Goal: Task Accomplishment & Management: Manage account settings

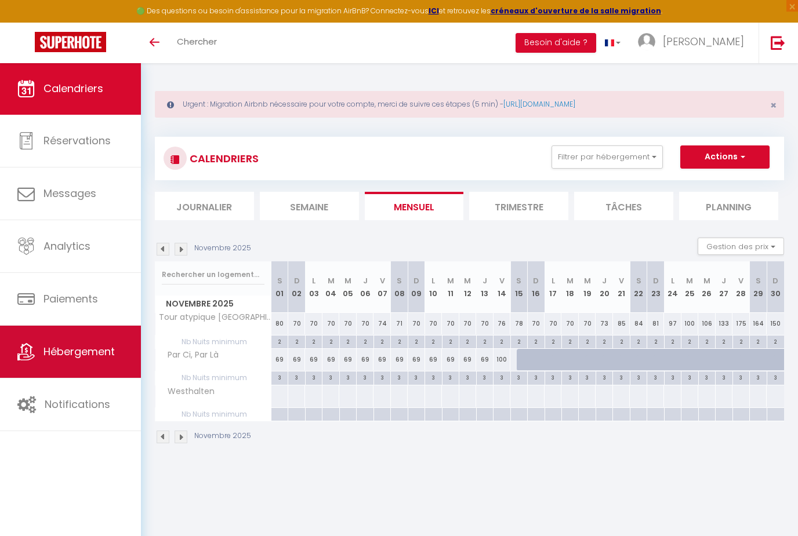
click at [61, 354] on span "Hébergement" at bounding box center [78, 351] width 71 height 14
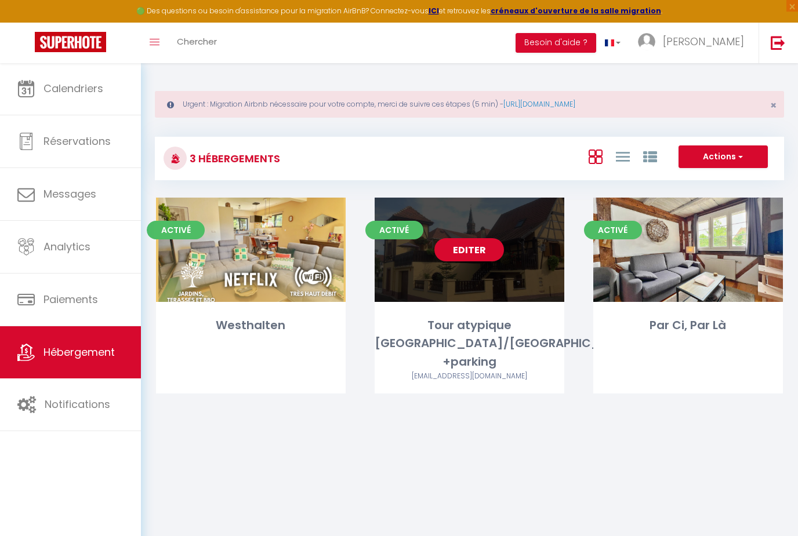
click at [441, 254] on link "Editer" at bounding box center [469, 249] width 70 height 23
click at [462, 248] on link "Editer" at bounding box center [469, 249] width 70 height 23
select select "3"
select select "2"
select select "1"
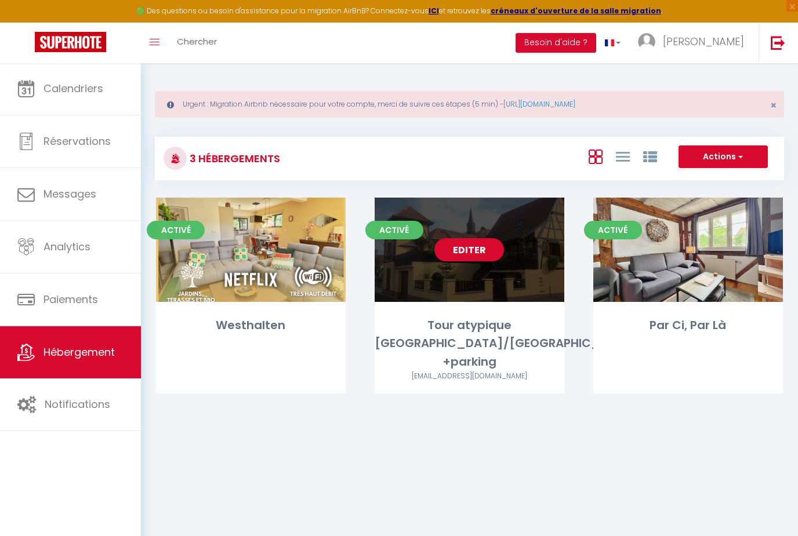
select select "1"
select select "28"
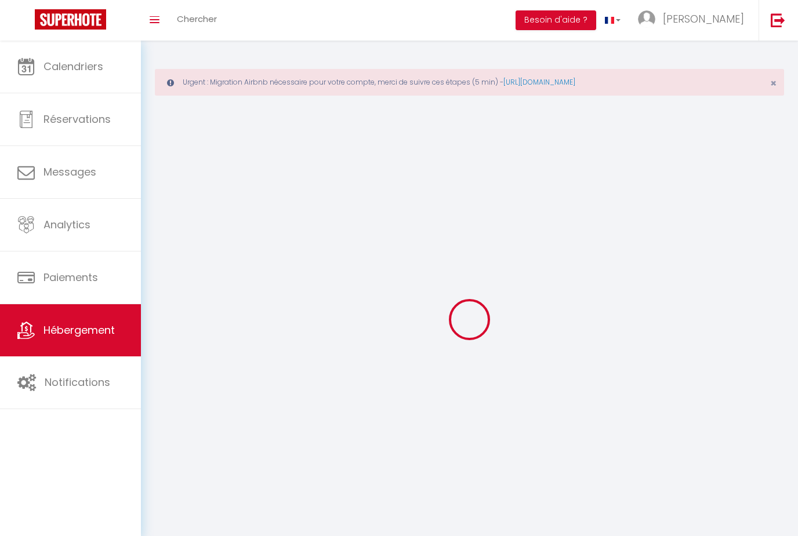
select select
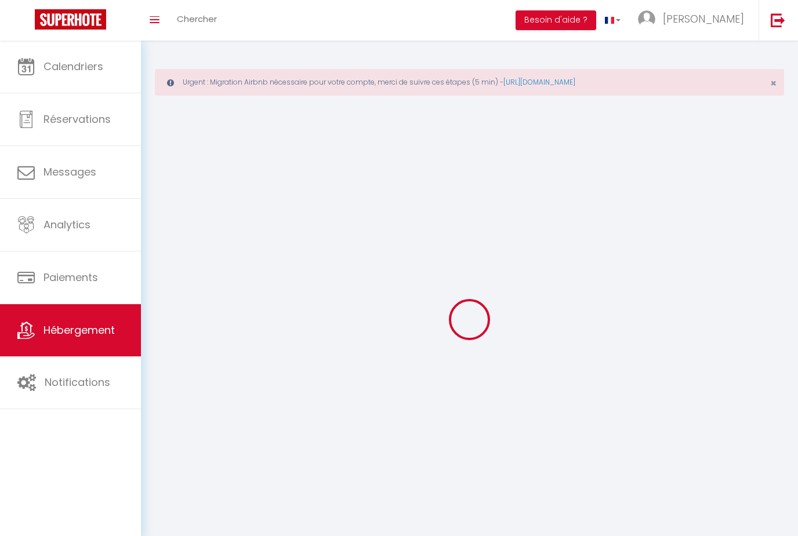
select select
checkbox input "false"
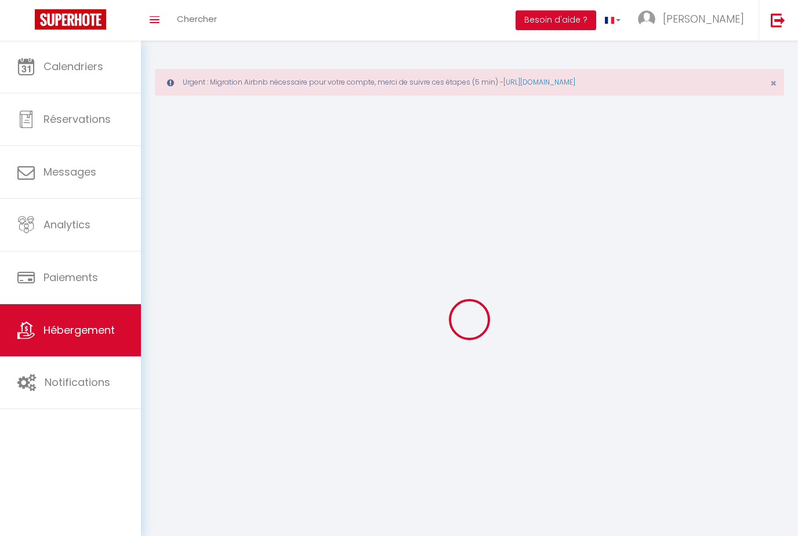
select select
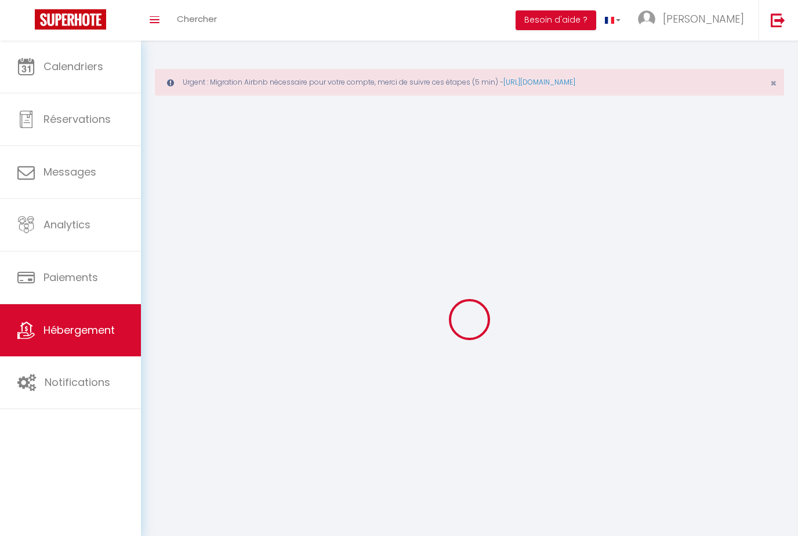
select select
checkbox input "false"
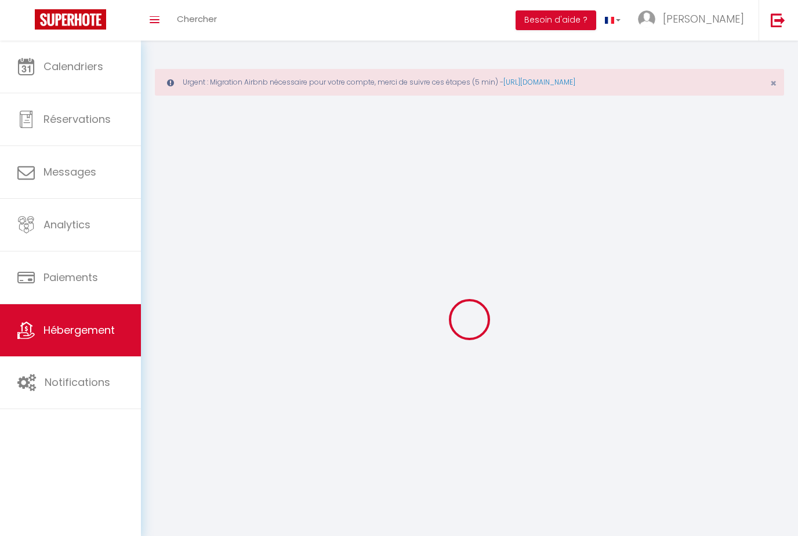
checkbox input "false"
select select
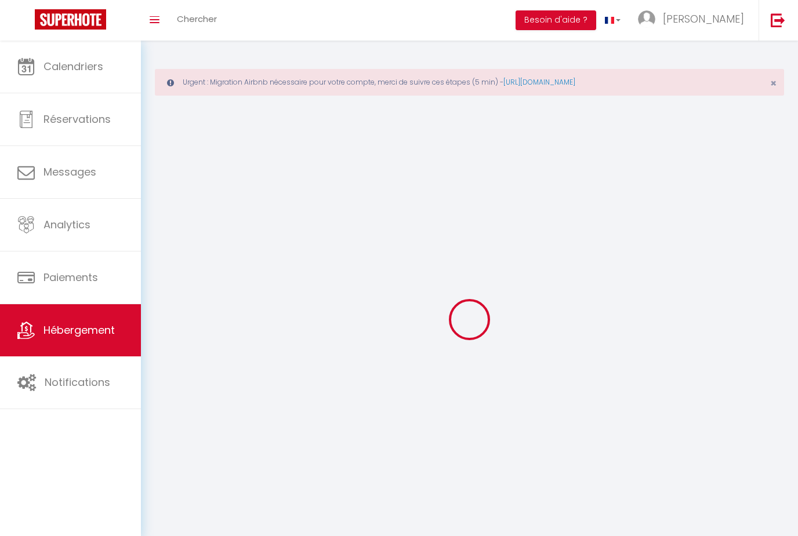
select select
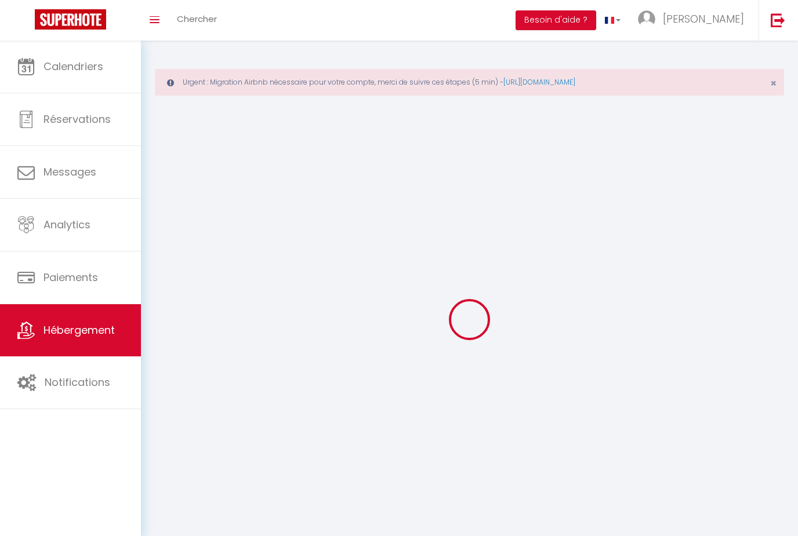
checkbox input "false"
select select
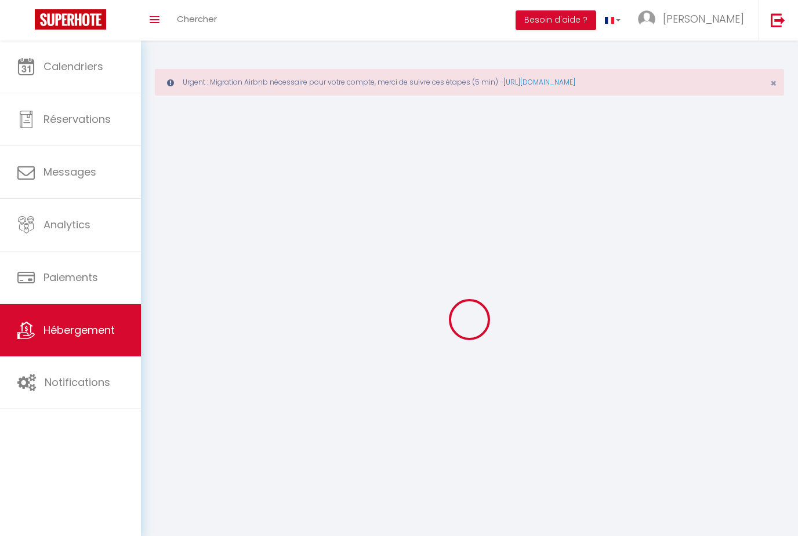
select select
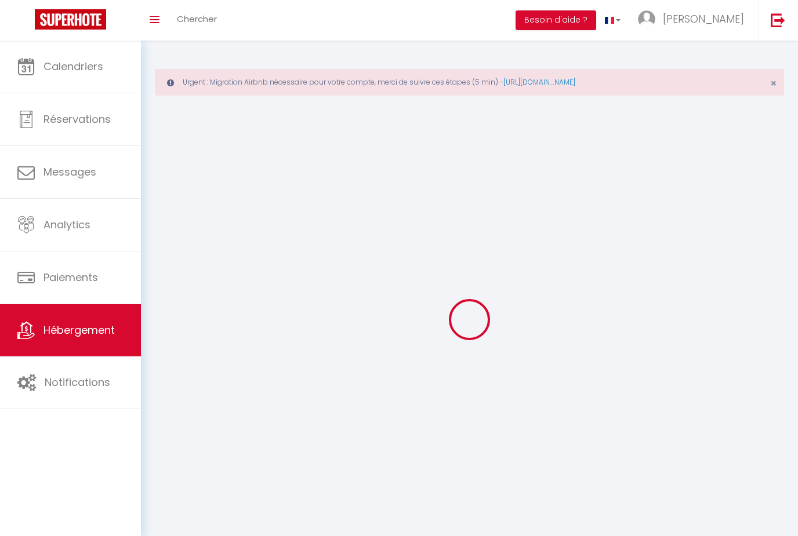
select select
checkbox input "false"
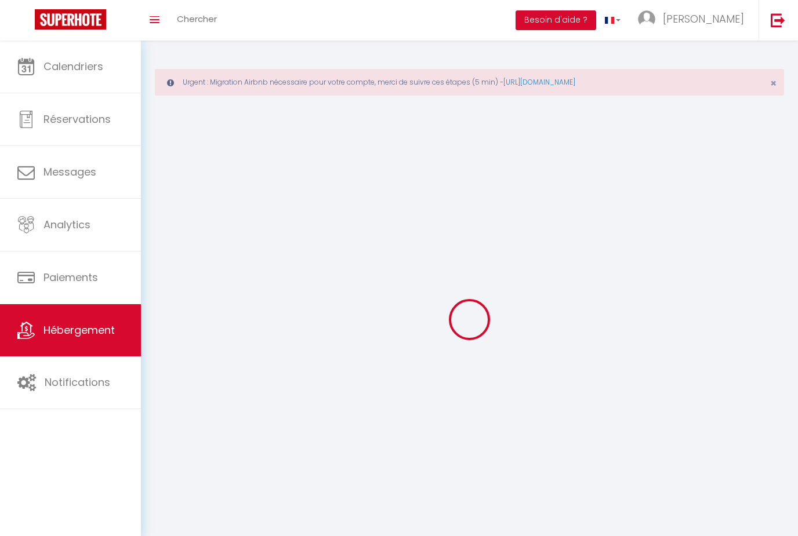
checkbox input "false"
select select
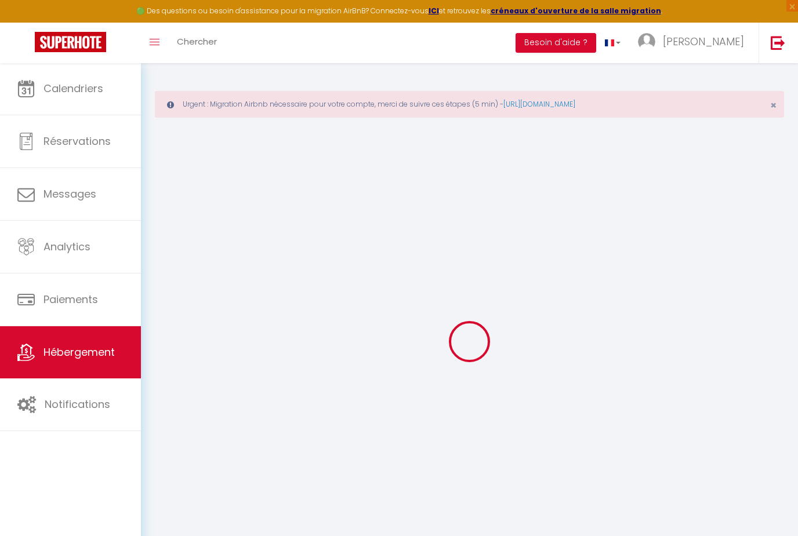
select select
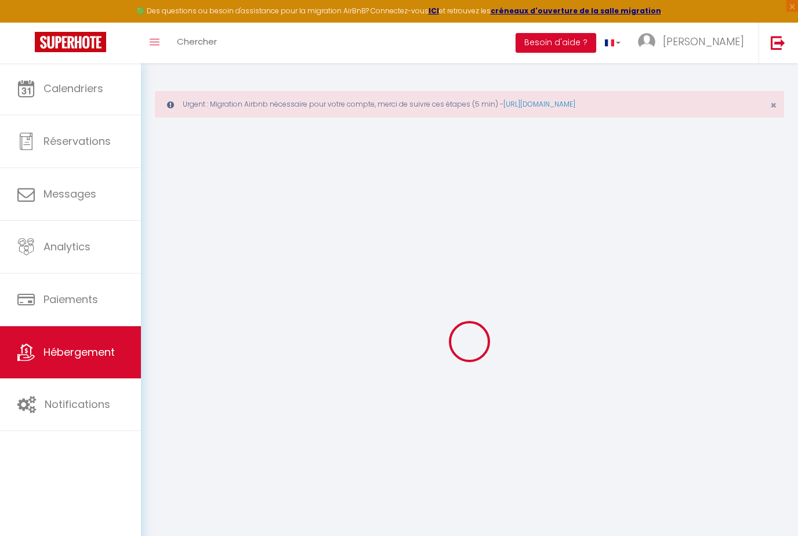
select select
checkbox input "false"
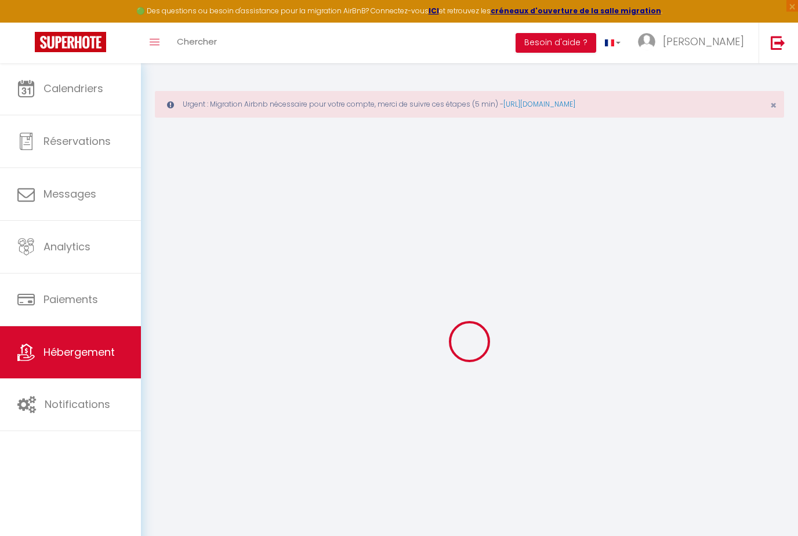
select select
type input "Tour atypique [GEOGRAPHIC_DATA]/[GEOGRAPHIC_DATA] +parking"
type input "[PERSON_NAME]"
select select "2"
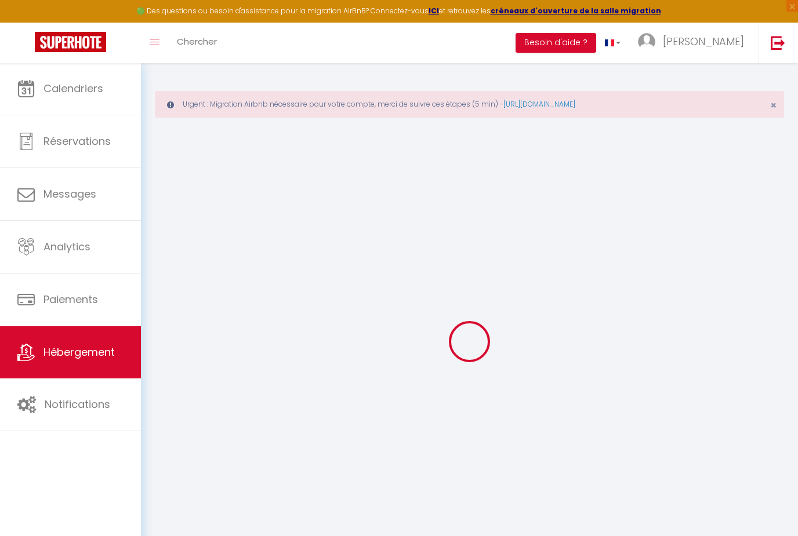
type input "70"
select select
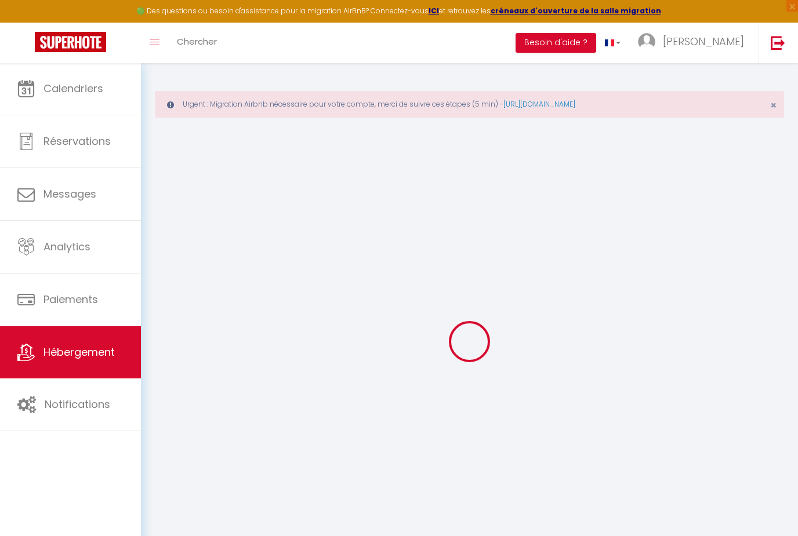
select select
type input "[STREET_ADDRESS]"
type input "68920"
type input "Wintzenheim"
type input "[EMAIL_ADDRESS][DOMAIN_NAME]"
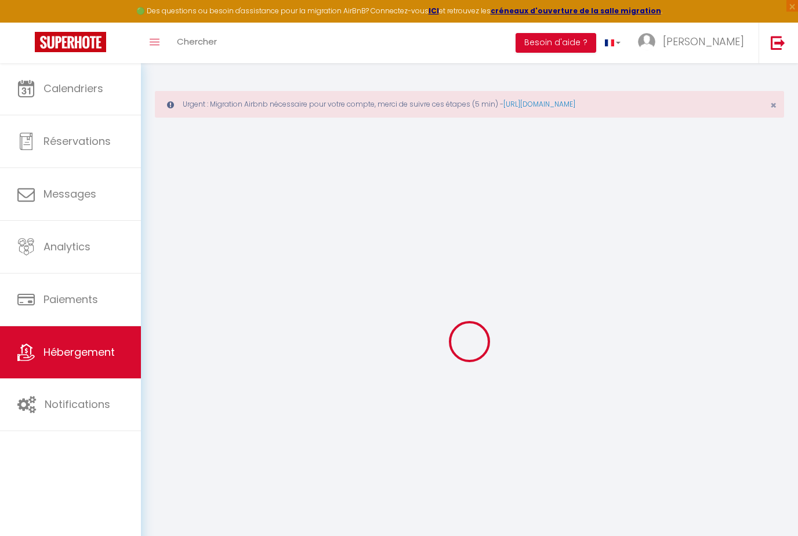
select select
checkbox input "false"
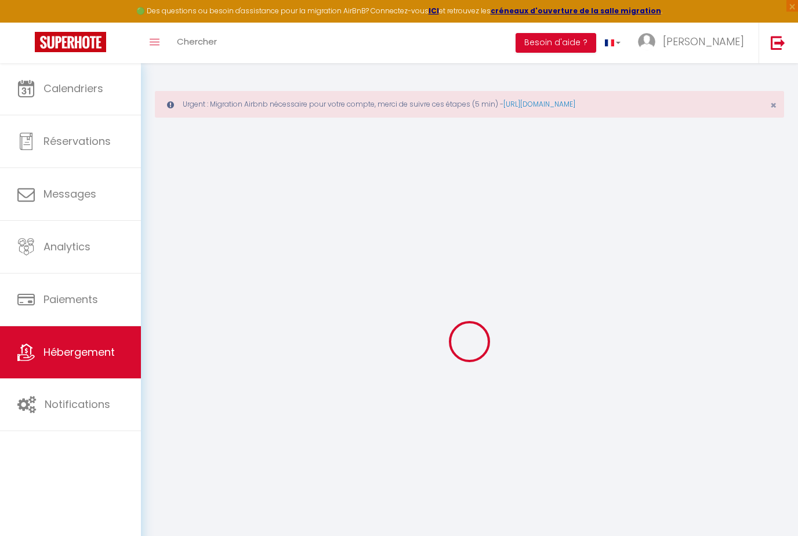
select select
type input "0"
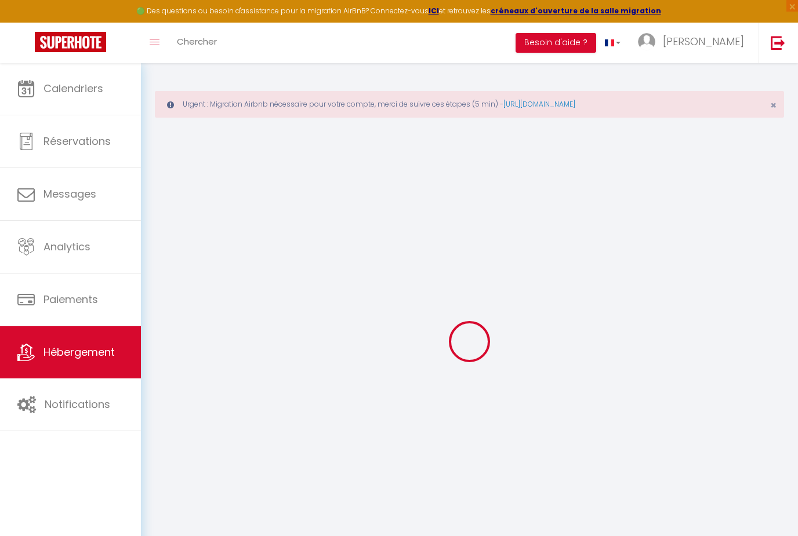
type input "0"
select select
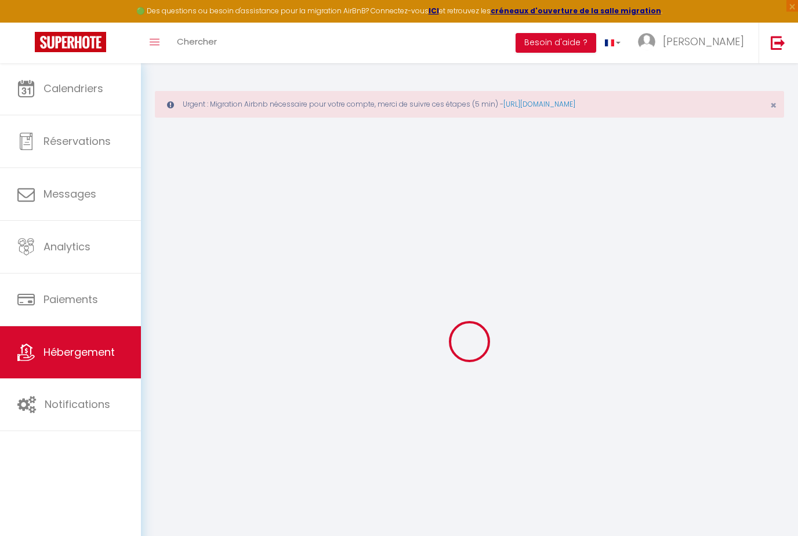
select select
checkbox input "false"
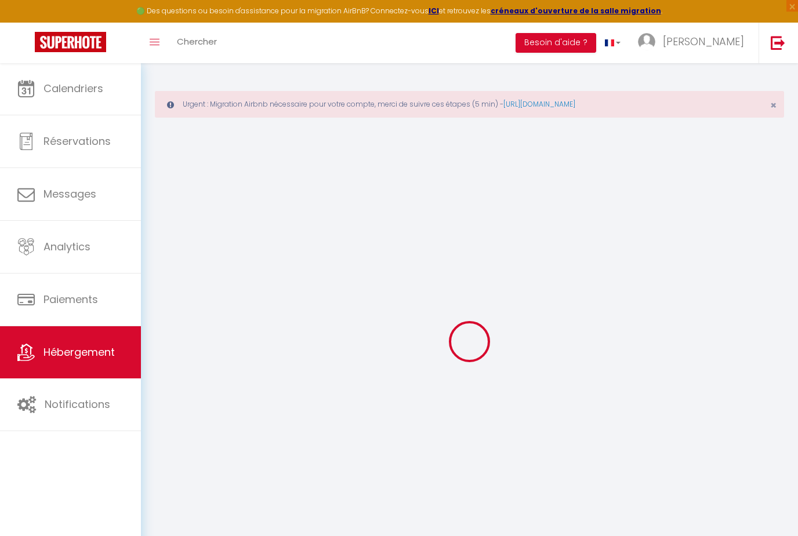
checkbox input "false"
select select
checkbox input "false"
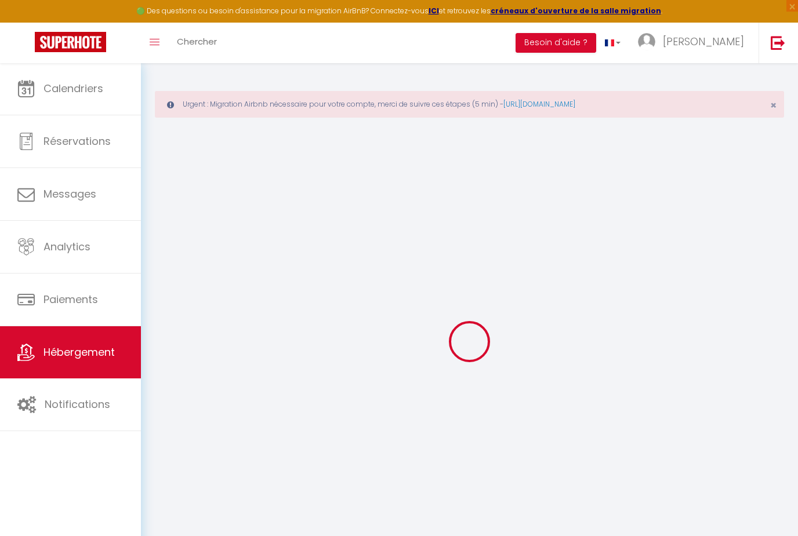
checkbox input "false"
select select "14:00"
select select
select select "11:00"
select select "30"
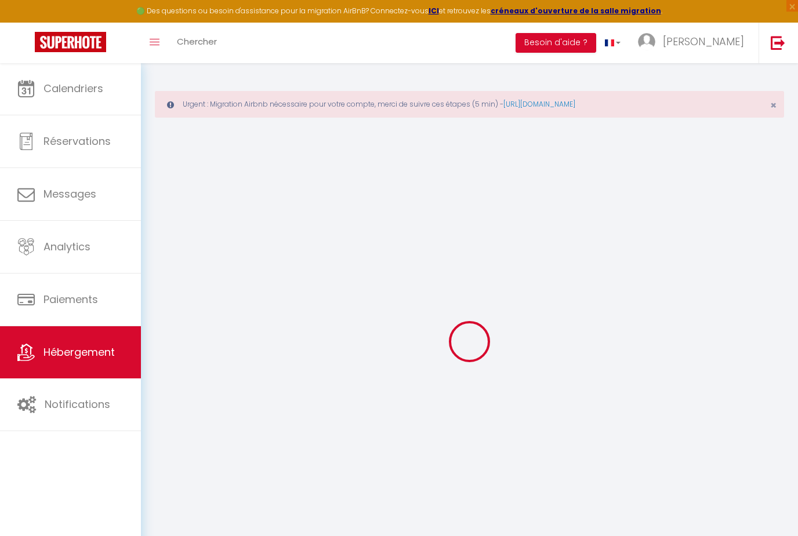
select select "120"
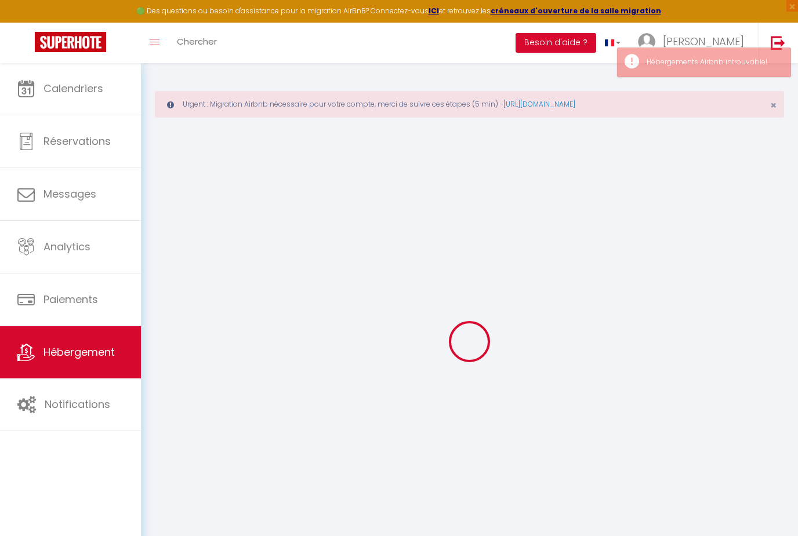
select select
checkbox input "false"
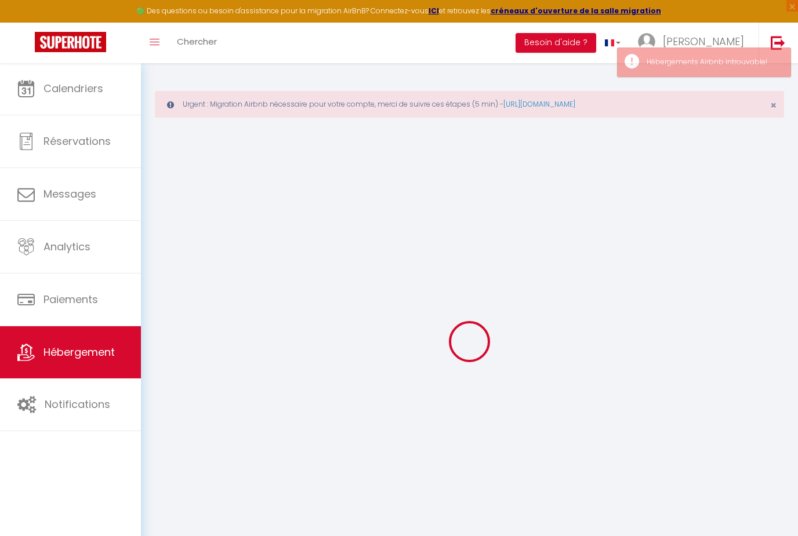
checkbox input "false"
select select
checkbox input "false"
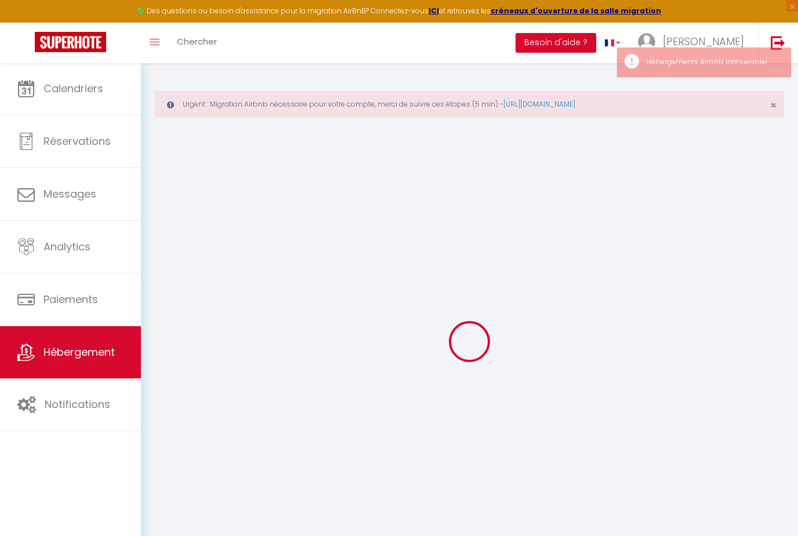
checkbox input "false"
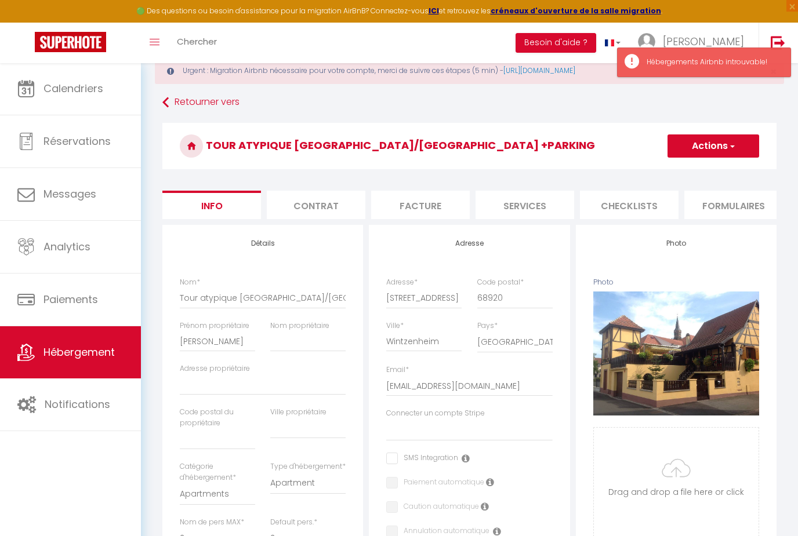
scroll to position [35, 0]
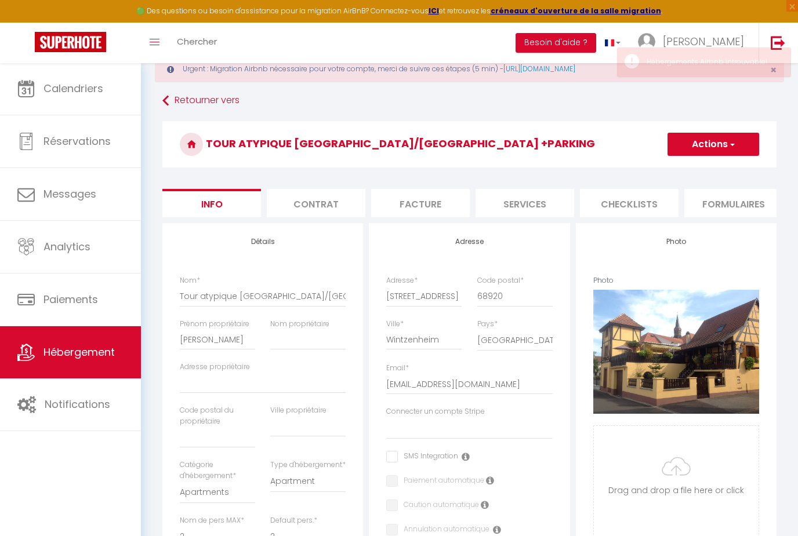
click at [702, 151] on button "Actions" at bounding box center [713, 144] width 92 height 23
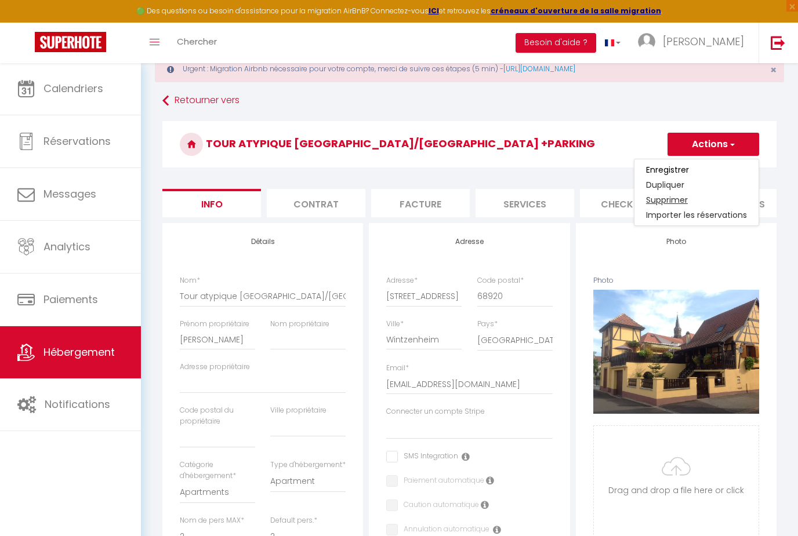
click at [673, 203] on link "Supprimer" at bounding box center [696, 199] width 124 height 15
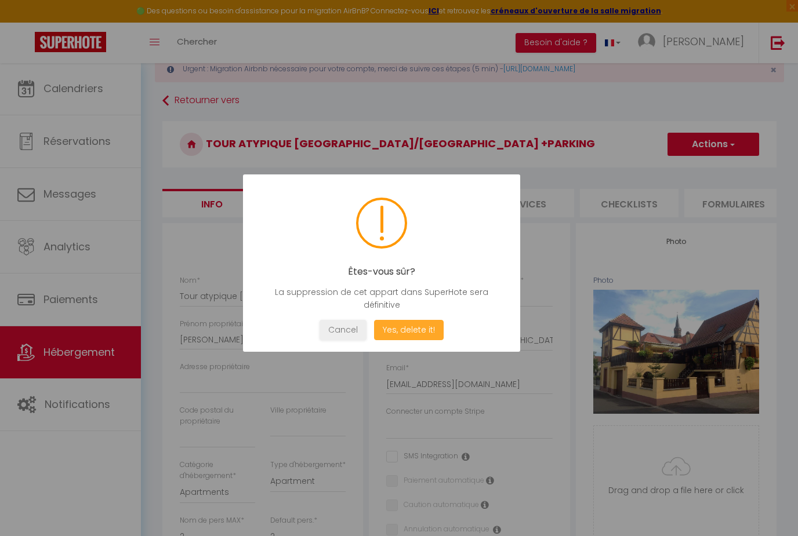
click at [402, 332] on button "Yes, delete it!" at bounding box center [409, 330] width 70 height 20
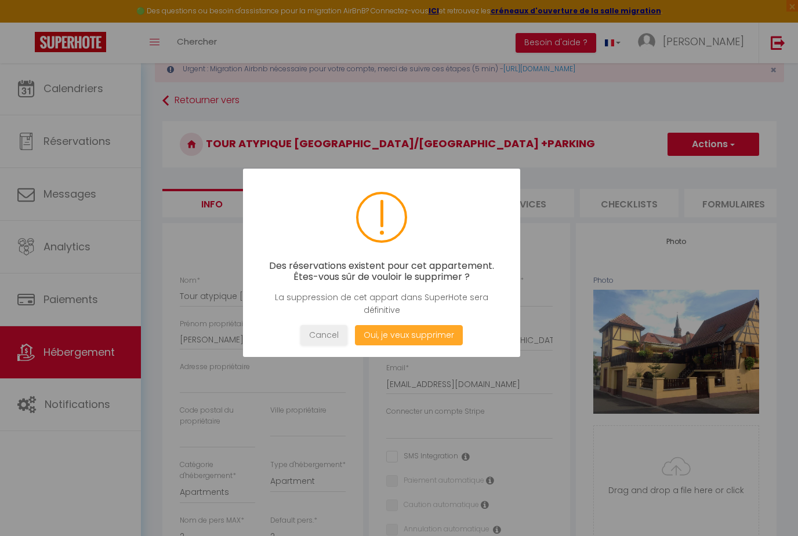
click at [402, 332] on button "Oui, je veux supprimer" at bounding box center [409, 335] width 108 height 20
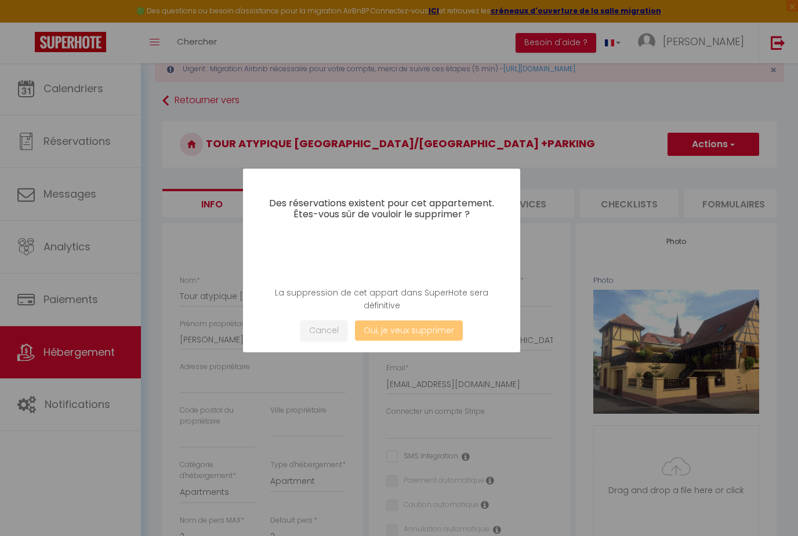
click at [413, 330] on button "Oui, je veux supprimer" at bounding box center [409, 331] width 108 height 20
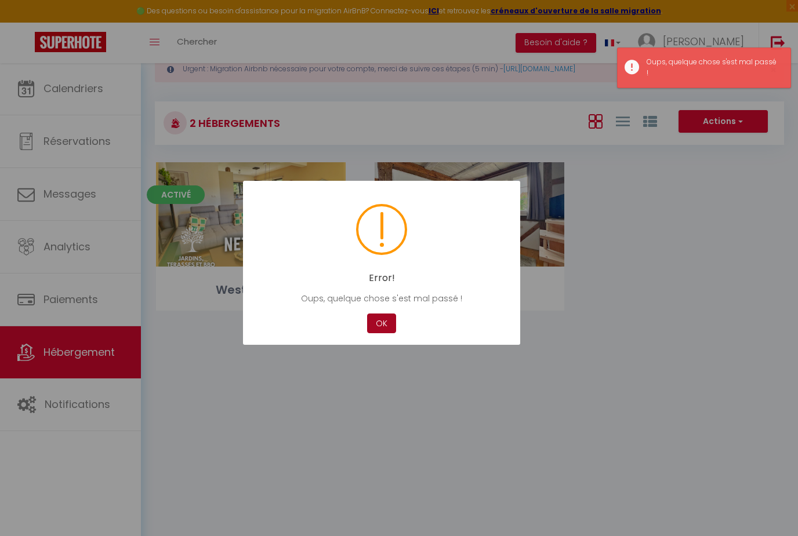
click at [381, 321] on button "OK" at bounding box center [381, 324] width 29 height 20
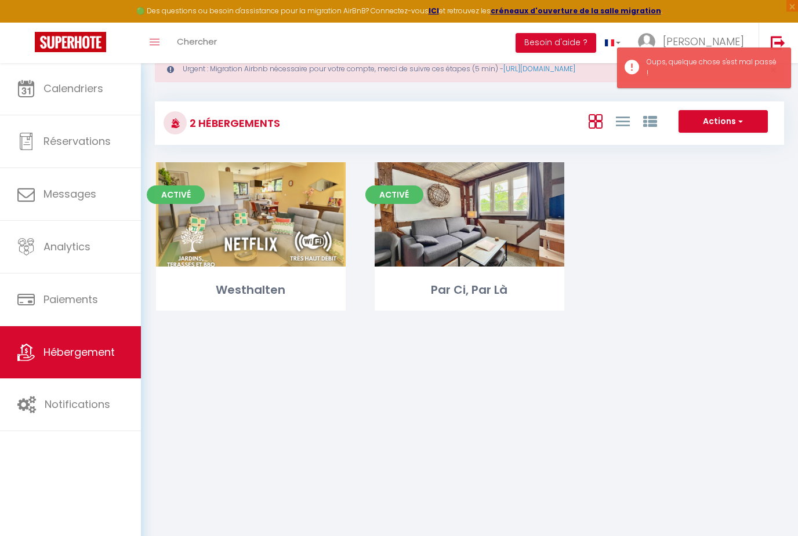
click at [726, 123] on button "Actions" at bounding box center [722, 121] width 89 height 23
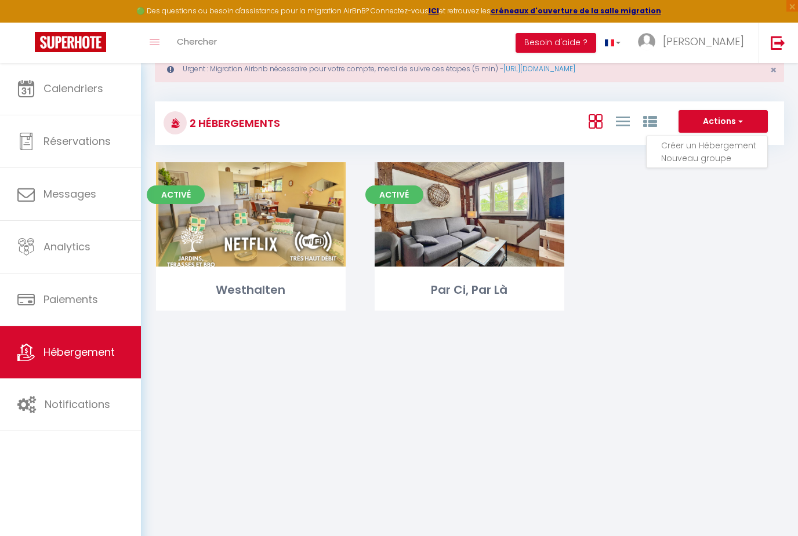
click at [693, 144] on li "Créer un Hébergement" at bounding box center [714, 145] width 106 height 13
select select "3"
select select "2"
select select "1"
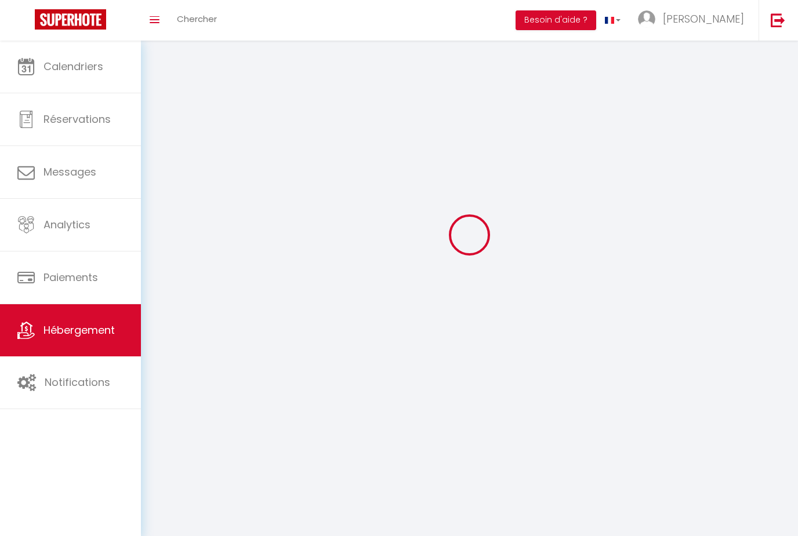
select select
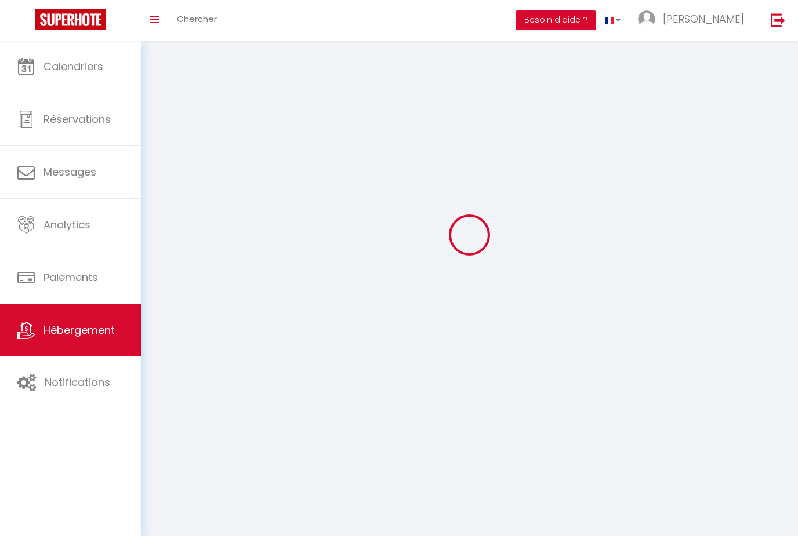
select select
checkbox input "false"
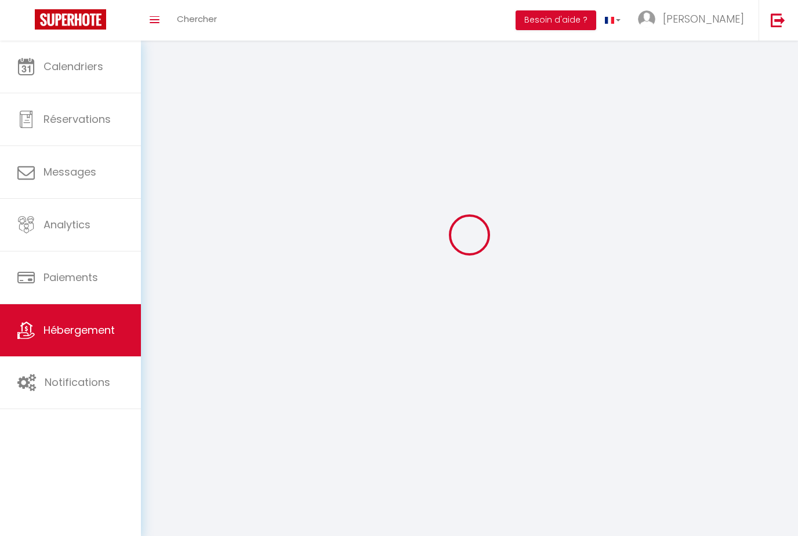
checkbox input "false"
select select
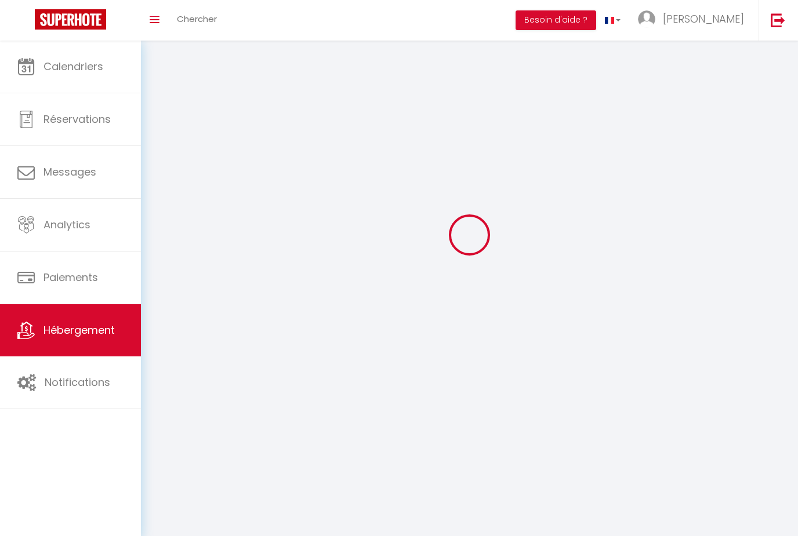
select select
checkbox input "false"
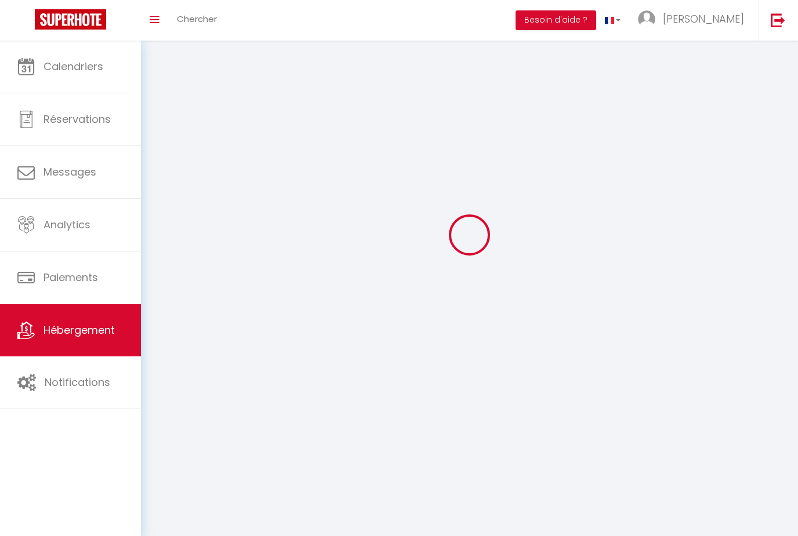
checkbox input "false"
select select
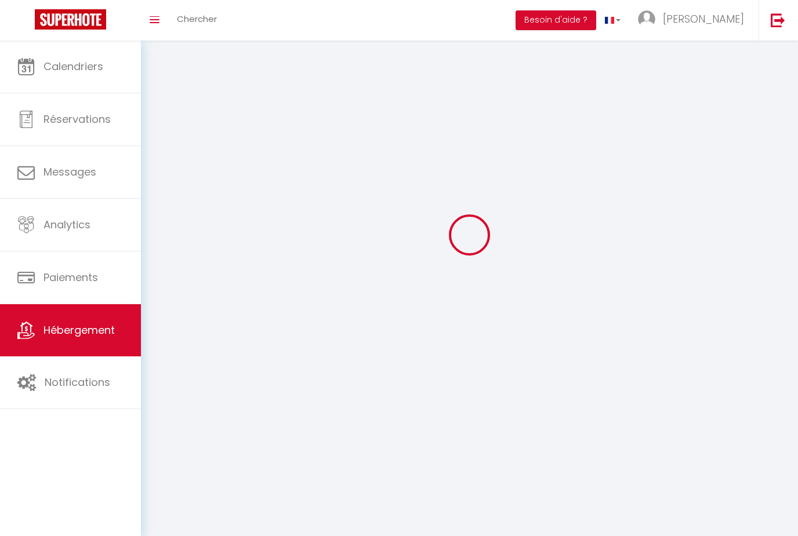
select select
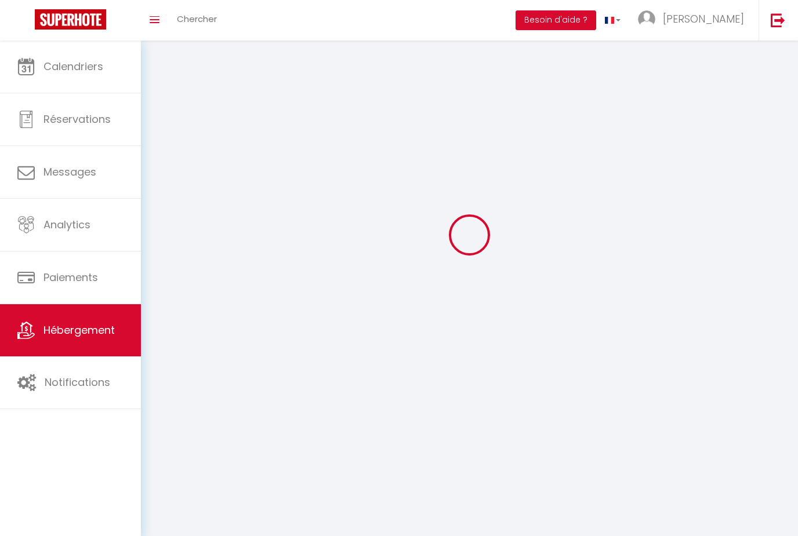
select select
checkbox input "false"
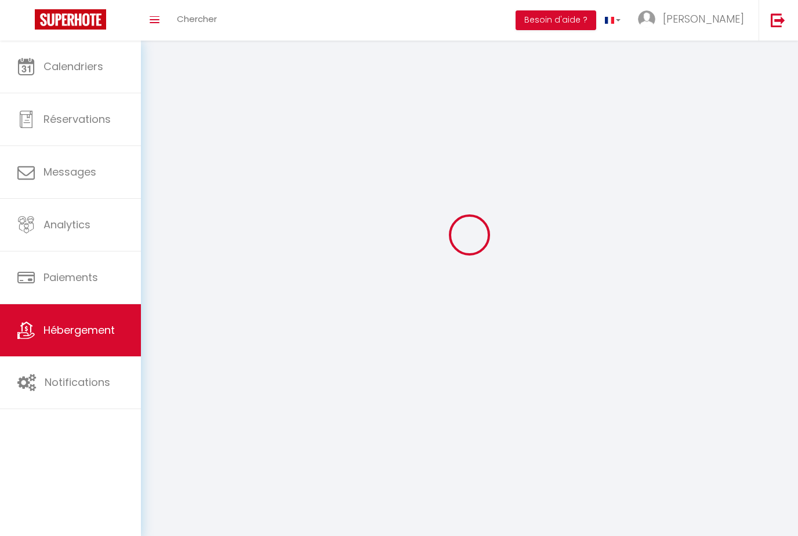
select select
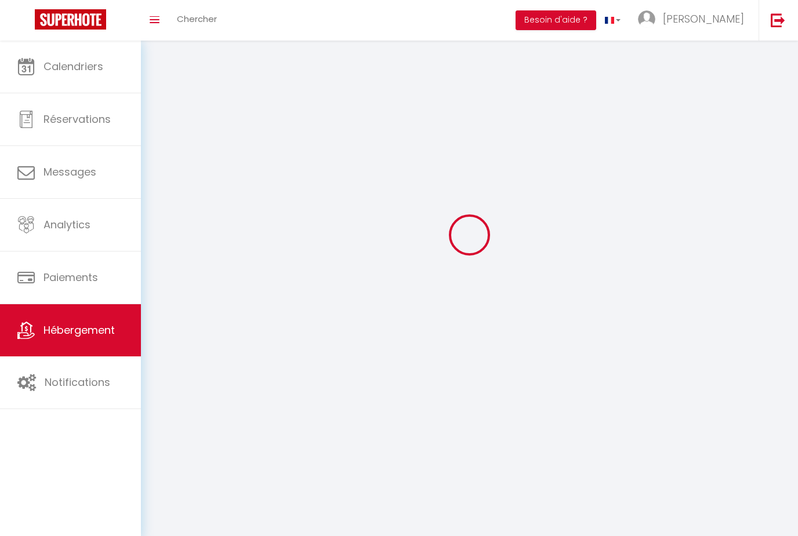
select select
checkbox input "false"
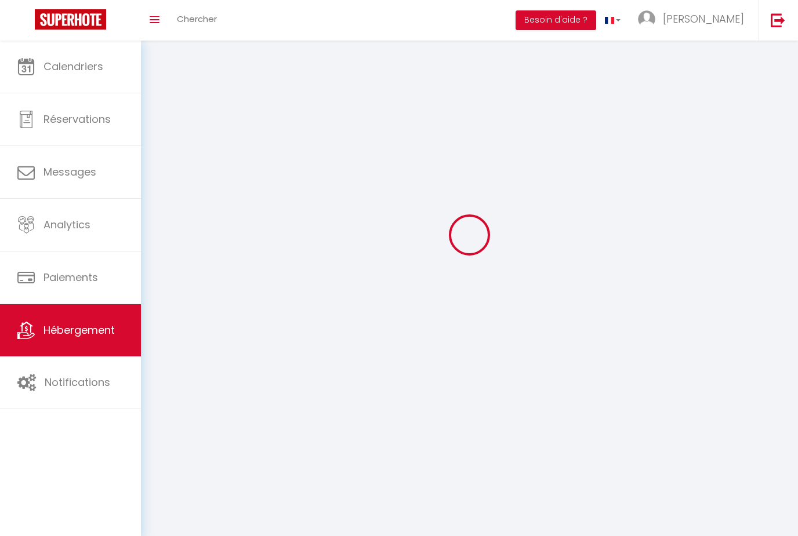
checkbox input "false"
select select
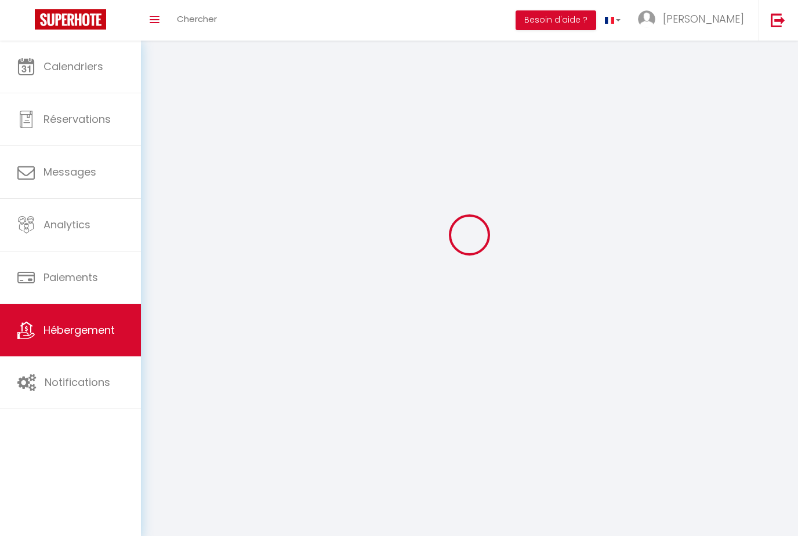
checkbox input "false"
select select
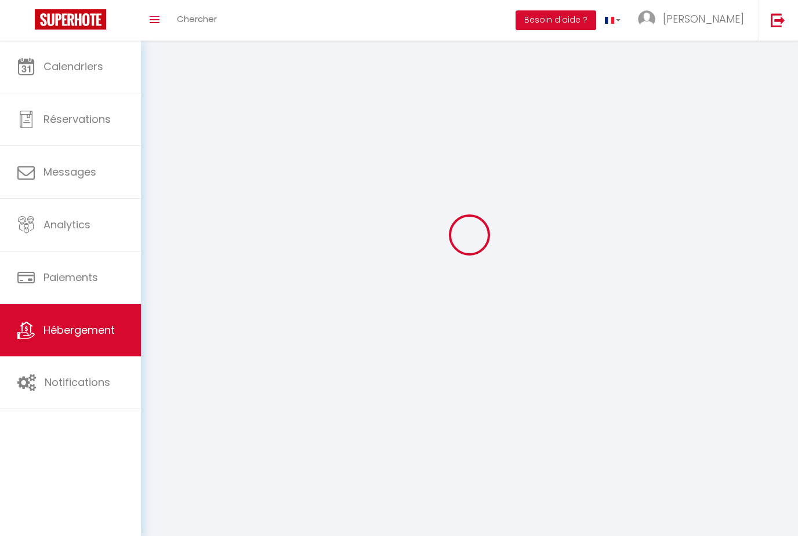
select select
select select "15:00"
select select "23:45"
select select "11:00"
select select "30"
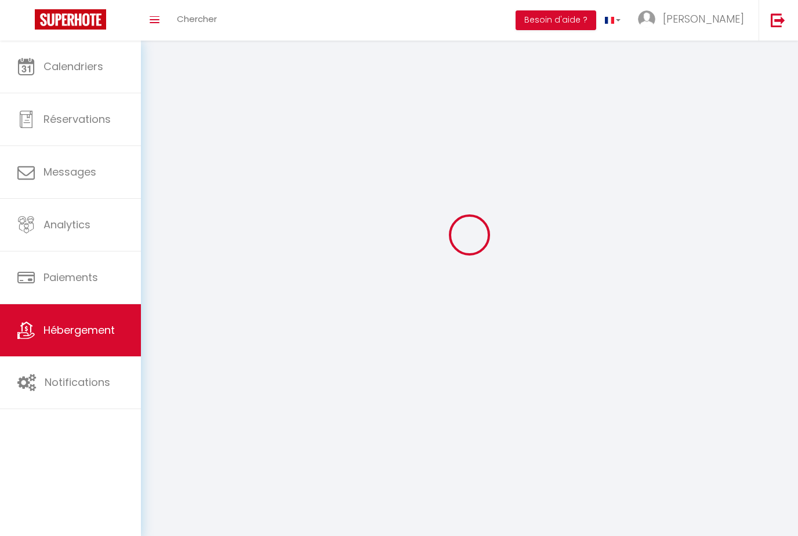
select select "120"
select select "1"
select select "28"
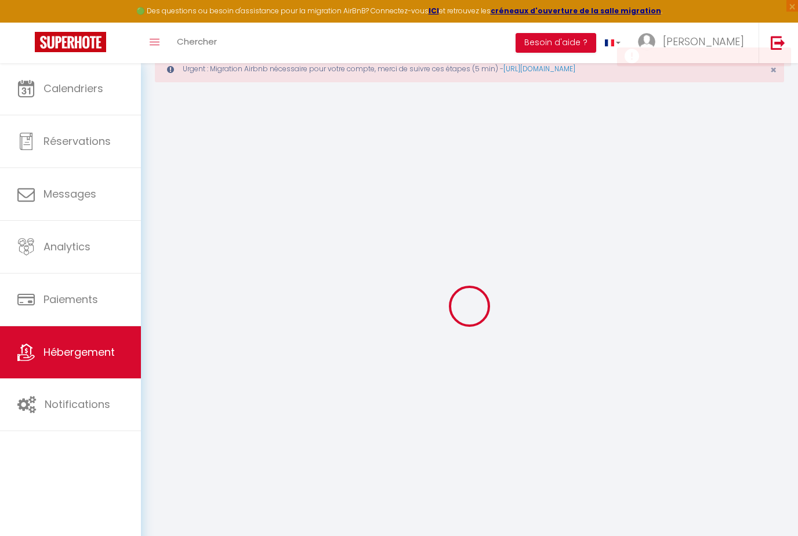
select select
checkbox input "false"
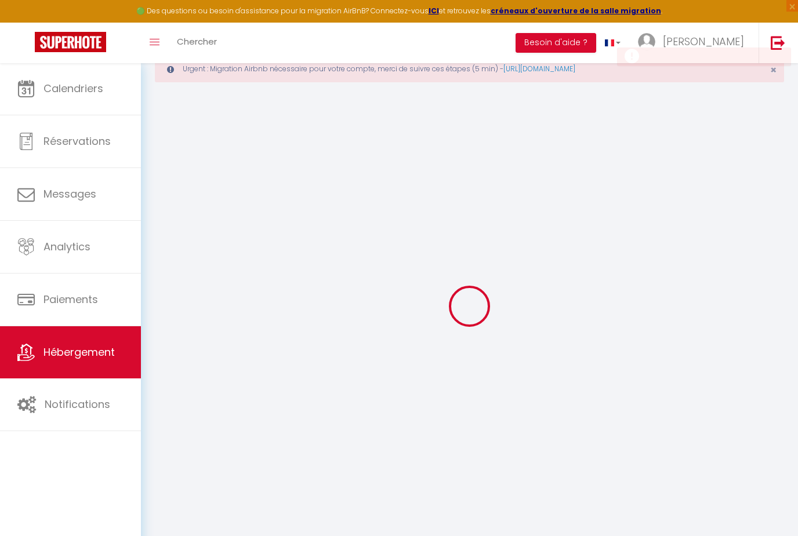
select select
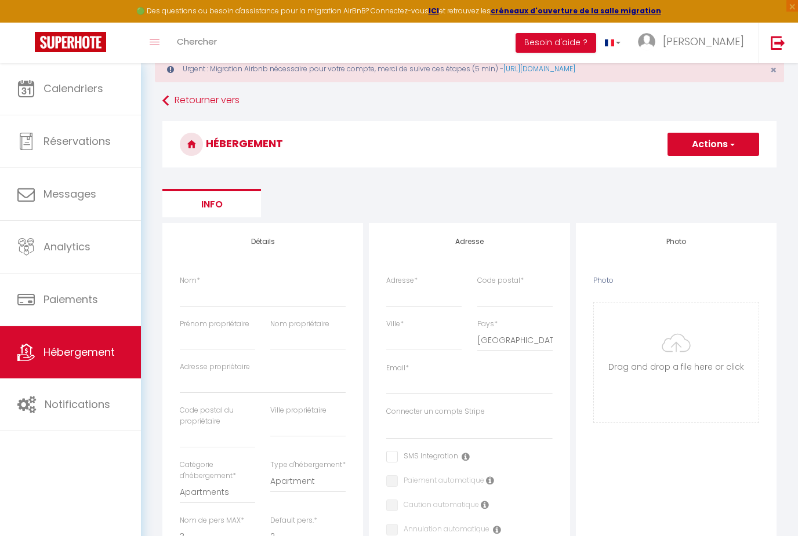
click at [725, 149] on button "Actions" at bounding box center [713, 144] width 92 height 23
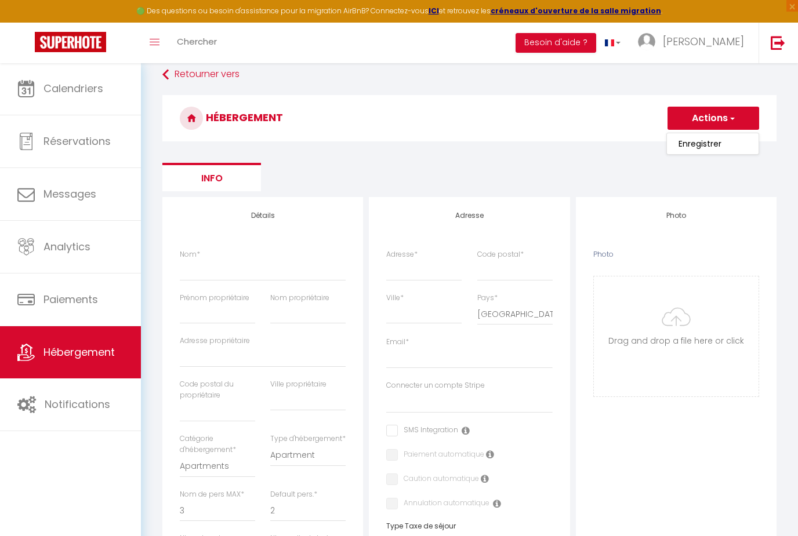
scroll to position [61, 0]
click at [693, 143] on input "Enregistrer" at bounding box center [699, 145] width 43 height 12
select select
checkbox input "false"
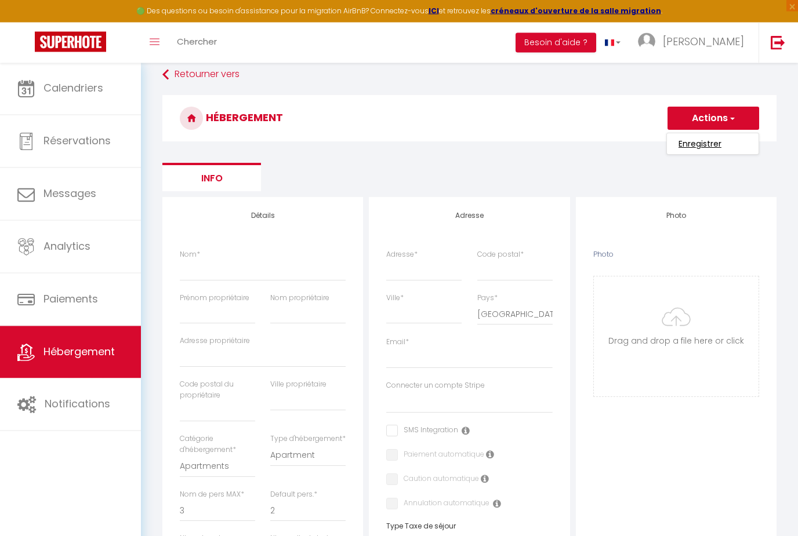
checkbox input "false"
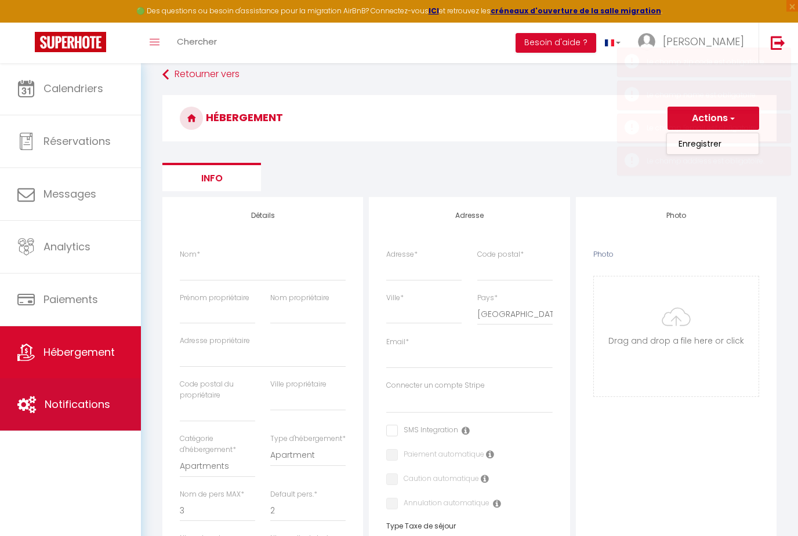
click at [103, 406] on span "Notifications" at bounding box center [77, 404] width 65 height 14
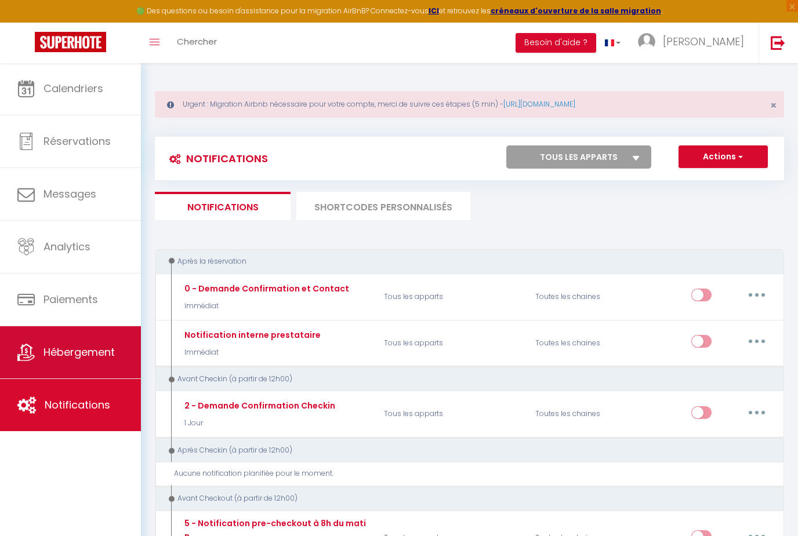
click at [88, 352] on span "Hébergement" at bounding box center [78, 352] width 71 height 14
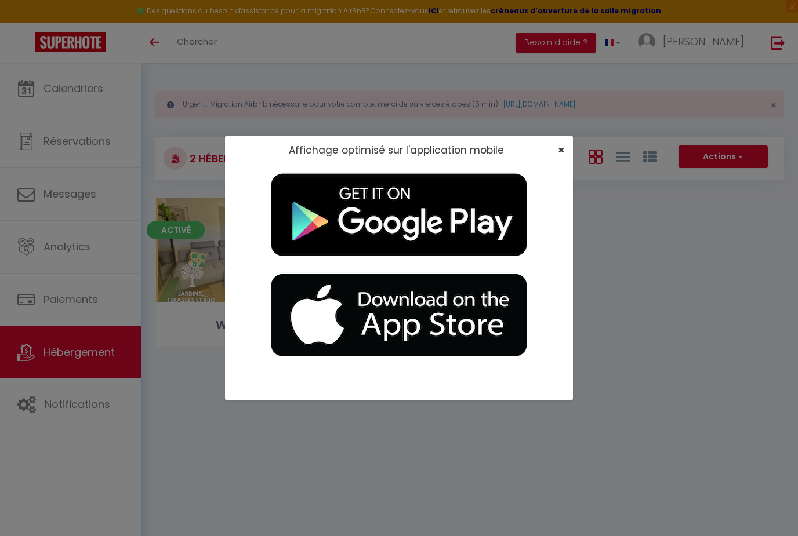
click at [561, 157] on span "×" at bounding box center [561, 150] width 6 height 14
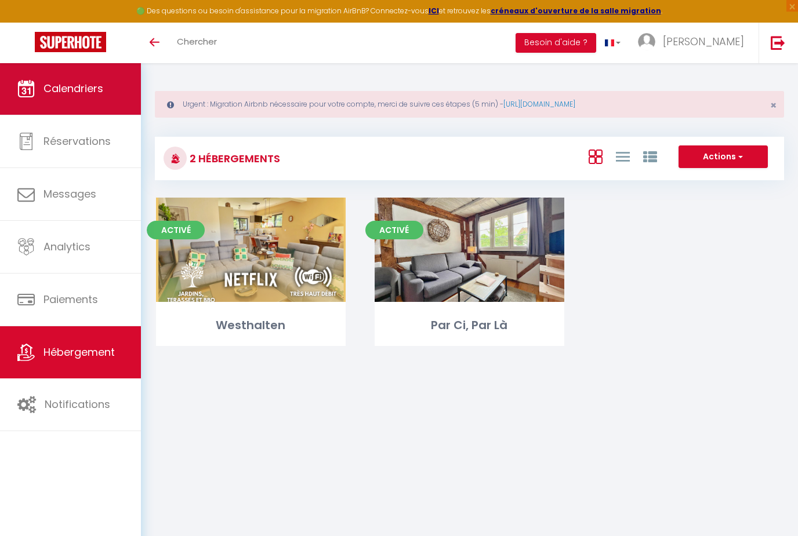
click at [87, 84] on span "Calendriers" at bounding box center [73, 88] width 60 height 14
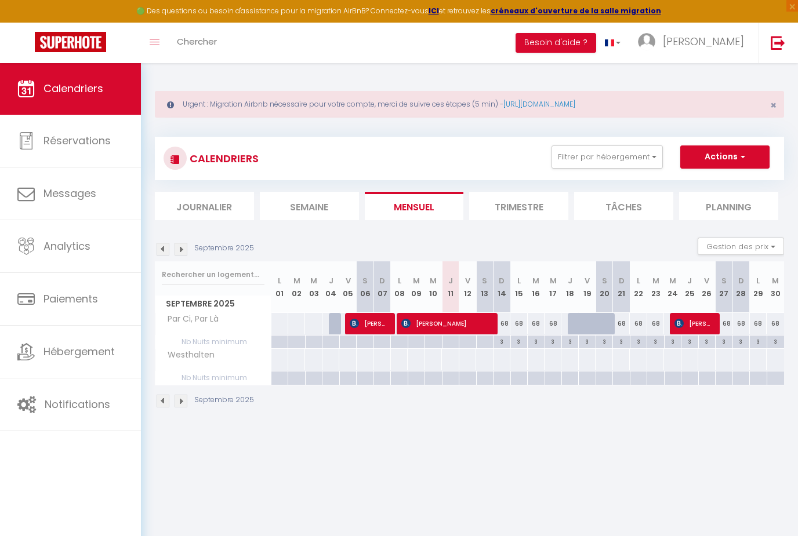
click at [709, 162] on button "Actions" at bounding box center [724, 156] width 89 height 23
click at [698, 220] on link "Importer les réservations" at bounding box center [712, 218] width 101 height 17
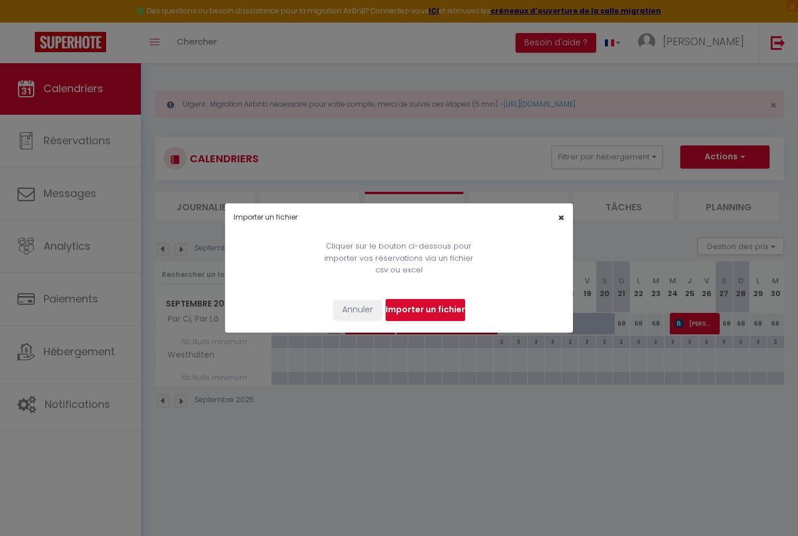
click at [558, 225] on span "×" at bounding box center [561, 217] width 6 height 14
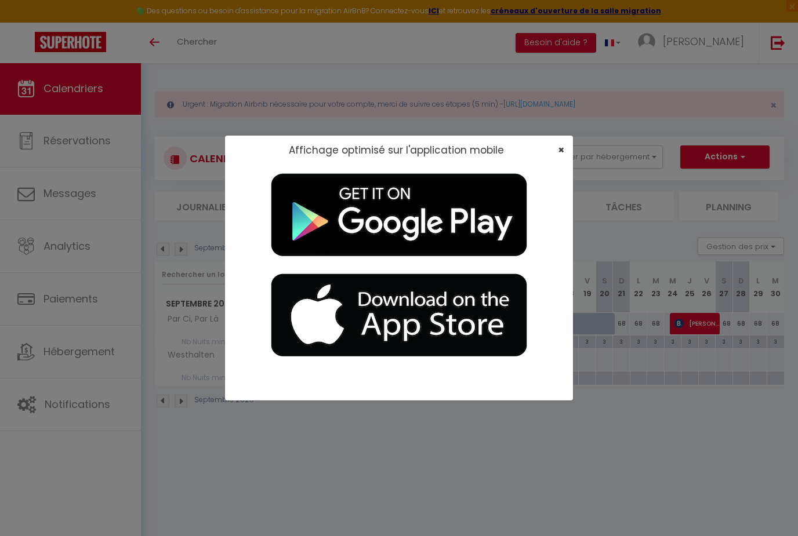
click at [560, 157] on span "×" at bounding box center [561, 150] width 6 height 14
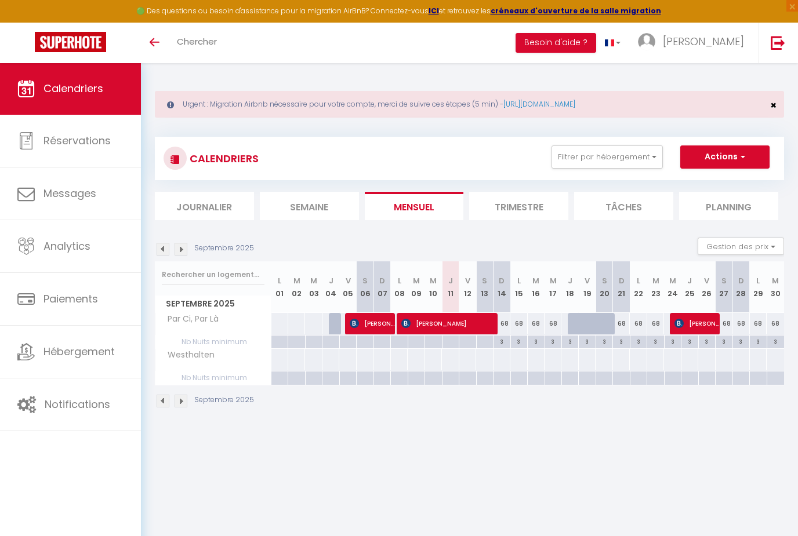
click at [770, 99] on span "×" at bounding box center [773, 105] width 6 height 14
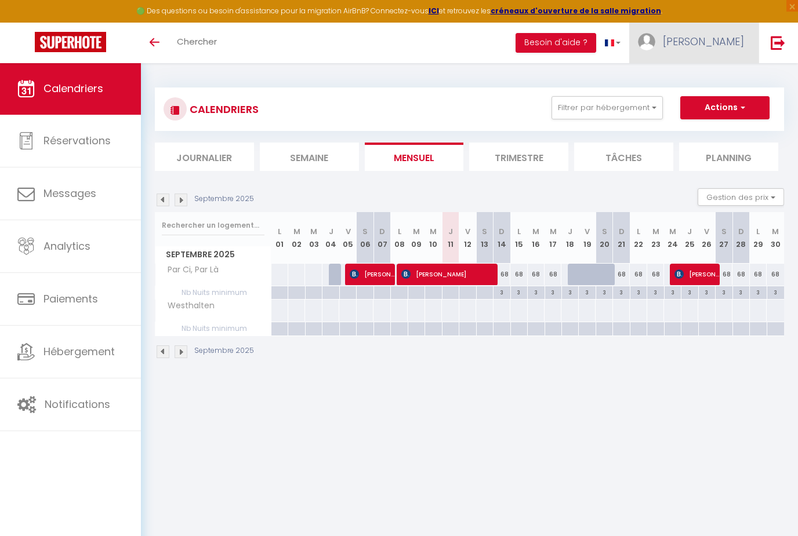
click at [736, 47] on span "[PERSON_NAME]" at bounding box center [702, 41] width 81 height 14
click at [728, 77] on link "Paramètres" at bounding box center [712, 81] width 86 height 20
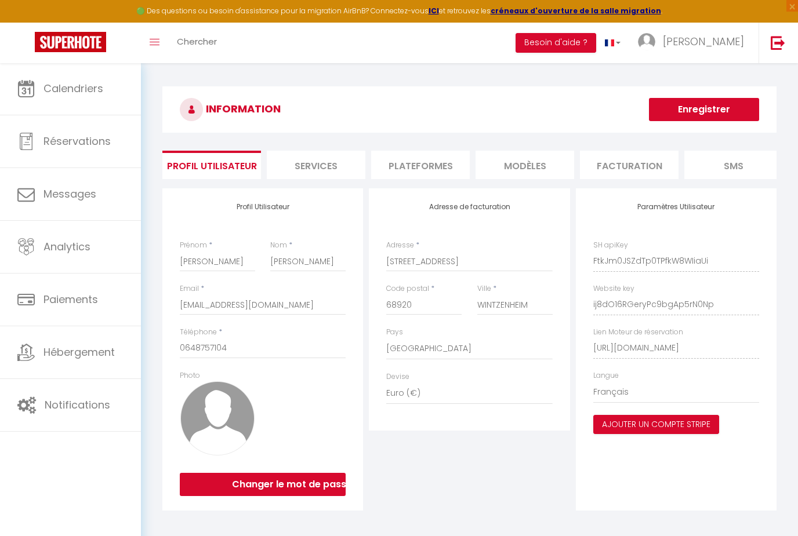
click at [439, 176] on li "Plateformes" at bounding box center [420, 165] width 99 height 28
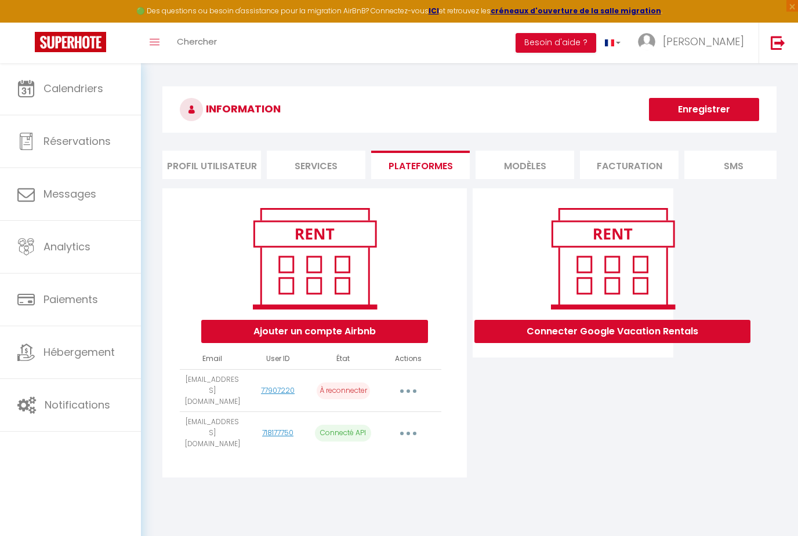
click at [345, 383] on p "À reconnecter" at bounding box center [342, 391] width 53 height 17
click at [412, 381] on button "button" at bounding box center [408, 390] width 32 height 19
click at [388, 407] on link "Importer les appartements" at bounding box center [357, 417] width 128 height 20
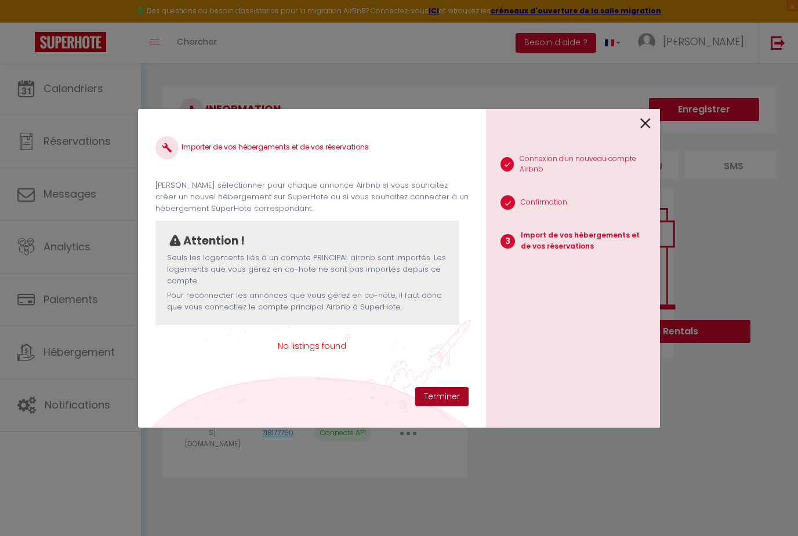
click at [435, 407] on button "Terminer" at bounding box center [441, 397] width 53 height 20
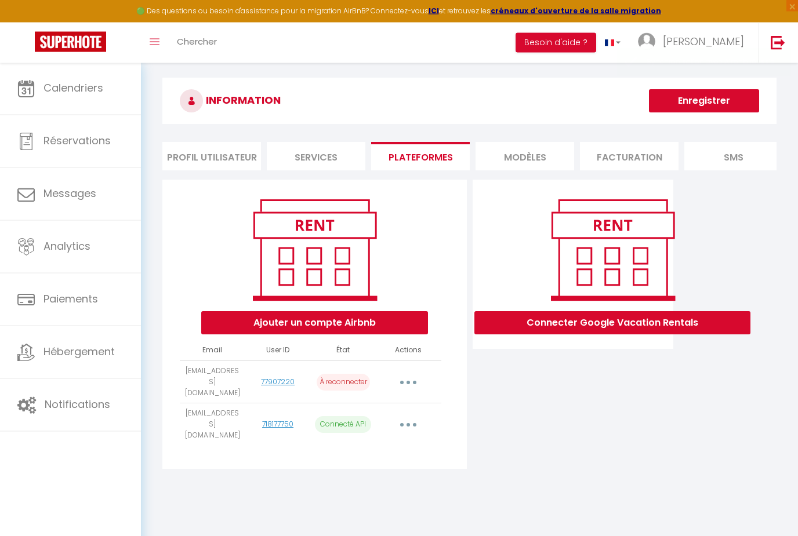
scroll to position [9, 0]
click at [384, 322] on button "Ajouter un compte Airbnb" at bounding box center [314, 322] width 227 height 23
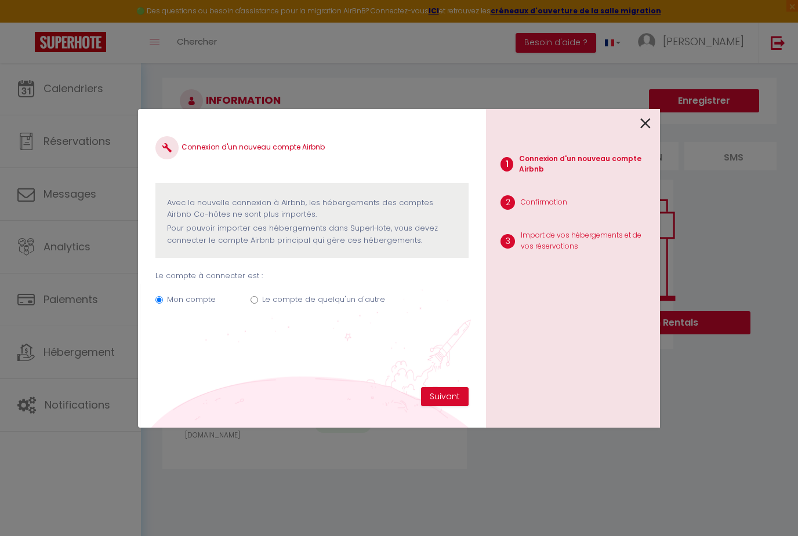
click at [255, 304] on input "Le compte de quelqu'un d'autre" at bounding box center [254, 300] width 8 height 8
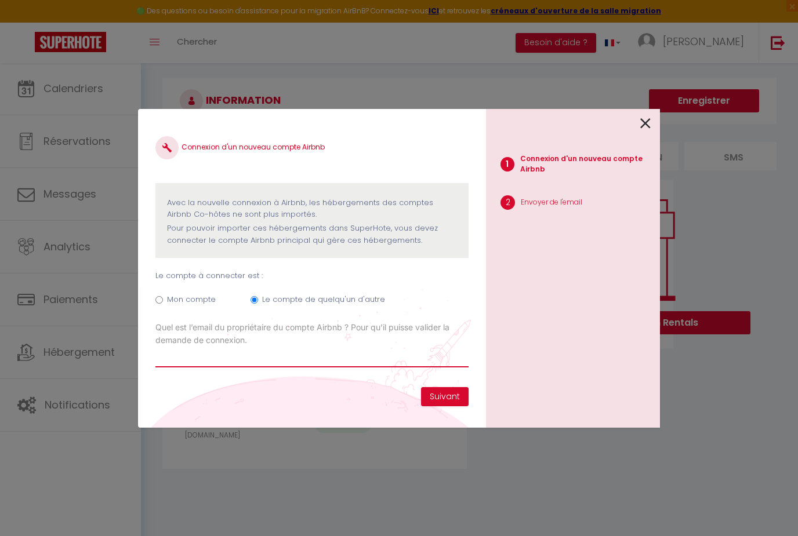
click at [276, 367] on input "Email connexion Airbnb" at bounding box center [311, 357] width 313 height 21
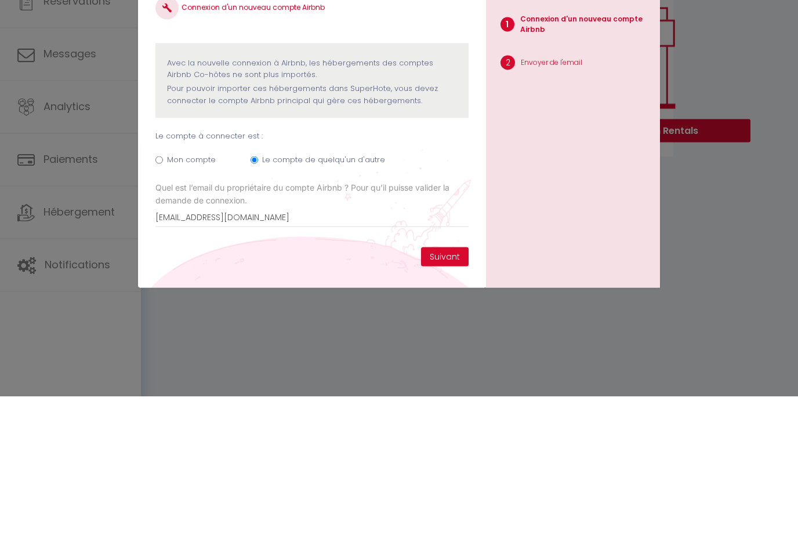
scroll to position [63, 0]
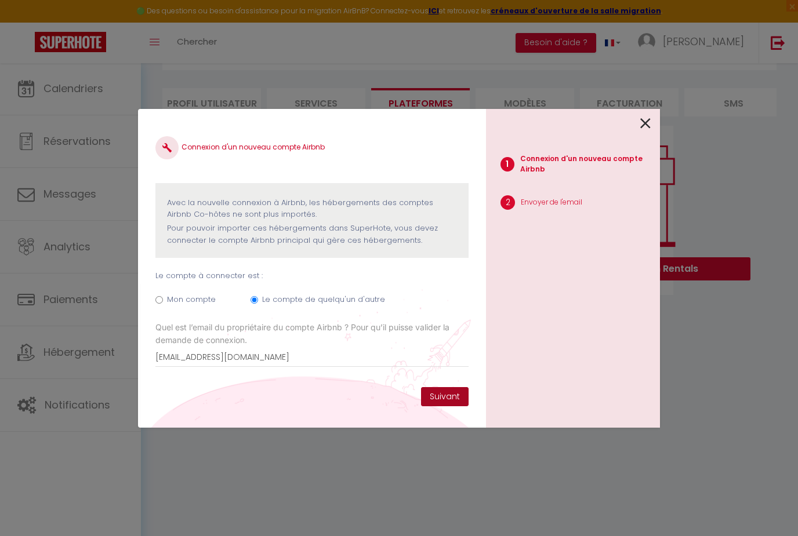
click at [453, 407] on button "Suivant" at bounding box center [445, 397] width 48 height 20
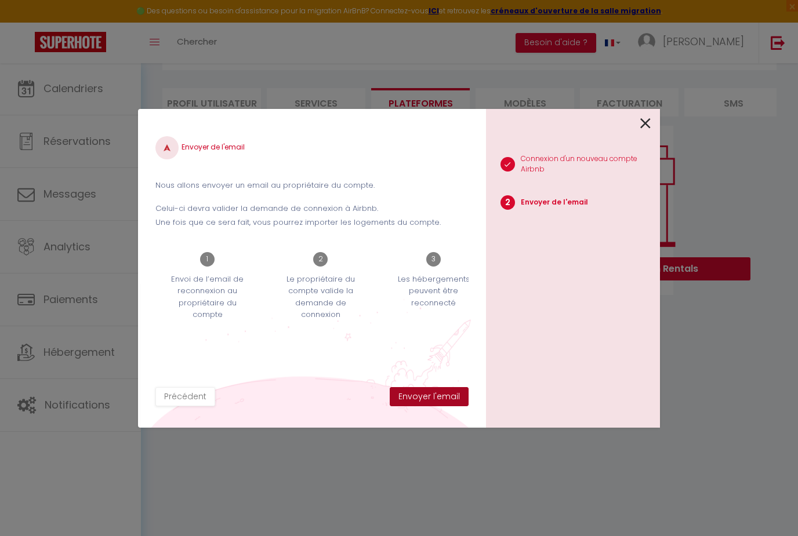
click at [448, 407] on button "Envoyer l'email" at bounding box center [428, 397] width 79 height 20
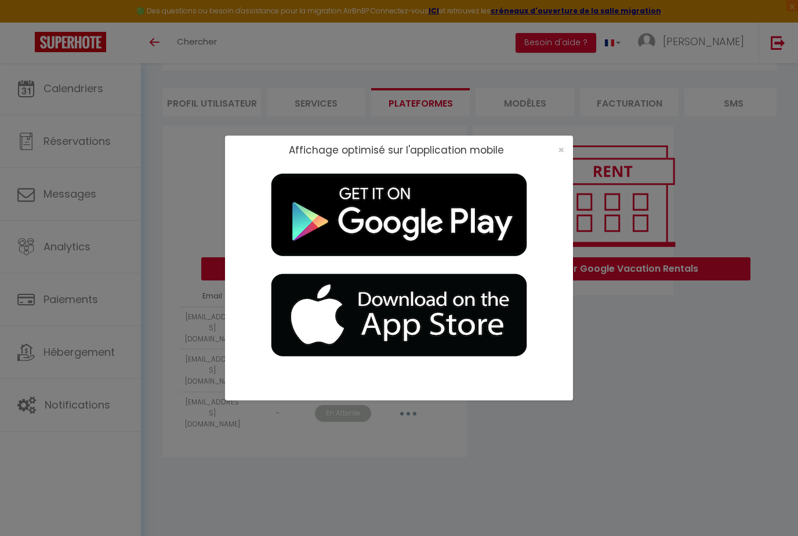
scroll to position [19, 0]
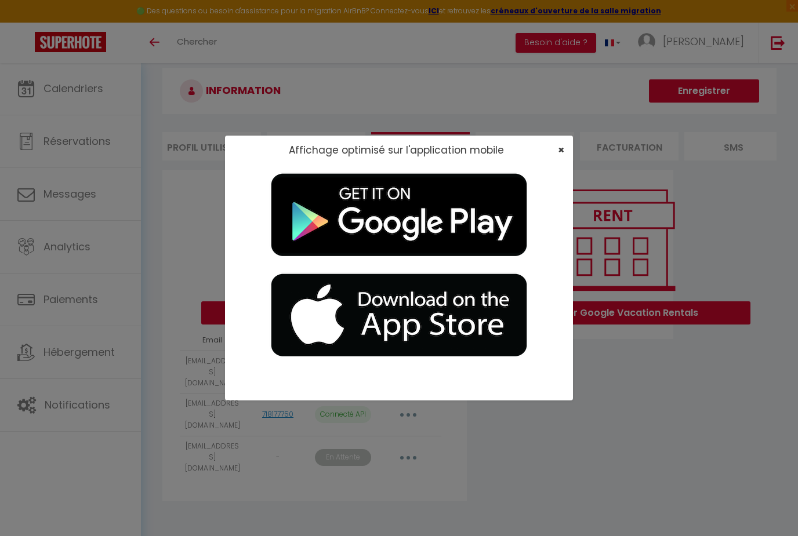
click at [558, 146] on span "×" at bounding box center [561, 150] width 6 height 14
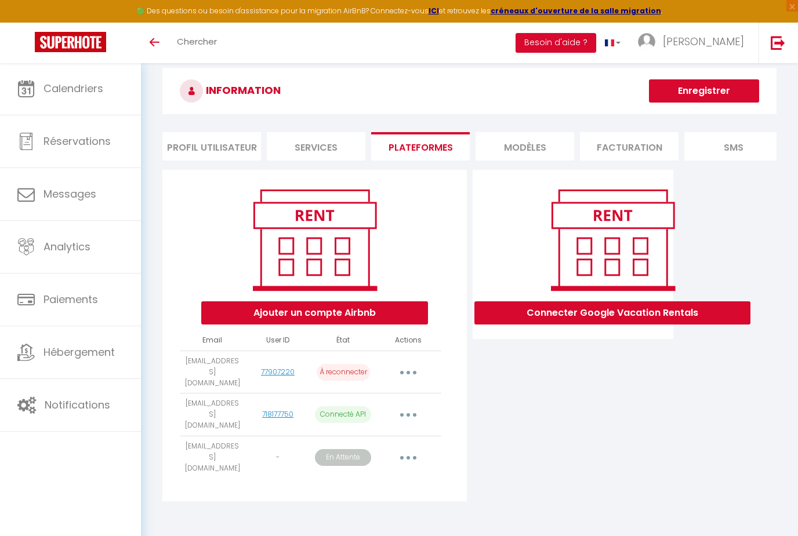
click at [355, 366] on p "À reconnecter" at bounding box center [342, 372] width 53 height 17
click at [413, 364] on button "button" at bounding box center [408, 372] width 32 height 19
click at [378, 392] on link "Importer les appartements" at bounding box center [357, 399] width 128 height 20
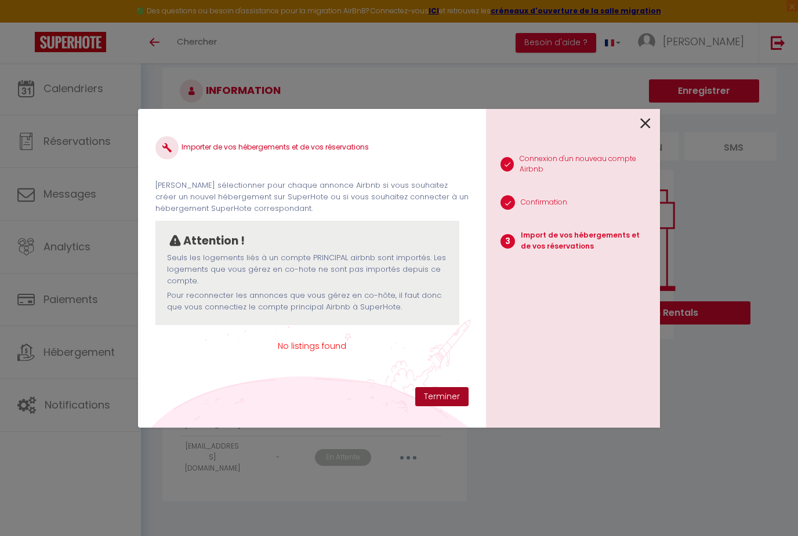
click at [438, 394] on button "Terminer" at bounding box center [441, 397] width 53 height 20
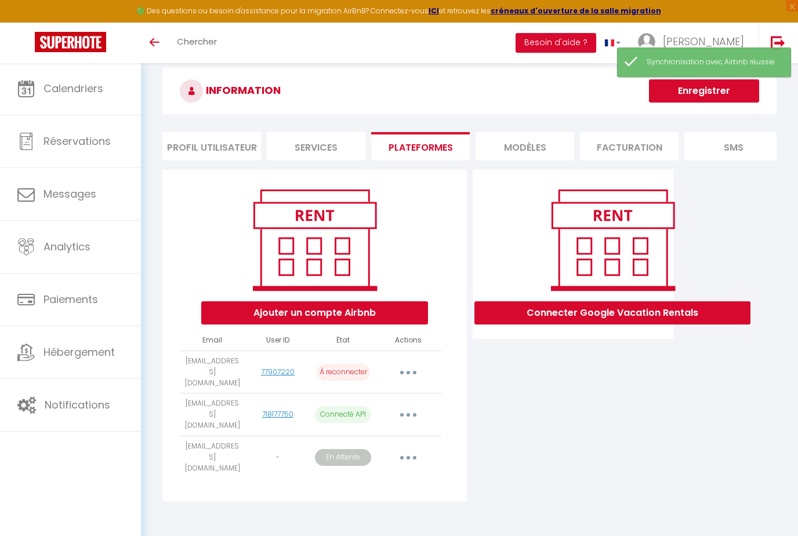
click at [354, 369] on p "À reconnecter" at bounding box center [342, 372] width 53 height 17
click at [389, 317] on button "Ajouter un compte Airbnb" at bounding box center [314, 312] width 227 height 23
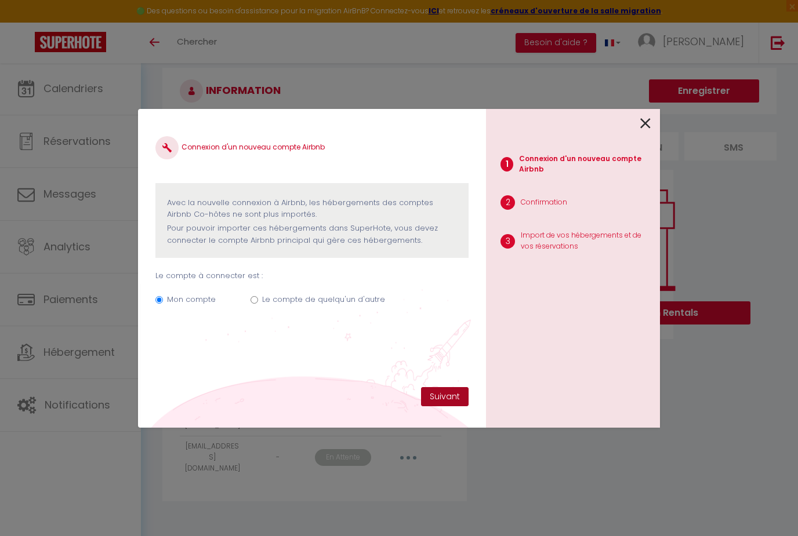
click at [446, 395] on button "Suivant" at bounding box center [445, 397] width 48 height 20
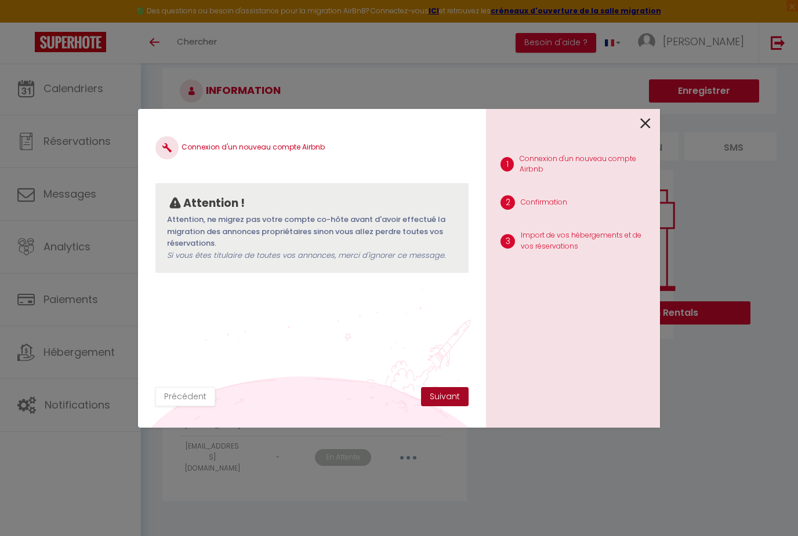
click at [438, 405] on button "Suivant" at bounding box center [445, 397] width 48 height 20
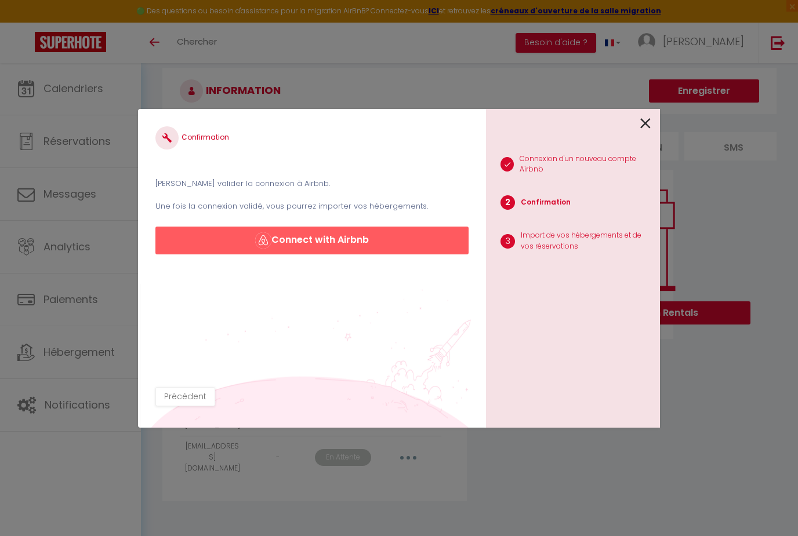
click at [386, 242] on button "Connect with Airbnb" at bounding box center [311, 241] width 313 height 28
click at [200, 388] on button "Précédent" at bounding box center [185, 397] width 60 height 20
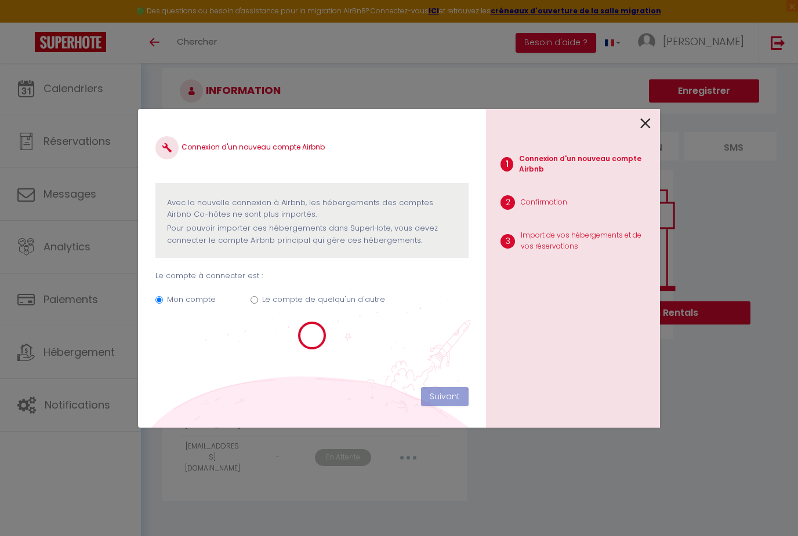
click at [268, 294] on label "Le compte de quelqu'un d'autre" at bounding box center [323, 300] width 123 height 12
click at [258, 296] on input "Le compte de quelqu'un d'autre" at bounding box center [254, 300] width 8 height 8
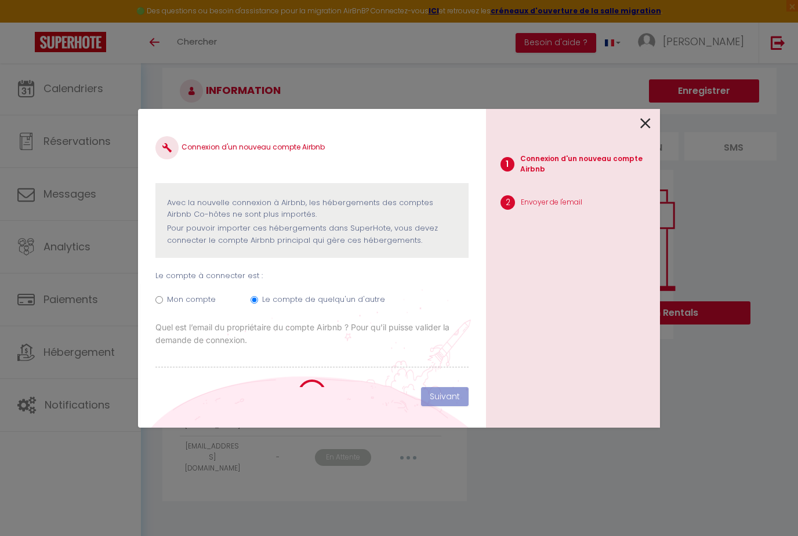
click at [241, 366] on div "Connexion d'un nouveau compte Airbnb Avec la nouvelle connexion à [GEOGRAPHIC_D…" at bounding box center [311, 256] width 313 height 261
click at [238, 369] on div "Connexion d'un nouveau compte Airbnb Avec la nouvelle connexion à [GEOGRAPHIC_D…" at bounding box center [311, 256] width 313 height 261
click at [233, 374] on div "Connexion d'un nouveau compte Airbnb Avec la nouvelle connexion à [GEOGRAPHIC_D…" at bounding box center [311, 256] width 313 height 261
click at [647, 123] on icon at bounding box center [645, 123] width 10 height 17
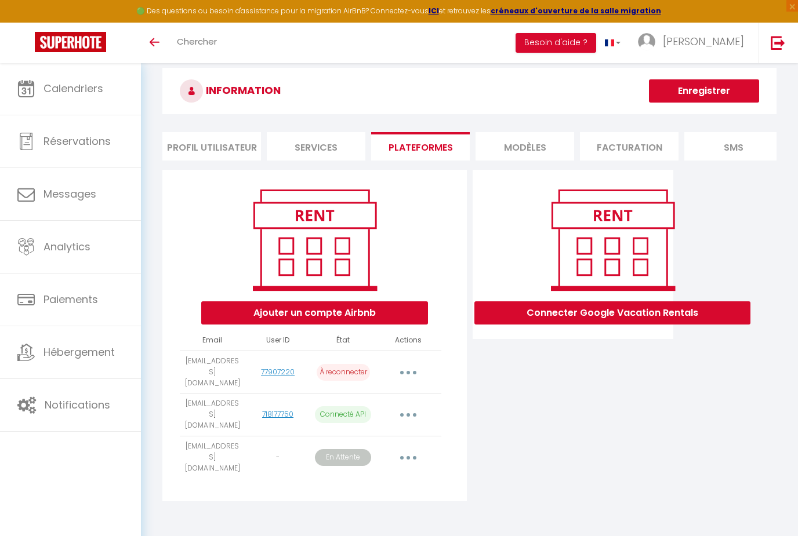
click at [292, 318] on button "Ajouter un compte Airbnb" at bounding box center [314, 312] width 227 height 23
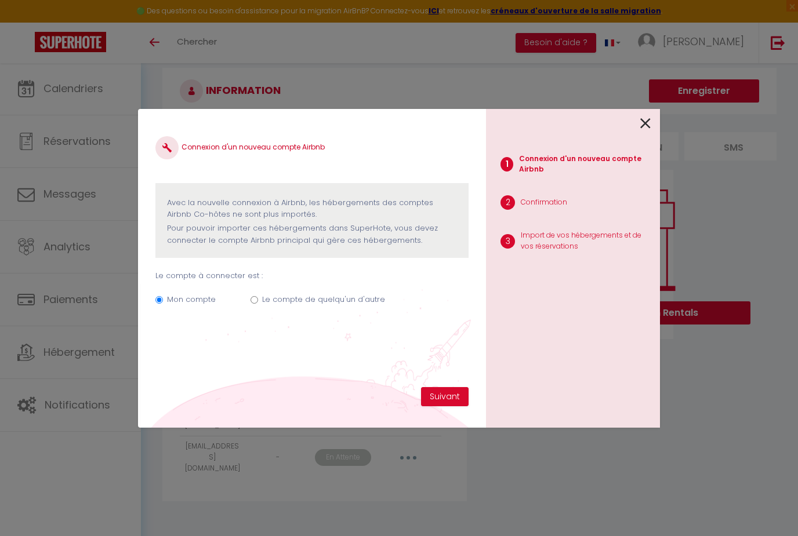
click at [274, 305] on div "Le compte de quelqu'un d'autre" at bounding box center [323, 302] width 123 height 16
click at [257, 296] on div "Mon compte Le compte de quelqu'un d'autre" at bounding box center [311, 301] width 313 height 39
click at [256, 298] on input "Le compte de quelqu'un d'autre" at bounding box center [254, 300] width 8 height 8
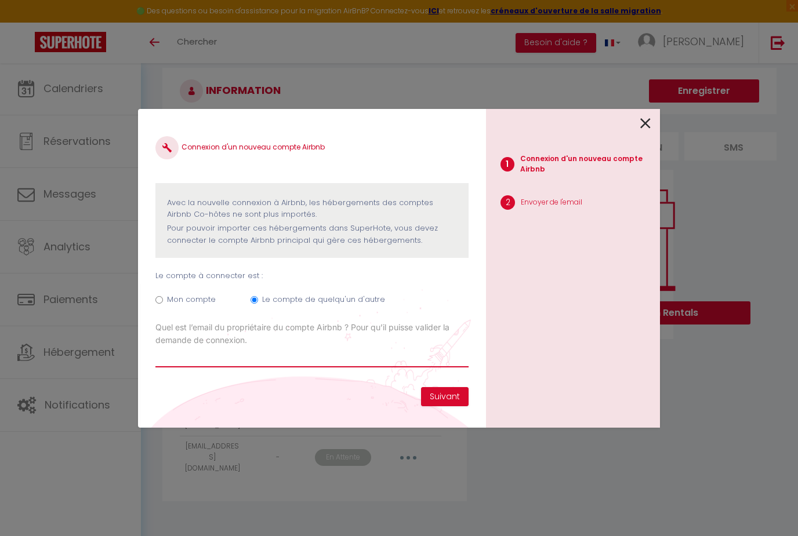
click at [197, 361] on input "Email connexion Airbnb" at bounding box center [311, 357] width 313 height 21
click at [445, 392] on button "Suivant" at bounding box center [445, 397] width 48 height 20
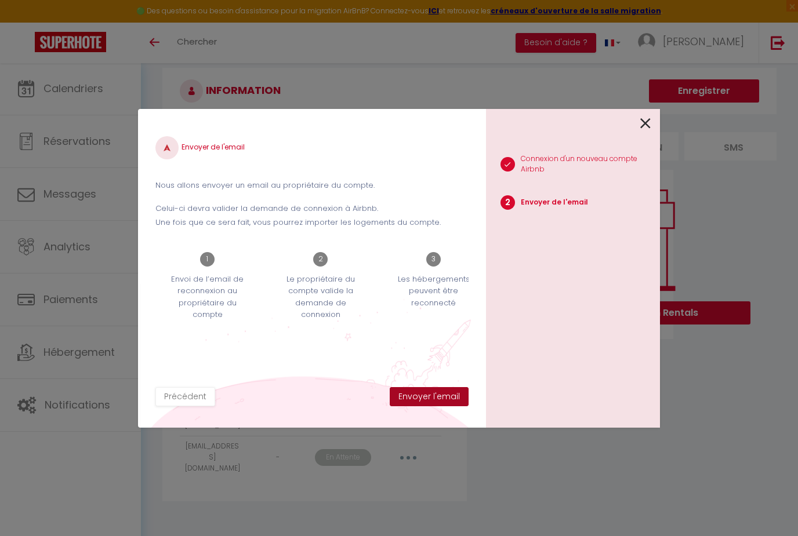
click at [440, 403] on button "Envoyer l'email" at bounding box center [428, 397] width 79 height 20
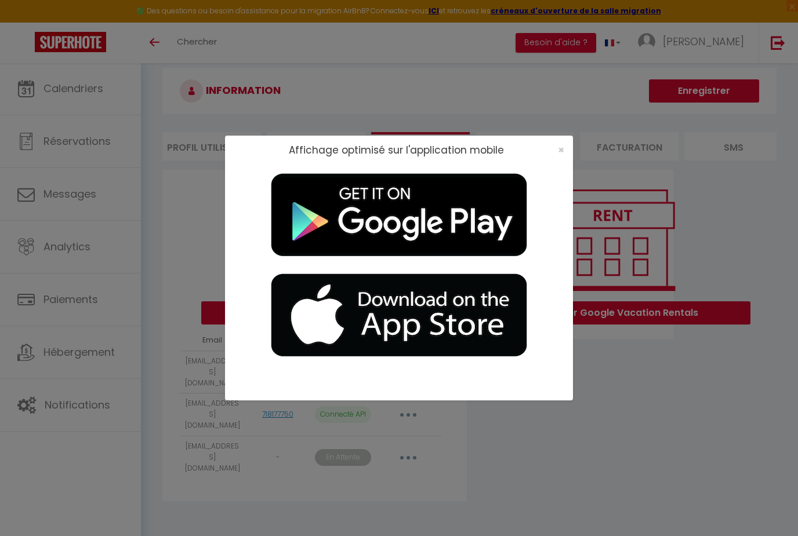
scroll to position [0, 0]
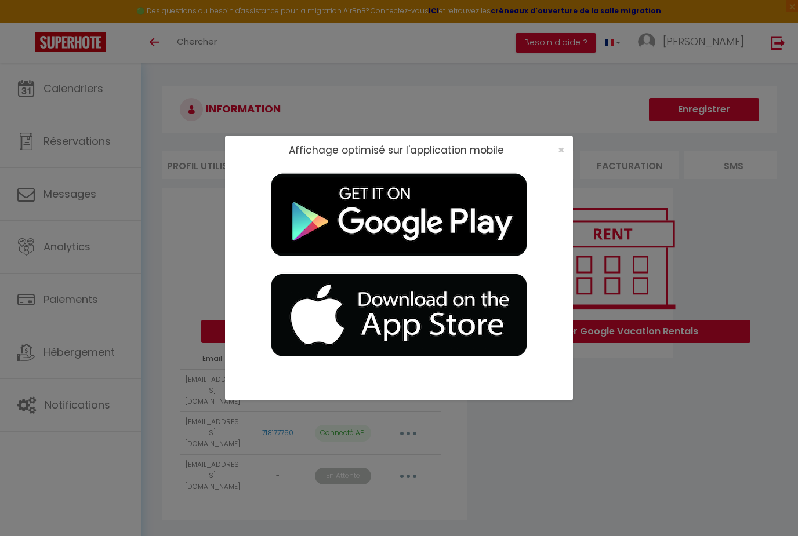
click at [570, 151] on div "×" at bounding box center [557, 150] width 29 height 12
click at [563, 151] on span "×" at bounding box center [561, 150] width 6 height 14
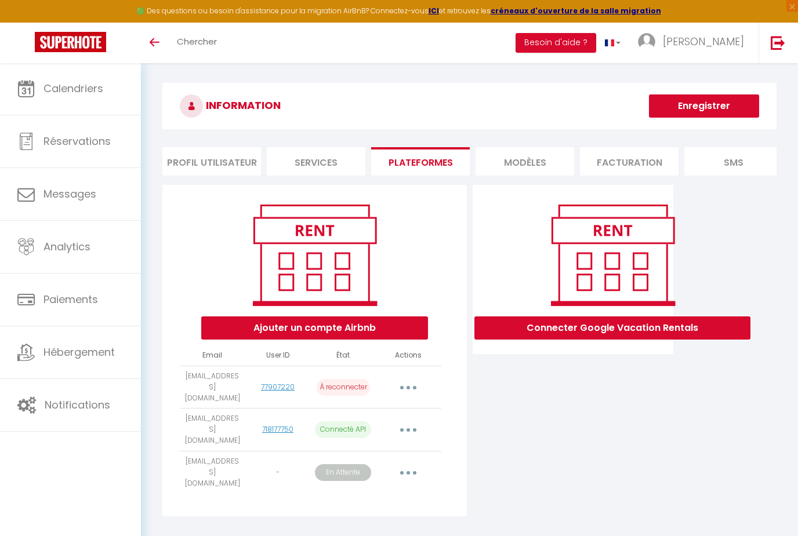
scroll to position [7, 0]
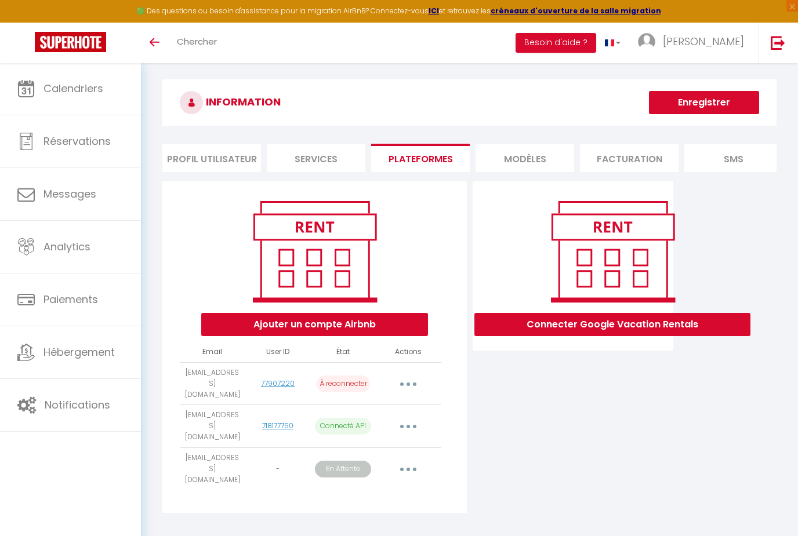
click at [346, 383] on p "À reconnecter" at bounding box center [342, 384] width 53 height 17
click at [345, 376] on p "À reconnecter" at bounding box center [342, 384] width 53 height 17
click at [406, 380] on button "button" at bounding box center [408, 383] width 32 height 19
click at [359, 445] on link "Reconnecter le compte" at bounding box center [357, 452] width 128 height 20
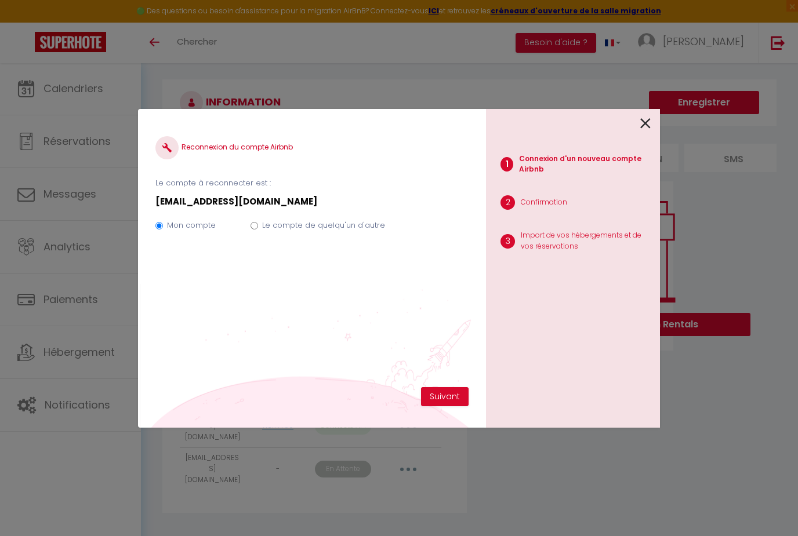
click at [262, 231] on label "Le compte de quelqu'un d'autre" at bounding box center [323, 226] width 123 height 12
click at [258, 230] on input "Le compte de quelqu'un d'autre" at bounding box center [254, 226] width 8 height 8
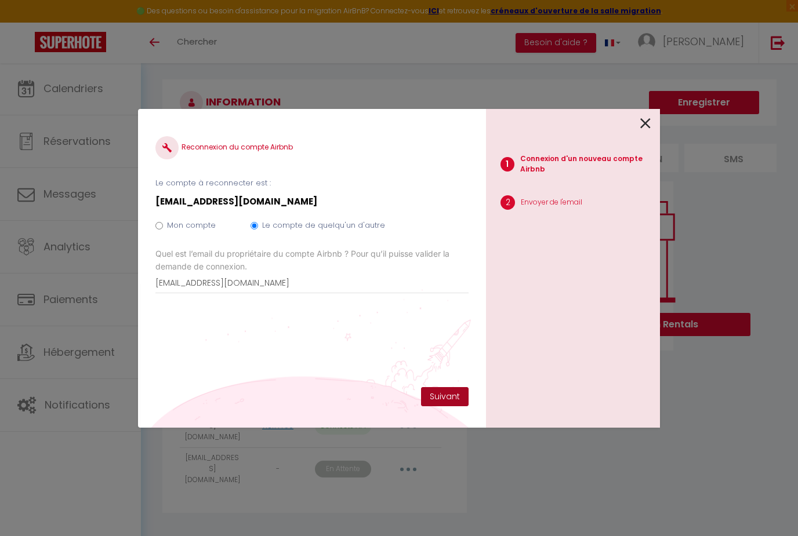
click at [436, 407] on button "Suivant" at bounding box center [445, 397] width 48 height 20
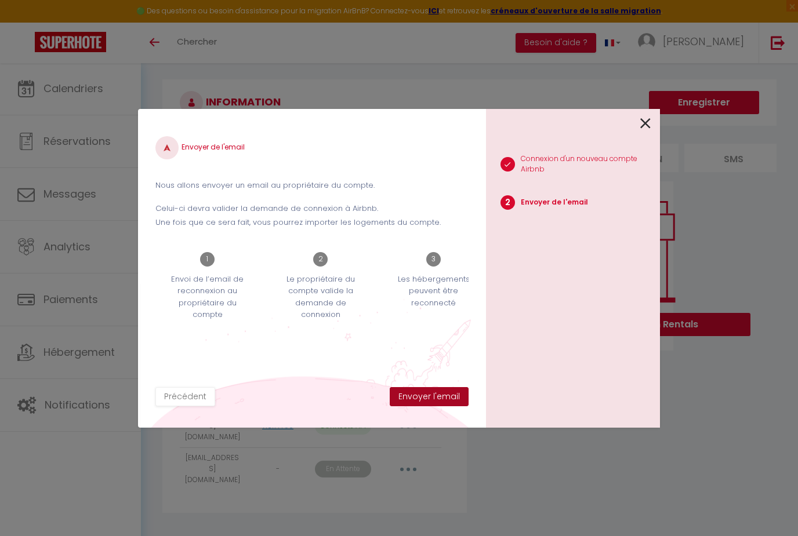
click at [431, 407] on button "Envoyer l'email" at bounding box center [428, 397] width 79 height 20
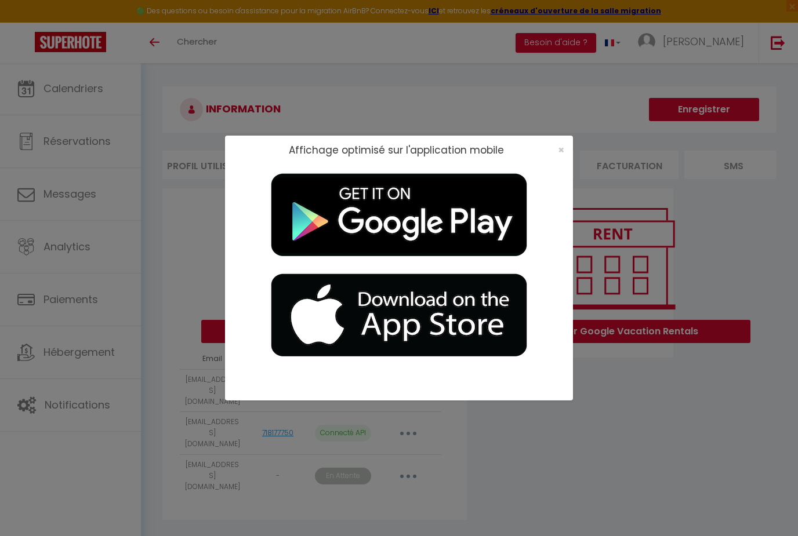
click at [554, 151] on div "×" at bounding box center [557, 150] width 29 height 12
click at [558, 148] on span "×" at bounding box center [561, 150] width 6 height 14
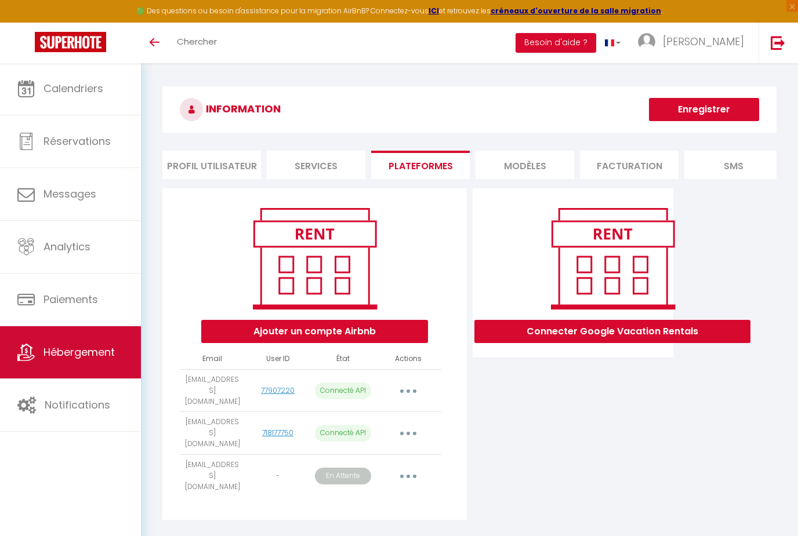
click at [115, 352] on span "Hébergement" at bounding box center [78, 352] width 71 height 14
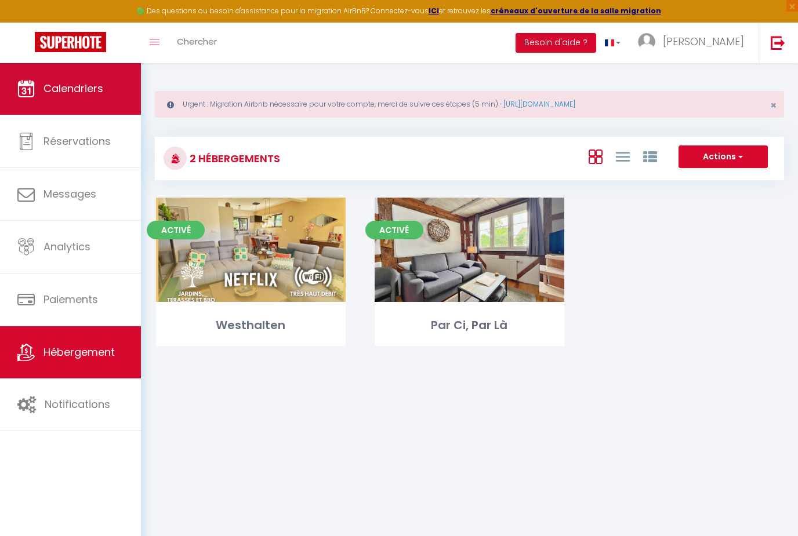
click at [91, 97] on link "Calendriers" at bounding box center [70, 89] width 141 height 52
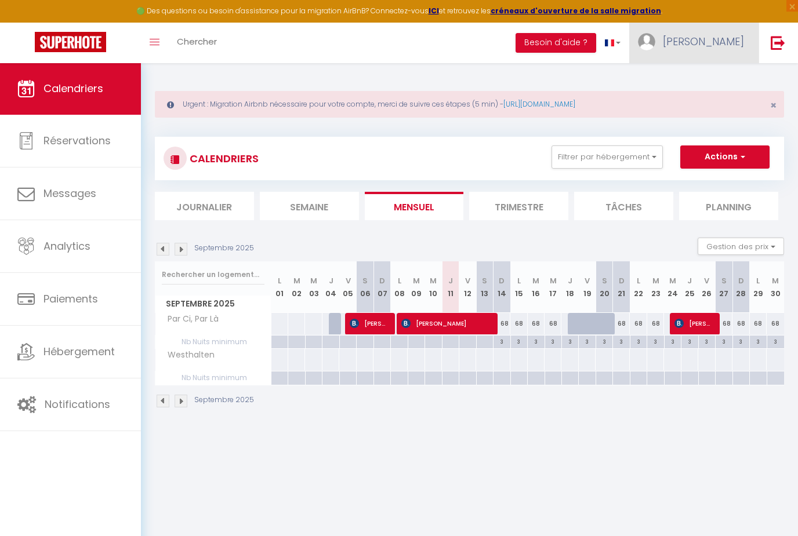
click at [717, 35] on span "[PERSON_NAME]" at bounding box center [702, 41] width 81 height 14
click at [706, 77] on link "Paramètres" at bounding box center [712, 81] width 86 height 20
select select "28"
select select "fr"
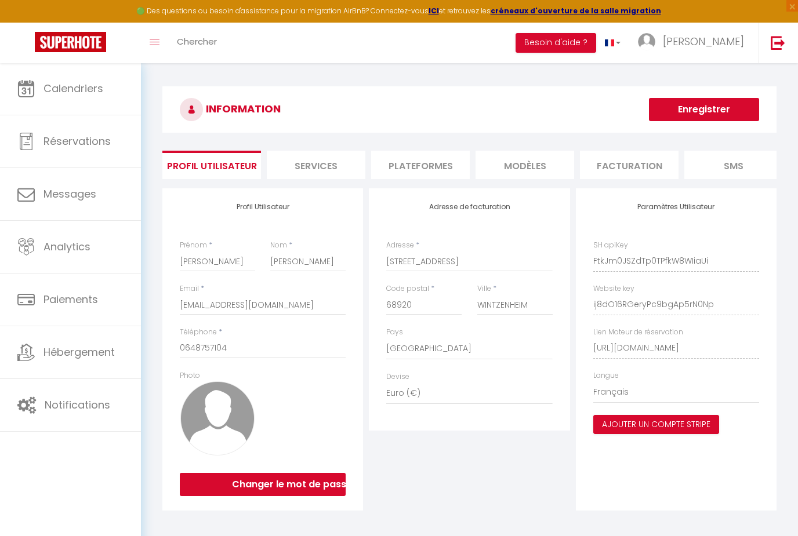
click at [449, 159] on li "Plateformes" at bounding box center [420, 165] width 99 height 28
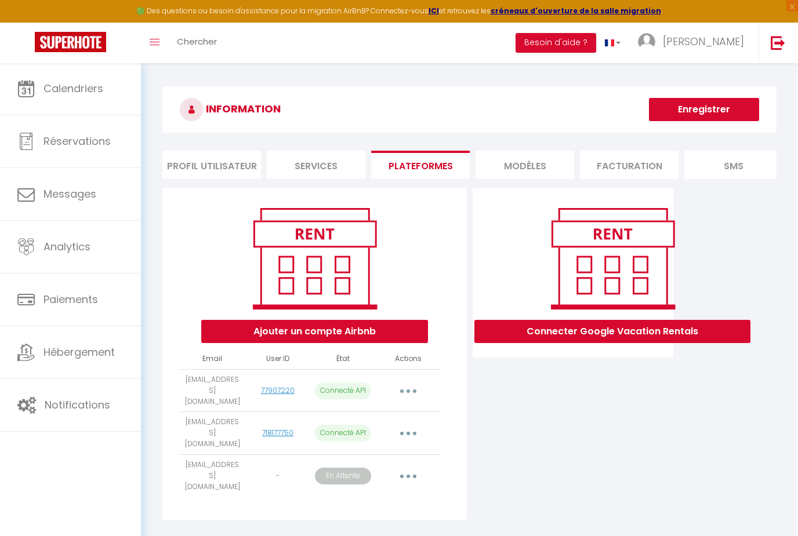
click at [411, 386] on button "button" at bounding box center [408, 390] width 32 height 19
click at [369, 409] on link "Importer les appartements" at bounding box center [357, 417] width 128 height 20
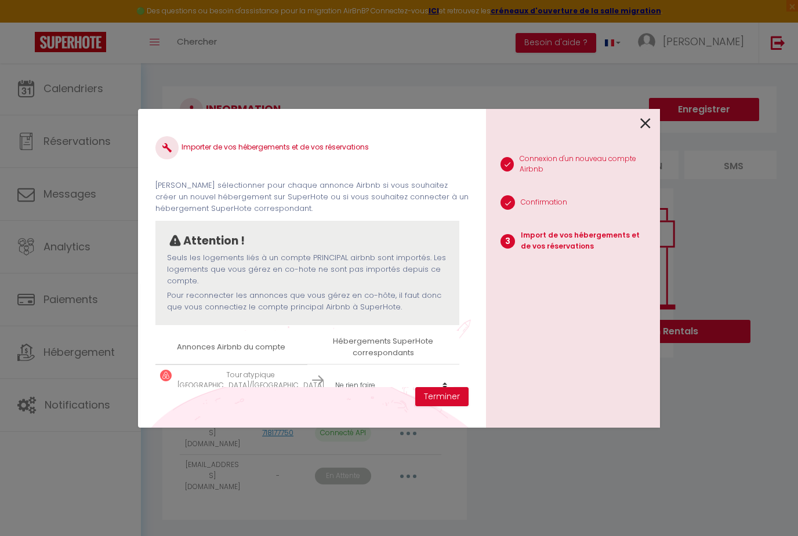
click at [382, 375] on select "Créer un nouvel hébergement Ne rien faire Westhalten Par Ci, Par Là" at bounding box center [391, 385] width 124 height 22
select select "create_new"
click at [449, 394] on button "Terminer" at bounding box center [441, 397] width 53 height 20
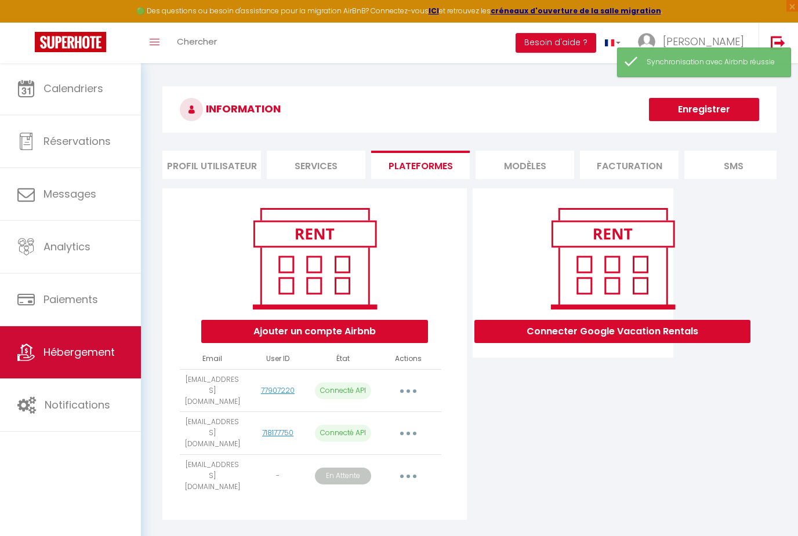
click at [101, 370] on link "Hébergement" at bounding box center [70, 352] width 141 height 52
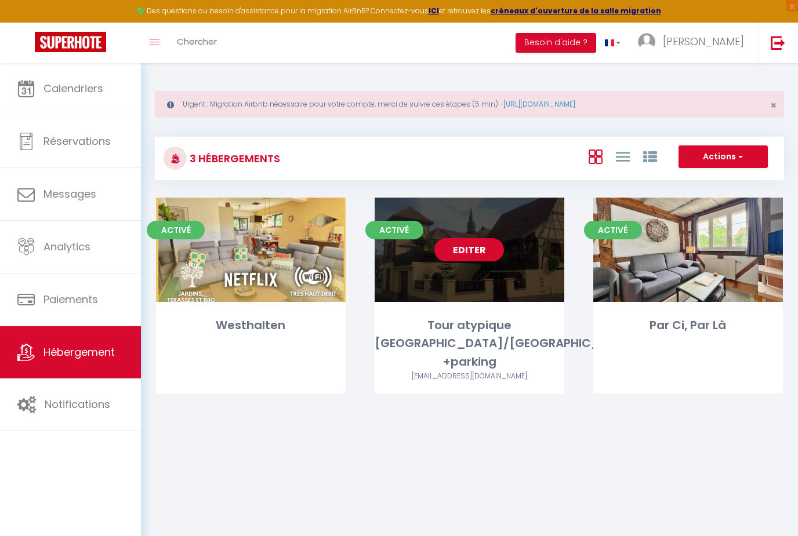
click at [477, 248] on link "Editer" at bounding box center [469, 249] width 70 height 23
select select "3"
select select "2"
select select "1"
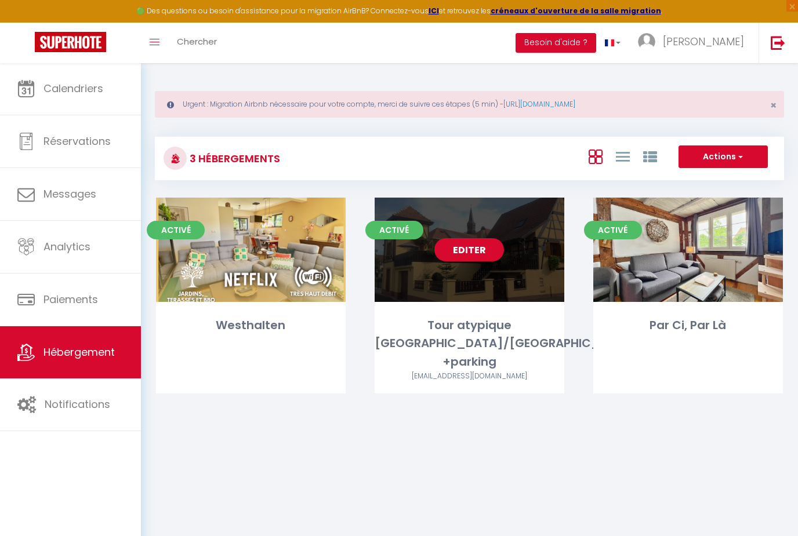
select select "28"
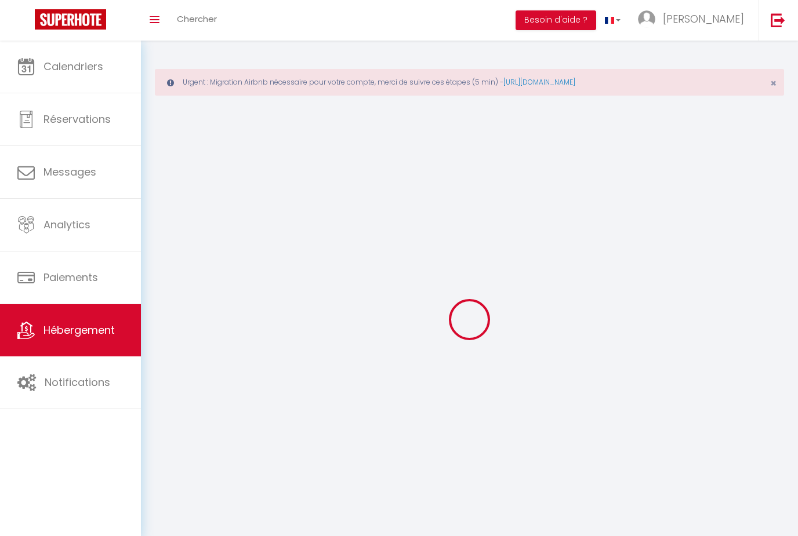
select select
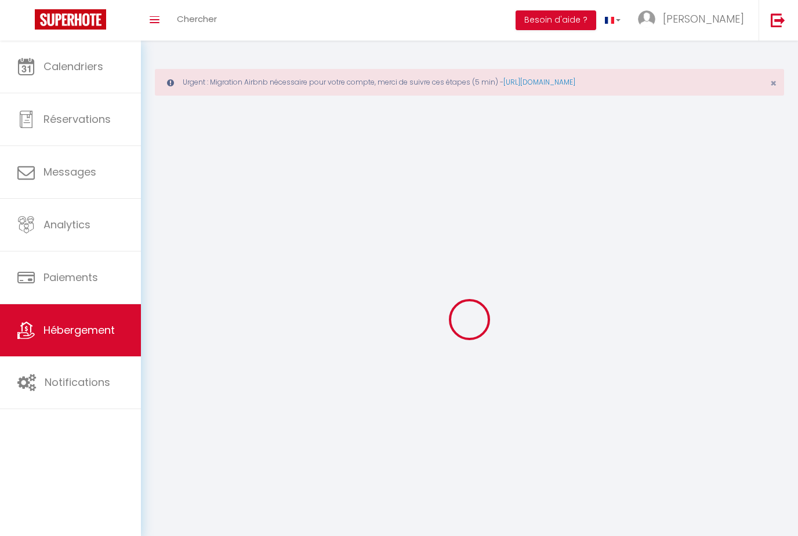
select select
checkbox input "false"
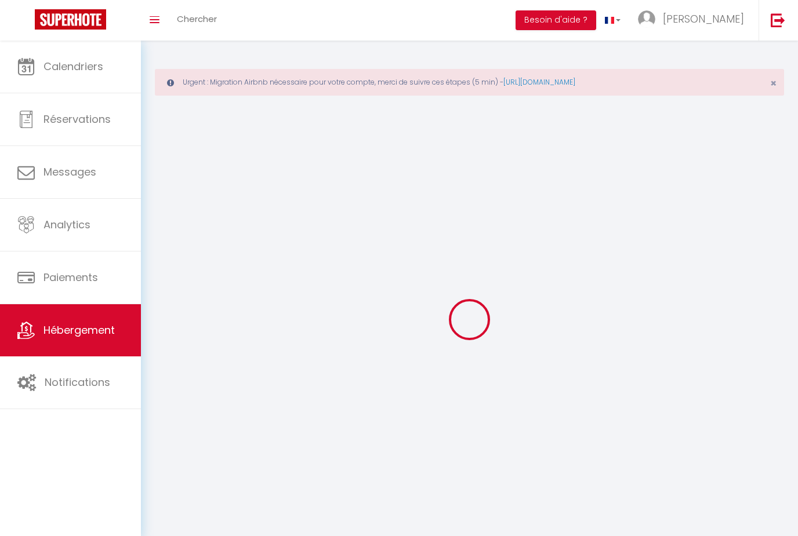
select select
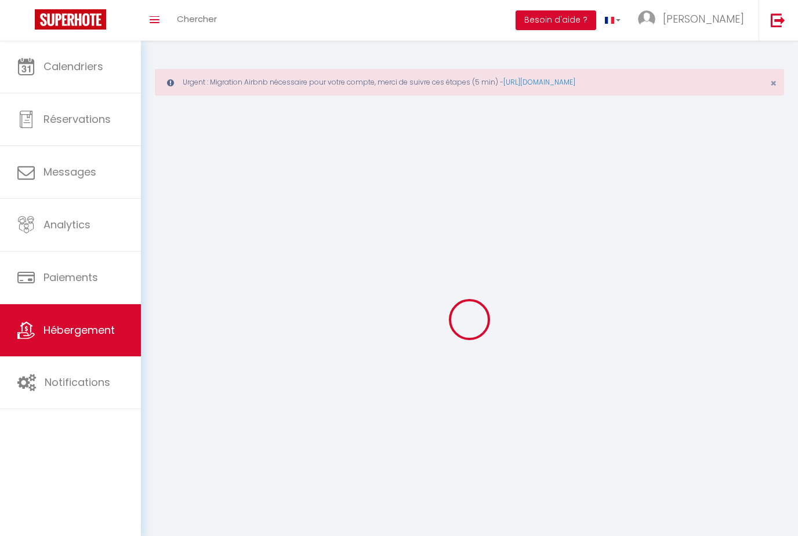
select select
checkbox input "false"
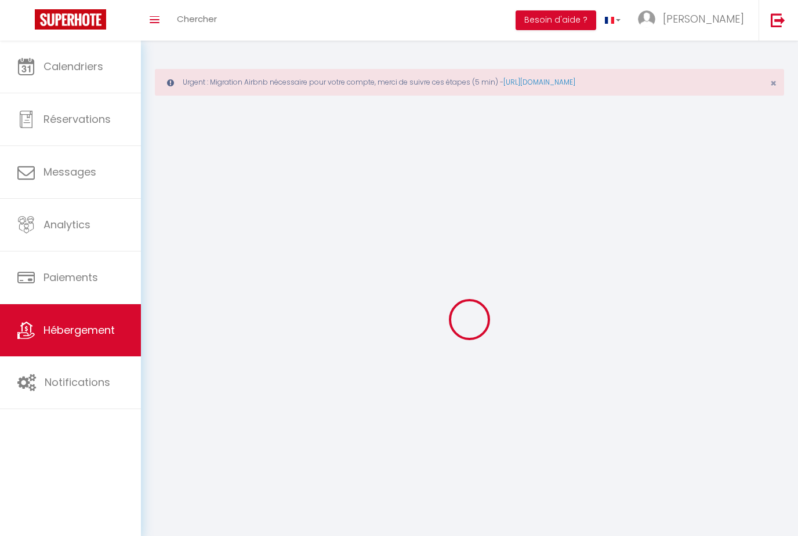
checkbox input "false"
select select
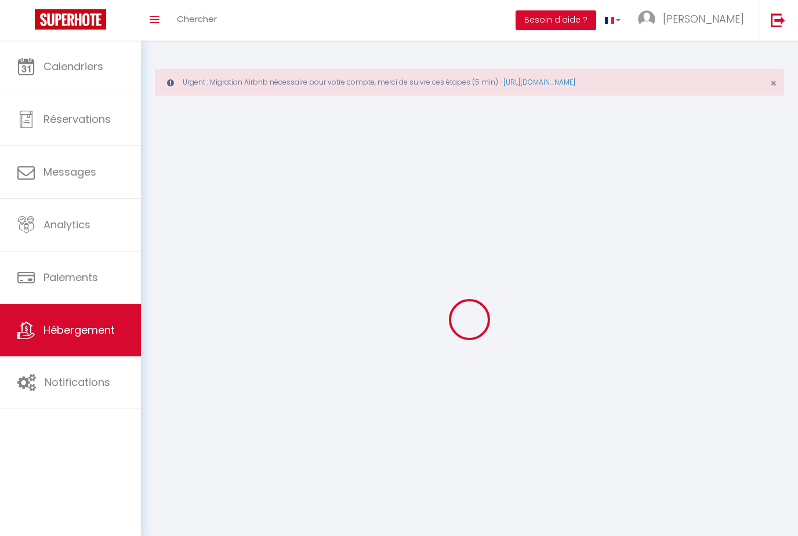
select select
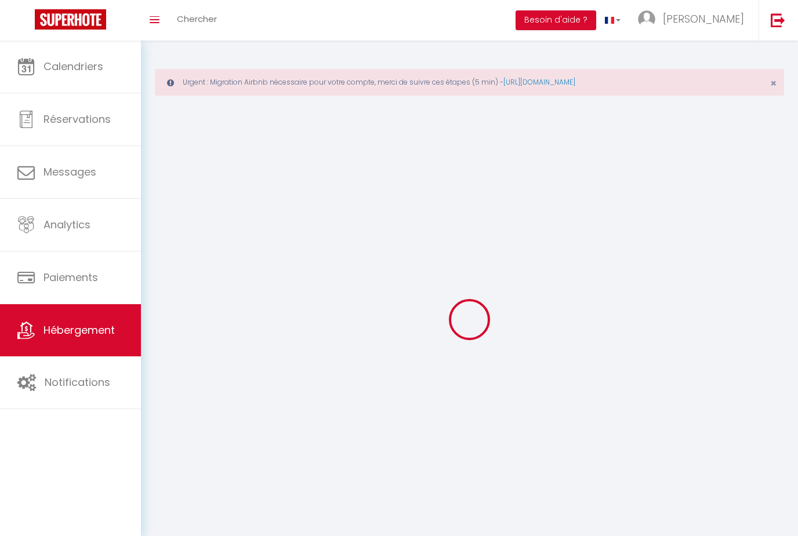
checkbox input "false"
select select
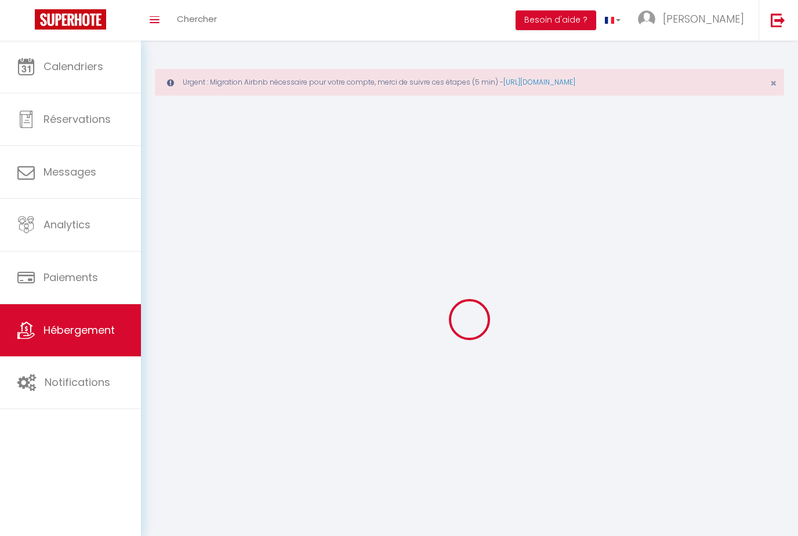
select select
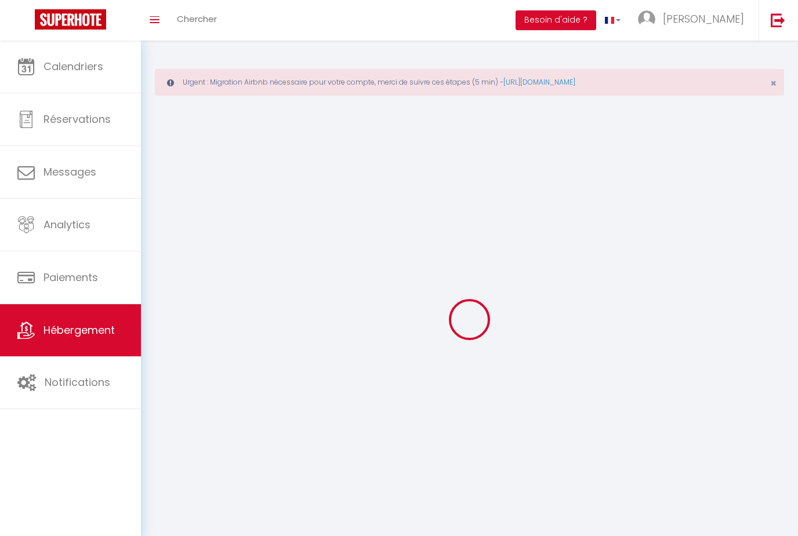
select select
checkbox input "false"
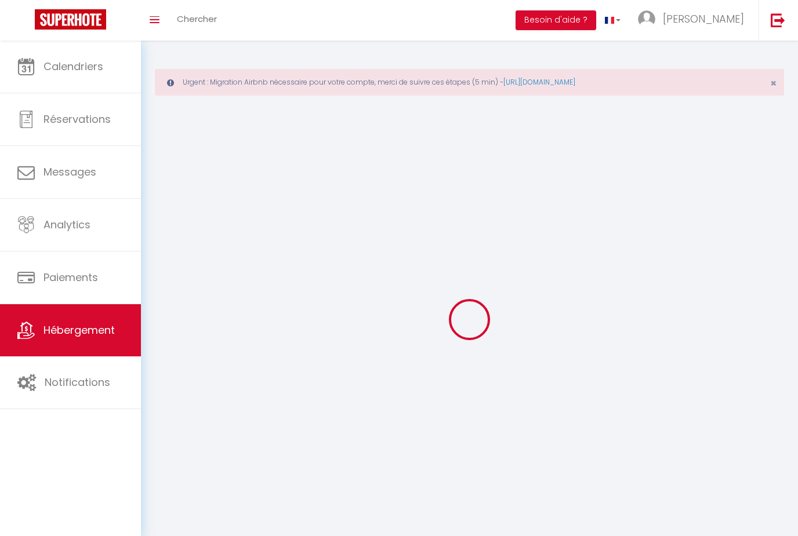
checkbox input "false"
select select
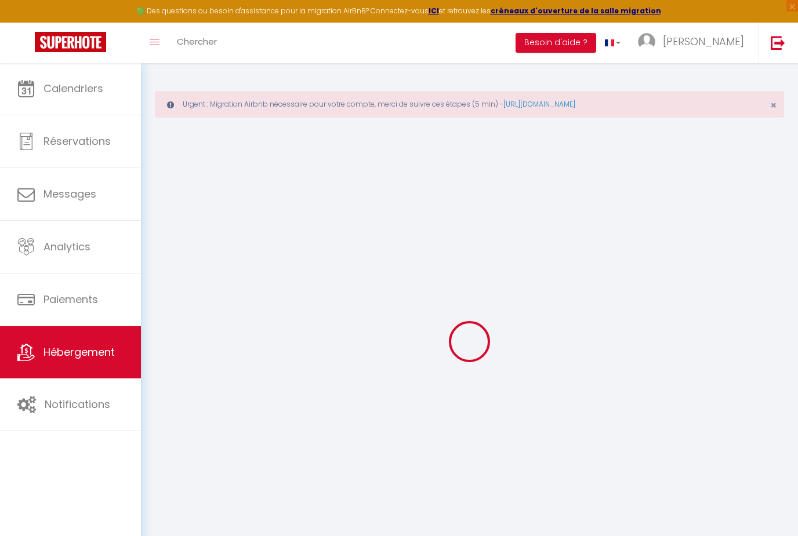
type input "Tour atypique [GEOGRAPHIC_DATA]/[GEOGRAPHIC_DATA] +parking"
select select "2"
type input "83"
select select
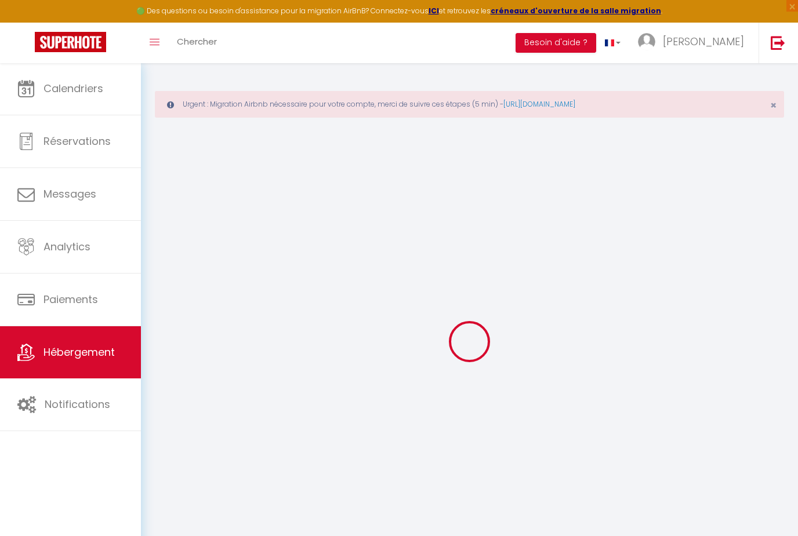
select select
type input "14 Rue du Verger"
type input "68920"
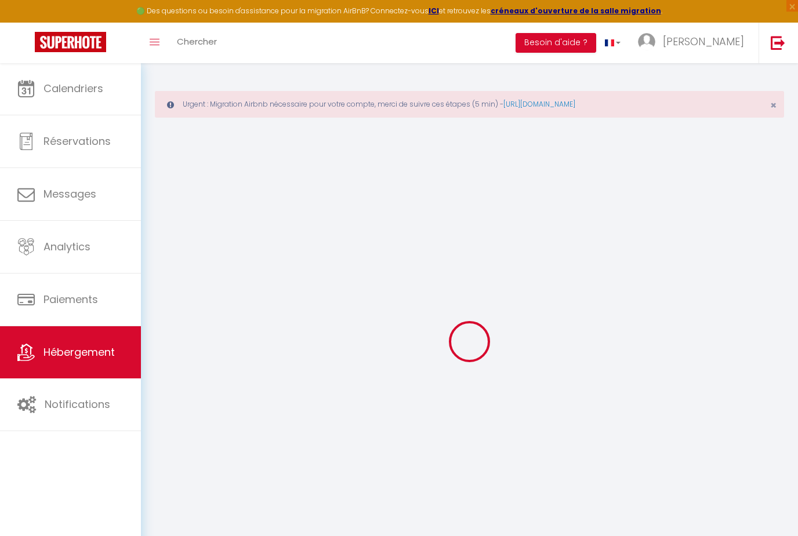
type input "Wintzenheim"
type input "[EMAIL_ADDRESS][DOMAIN_NAME]"
select select
checkbox input "false"
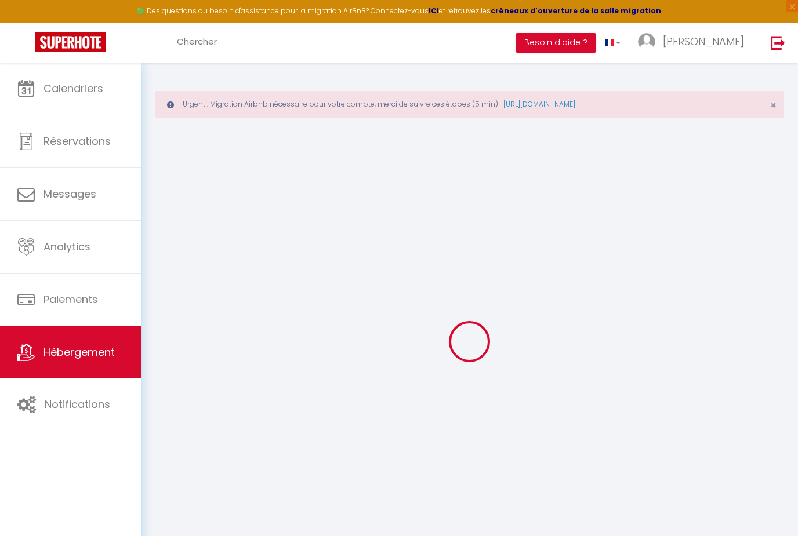
checkbox input "false"
select select
type input "0"
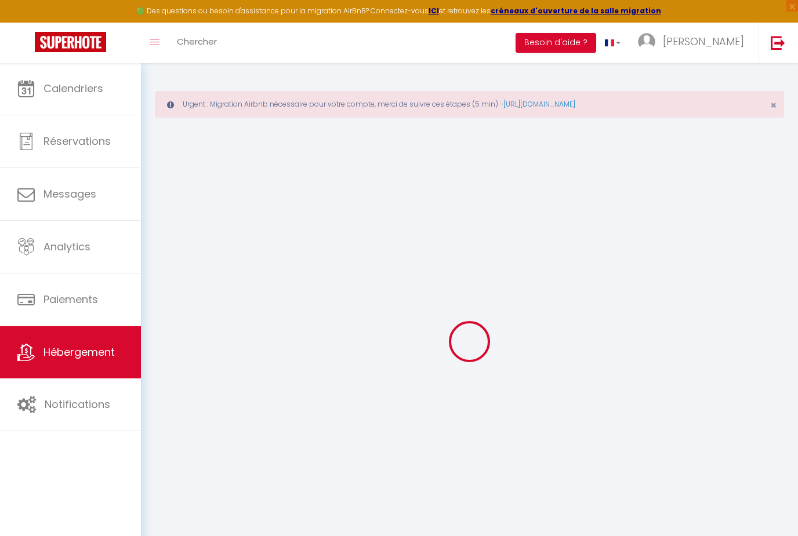
type input "0"
select select
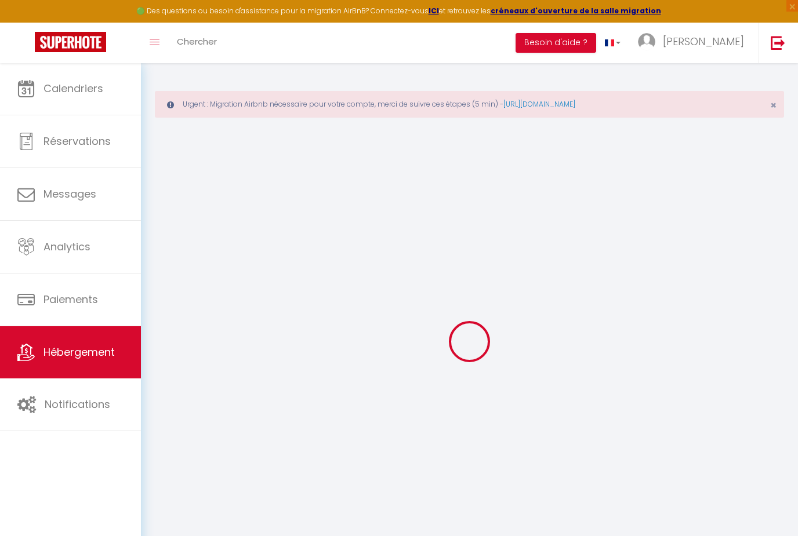
select select
checkbox input "false"
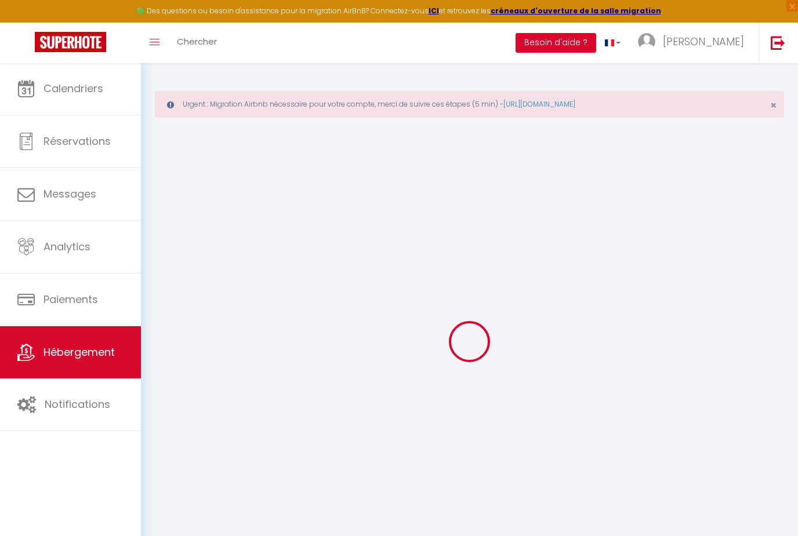
checkbox input "false"
select select
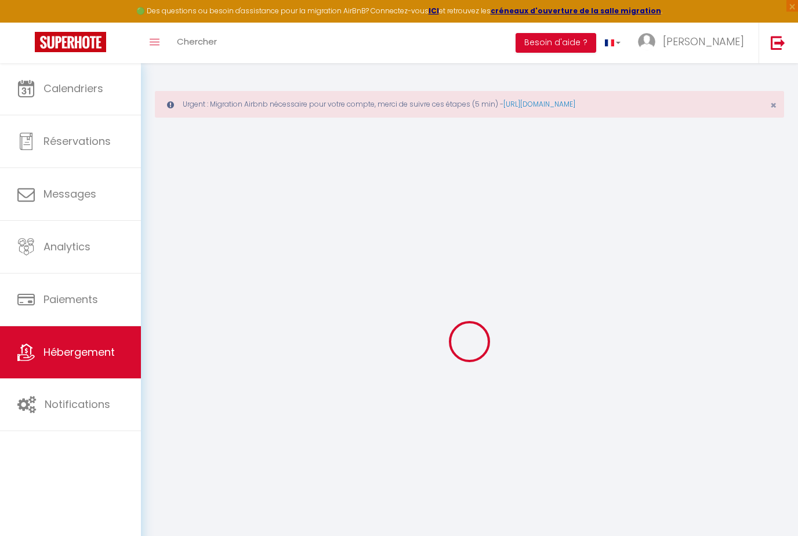
select select
checkbox input "false"
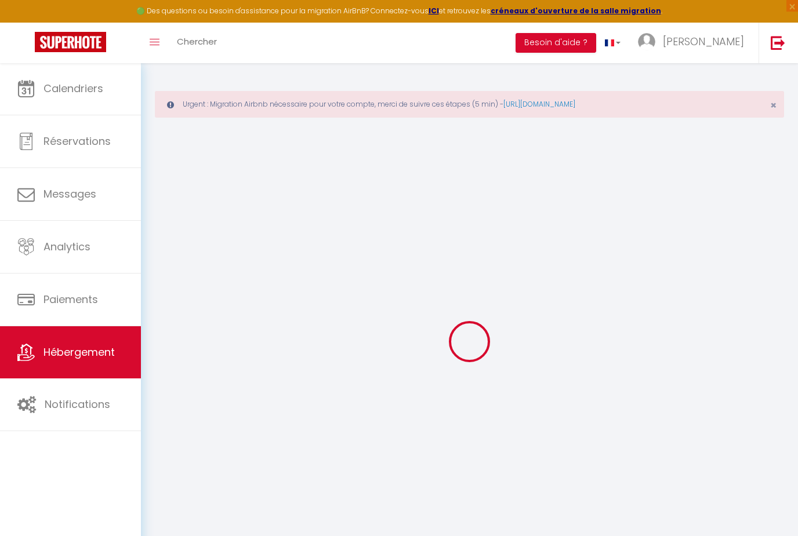
checkbox input "false"
select select
checkbox input "false"
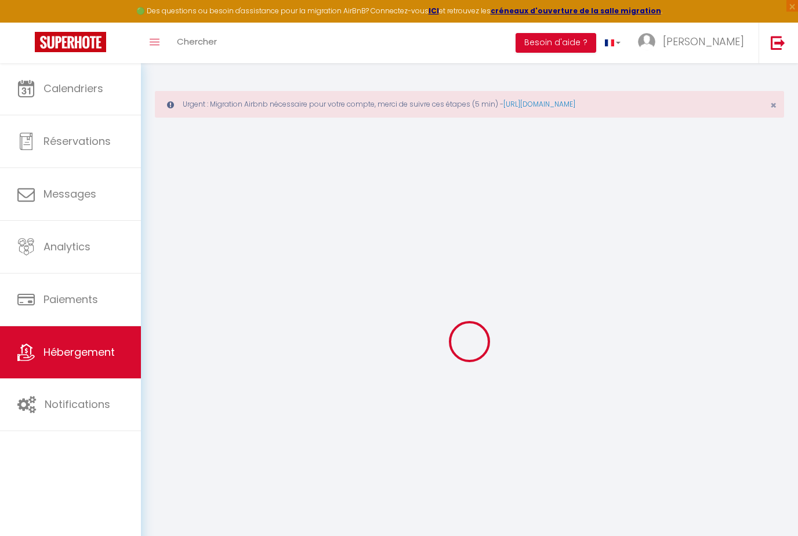
checkbox input "false"
select select
checkbox input "false"
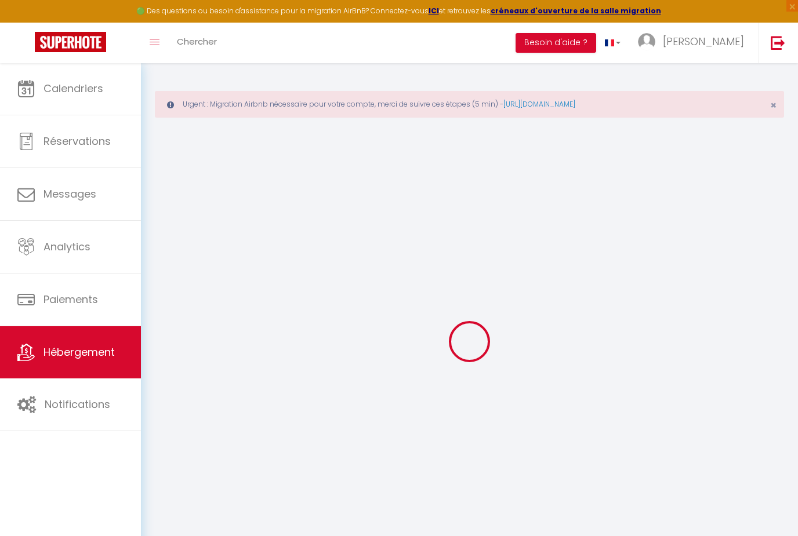
checkbox input "false"
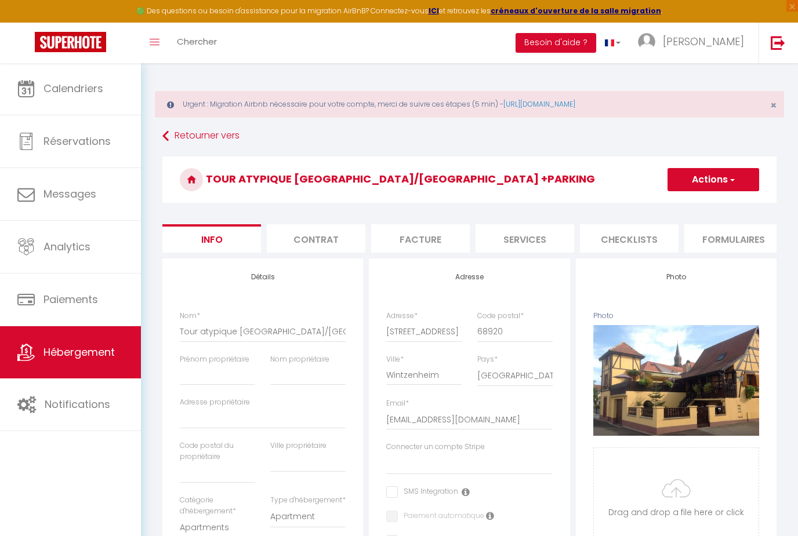
select select
checkbox input "false"
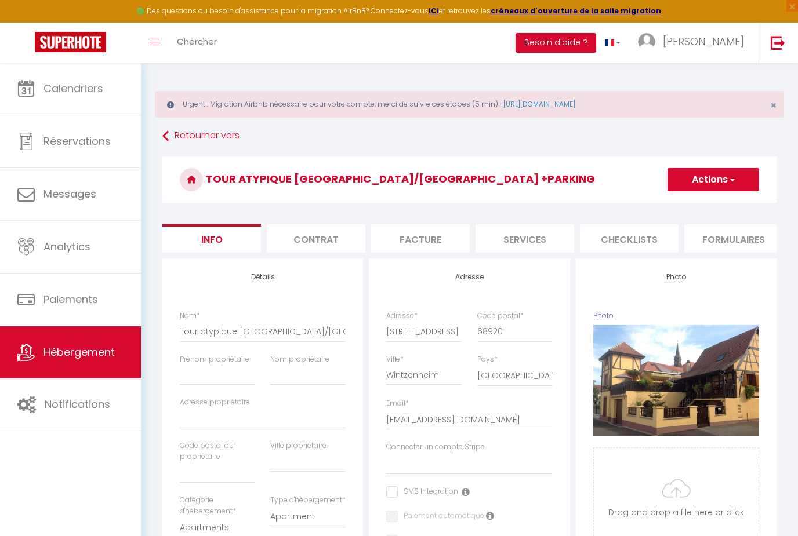
click at [522, 245] on li "Services" at bounding box center [524, 238] width 99 height 28
select select
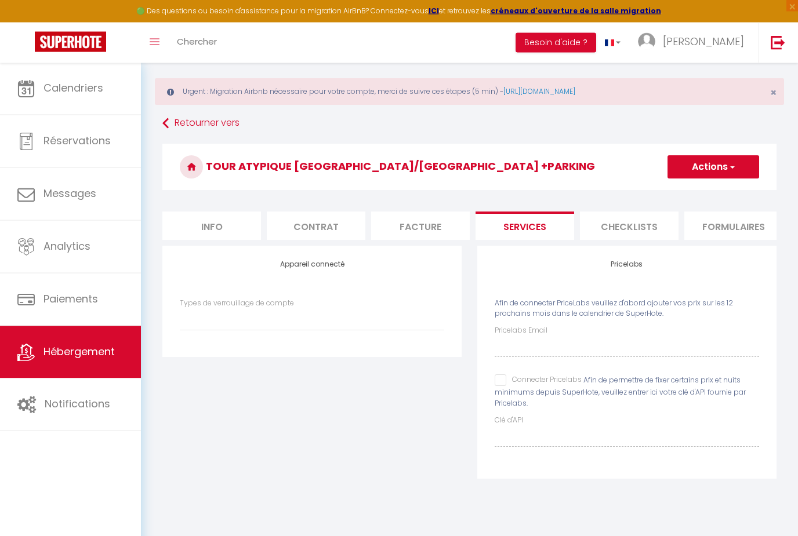
scroll to position [13, 0]
click at [499, 377] on input "Connecter Pricelabs" at bounding box center [537, 380] width 87 height 12
checkbox input "true"
select select
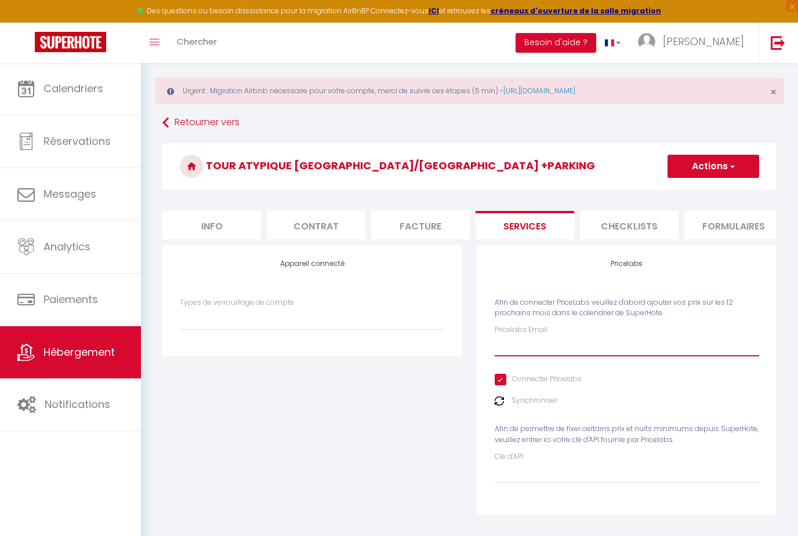
click at [503, 344] on input "Pricelabs Email" at bounding box center [626, 346] width 264 height 21
type input "C"
select select
type input "Co"
select select
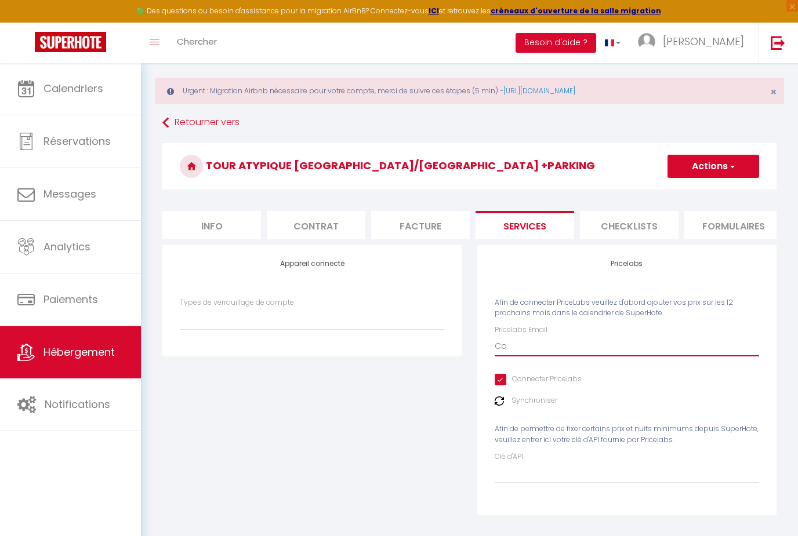
type input "Cou"
select select
type input "Cour"
select select
type input "Court"
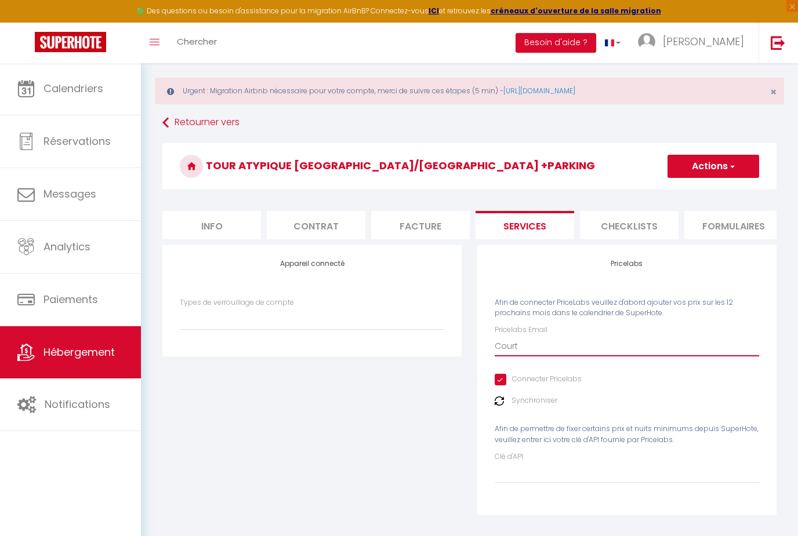
select select
type input "Courto"
select select
type input "[PERSON_NAME]"
select select
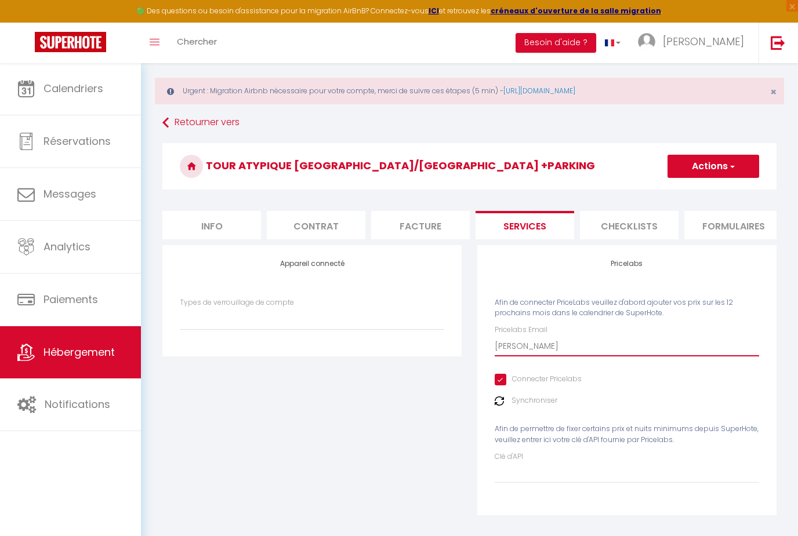
type input "Courto"
select select
type input "Court"
select select
type input "Cour"
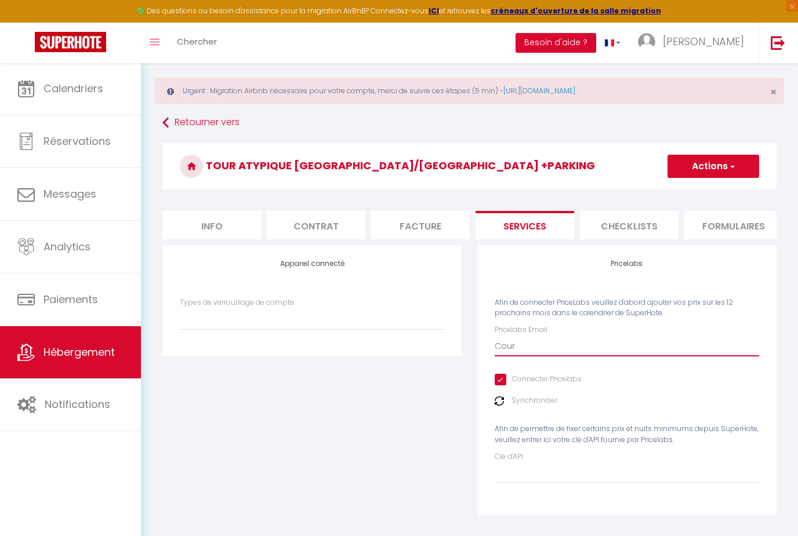
select select
type input "Cou"
select select
type input "Co"
select select
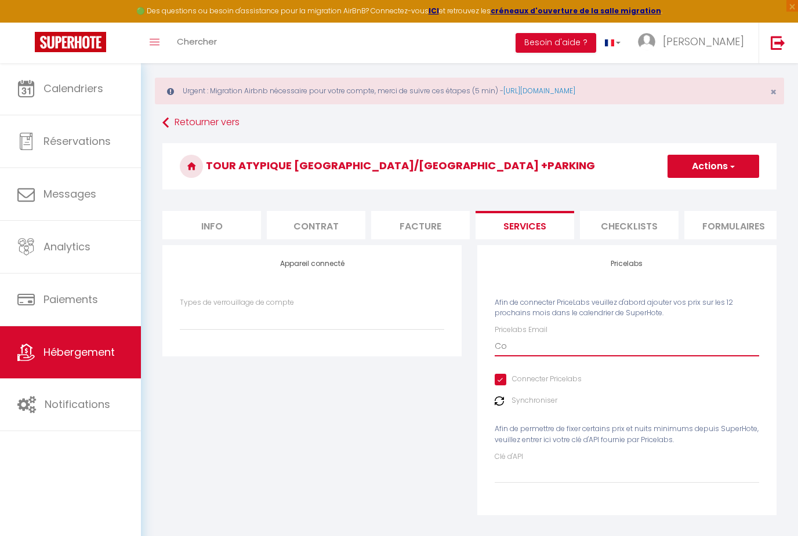
type input "C"
select select
type input "Cc"
select select
type input "c"
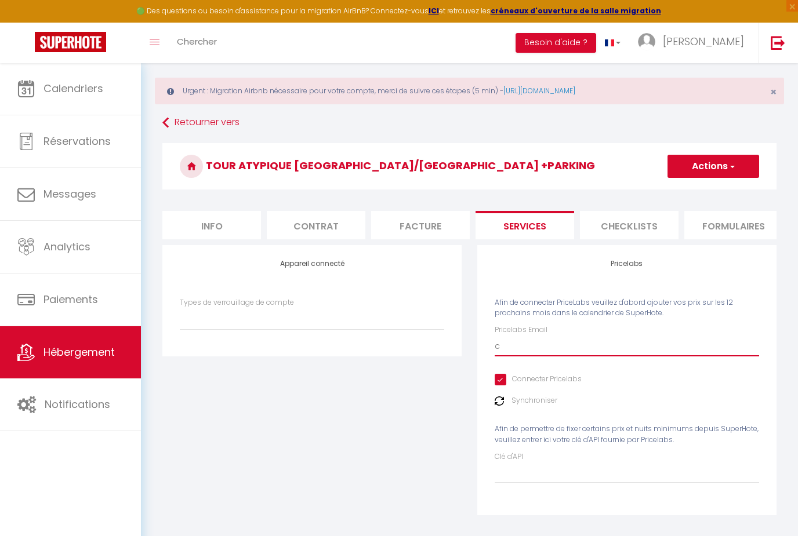
select select
type input "co"
select select
type input "cou"
select select
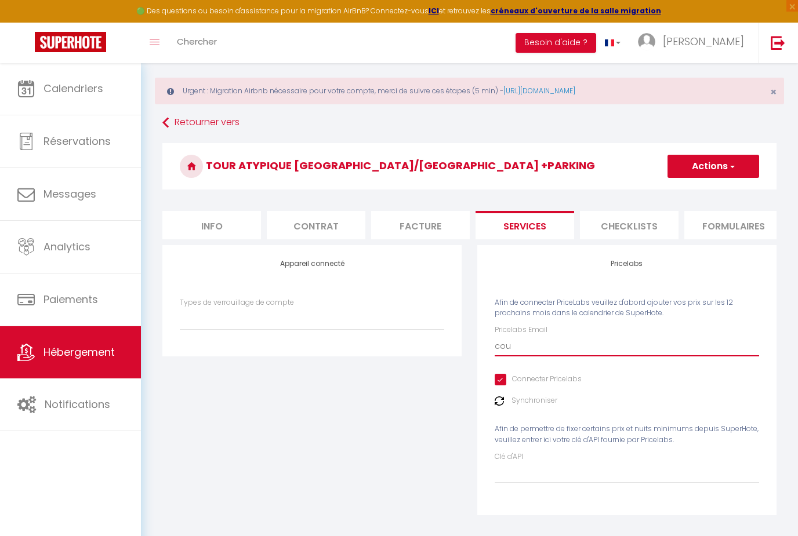
type input "cour"
select select
type input "court"
select select
type input "courto"
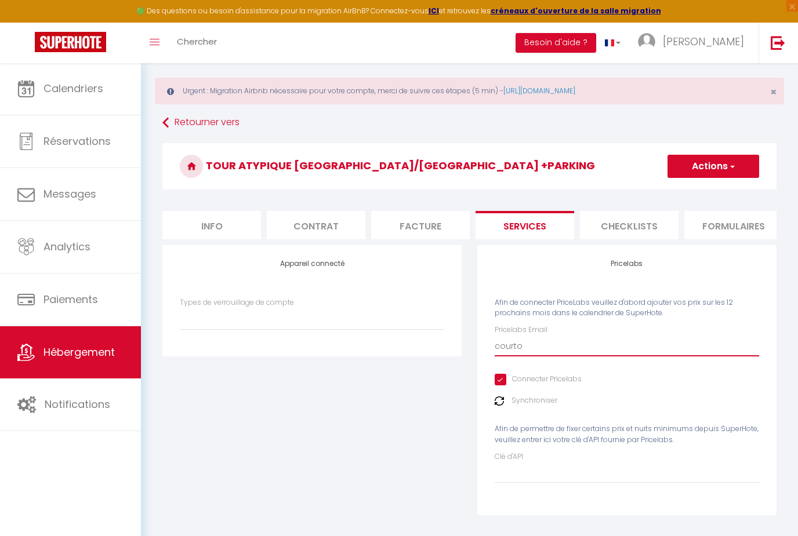
select select
type input "courtot"
select select
type input "courtota"
select select
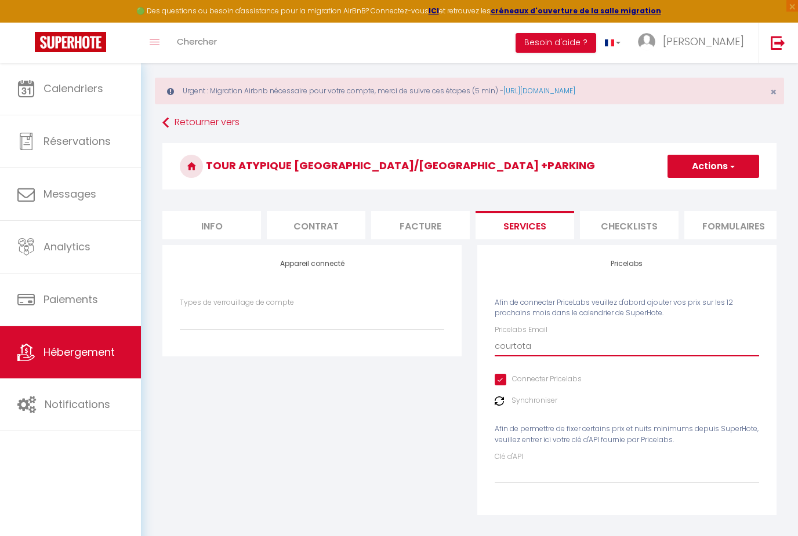
type input "courtotan"
select select
type input "courtotant"
select select
type input "courtotanto"
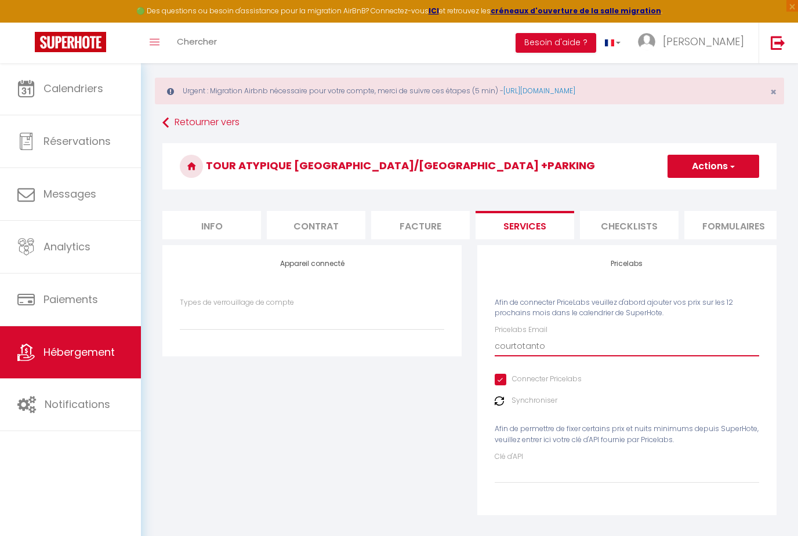
select select
type input "courtotantoi"
select select
type input "courtotantoin"
select select
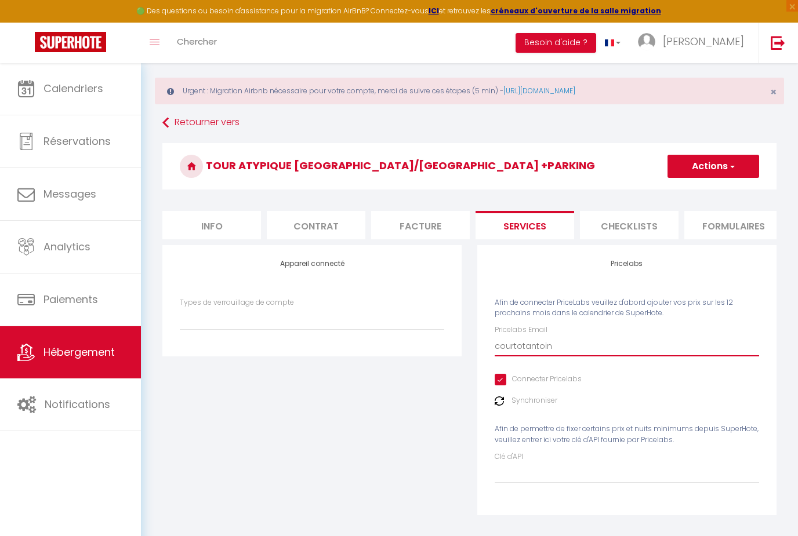
type input "courtotantoine"
select select
type input "courtotantoine@"
select select
type input "courtotantoine@g"
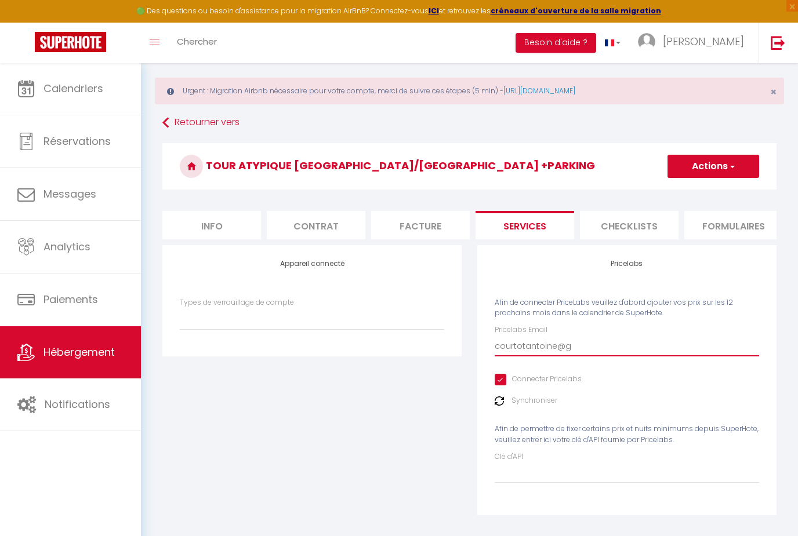
select select
type input "courtotantoine@gm"
select select
type input "courtotantoine@gma"
select select
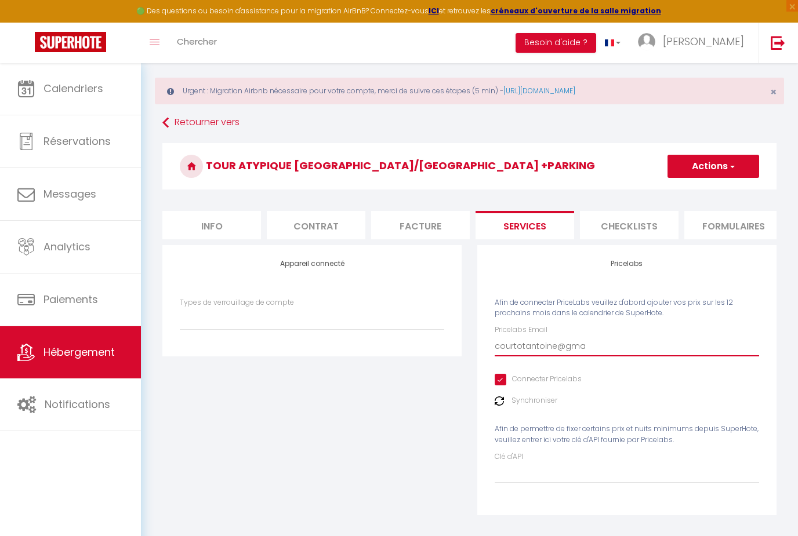
type input "courtotantoine@gmai"
select select
type input "courtotantoine@gmail"
select select
type input "courtotantoine@gmail."
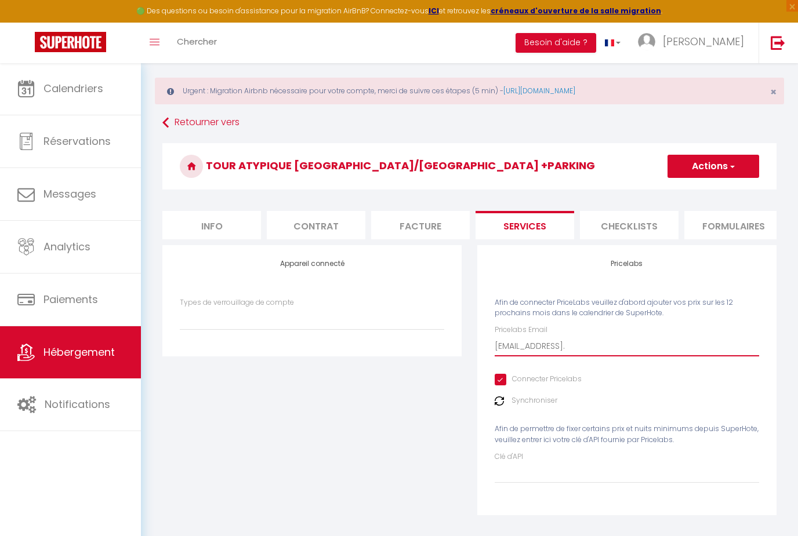
select select
type input "courtotantoine@gmail.c"
select select
type input "courtotantoine@gmail.co"
select select
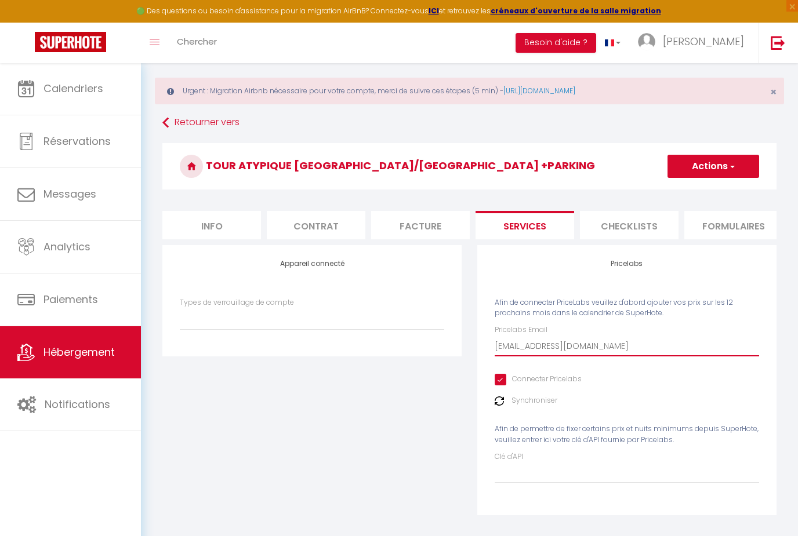
type input "[EMAIL_ADDRESS][DOMAIN_NAME]"
select select
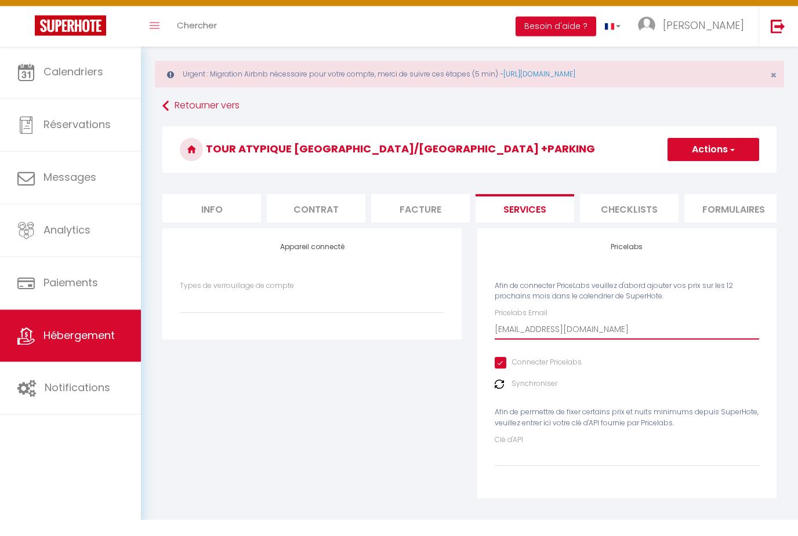
type input "[EMAIL_ADDRESS][DOMAIN_NAME]"
click at [737, 155] on button "Actions" at bounding box center [713, 166] width 92 height 23
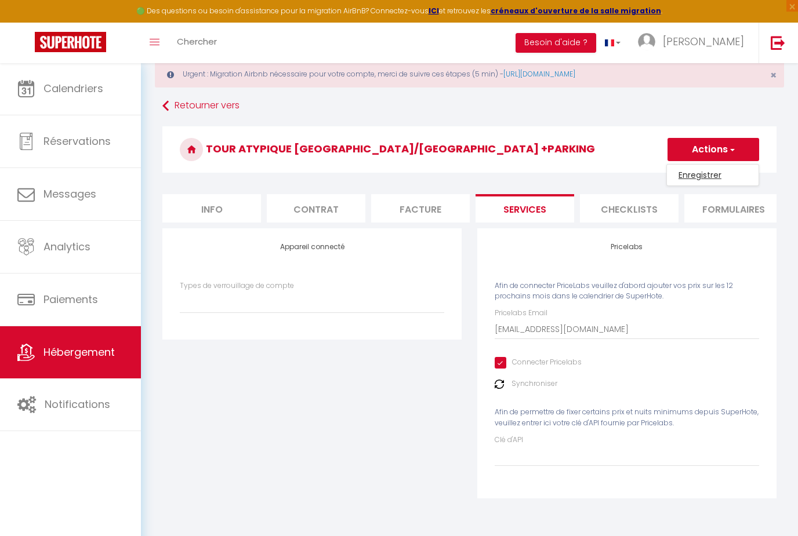
click at [724, 175] on link "Enregistrer" at bounding box center [713, 175] width 92 height 15
click at [241, 205] on li "Info" at bounding box center [211, 208] width 99 height 28
select select
checkbox input "false"
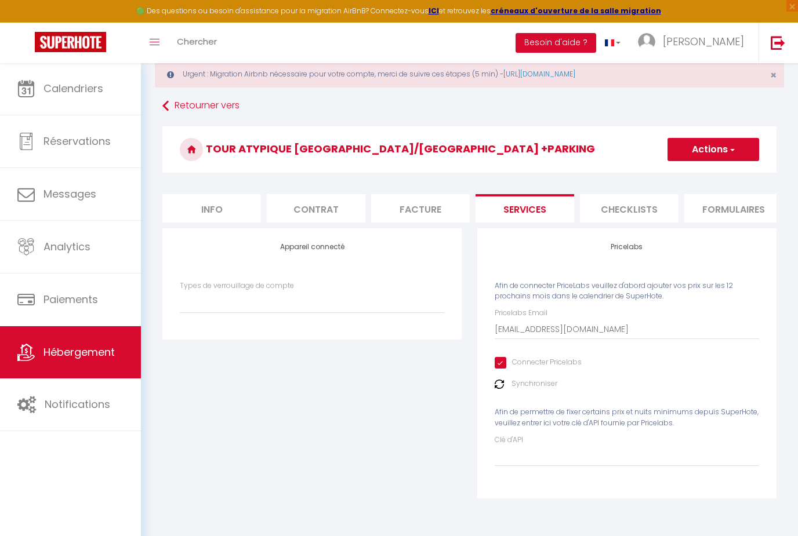
checkbox input "false"
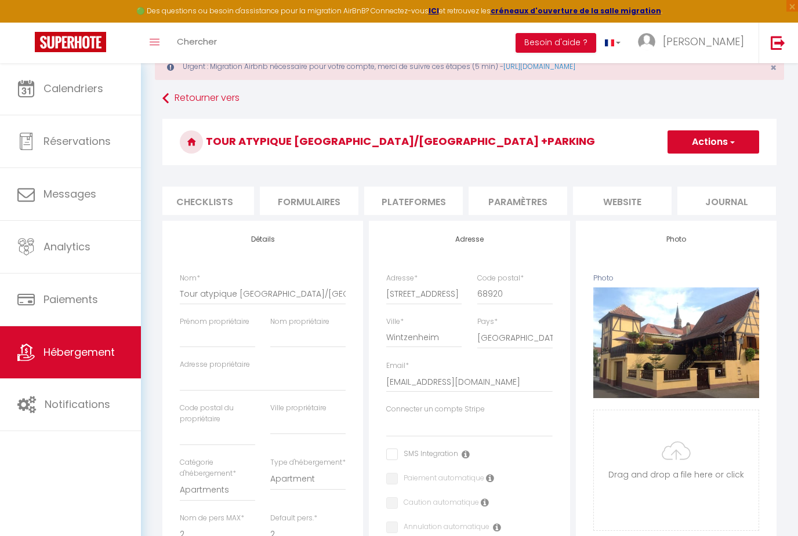
scroll to position [0, 424]
click at [636, 204] on li "website" at bounding box center [622, 201] width 99 height 28
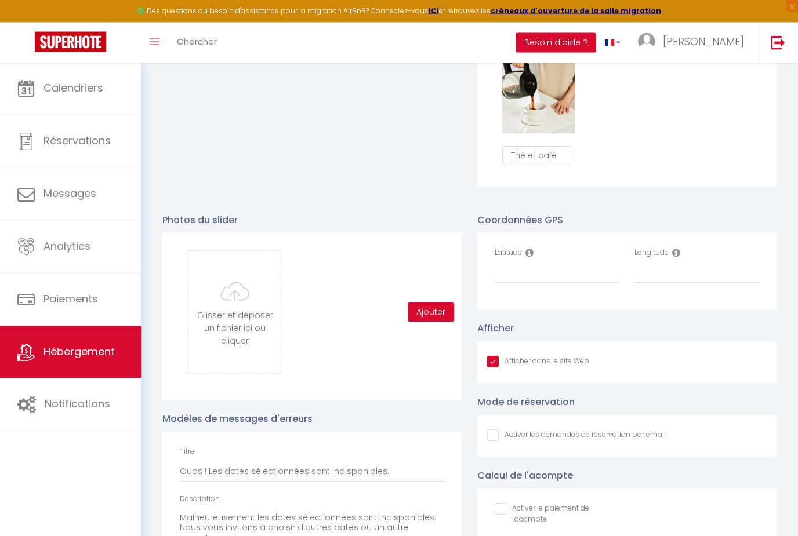
scroll to position [1160, 0]
click at [560, 274] on input "Latitude" at bounding box center [556, 273] width 125 height 21
click at [537, 268] on input "Latitude" at bounding box center [556, 273] width 125 height 21
type input "‘"
click at [534, 277] on input "Latitude" at bounding box center [556, 273] width 125 height 21
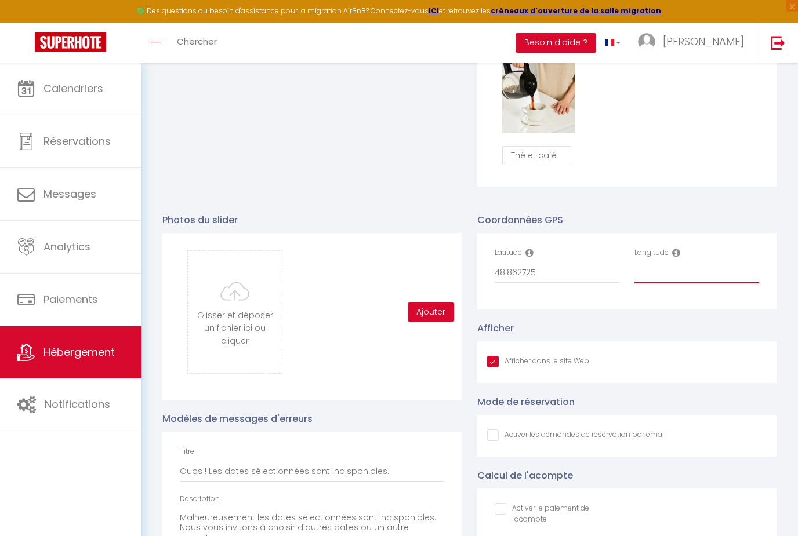
click at [690, 272] on input "Longitude" at bounding box center [696, 273] width 125 height 21
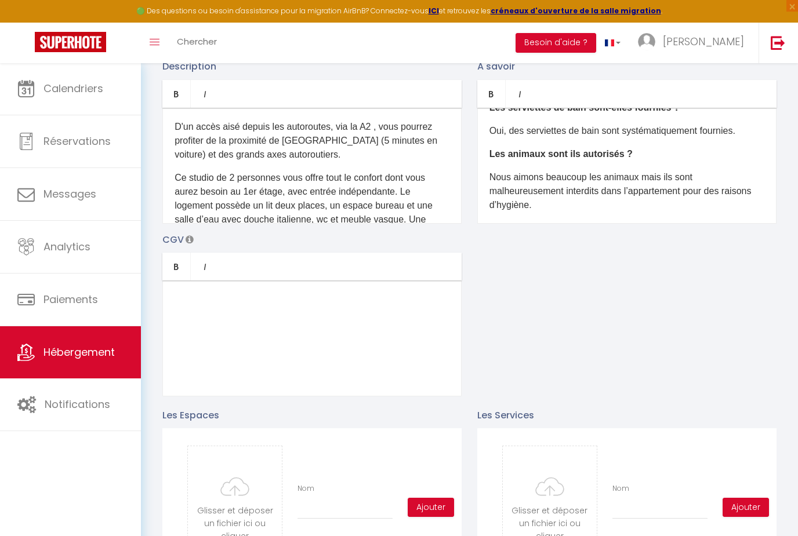
scroll to position [0, 0]
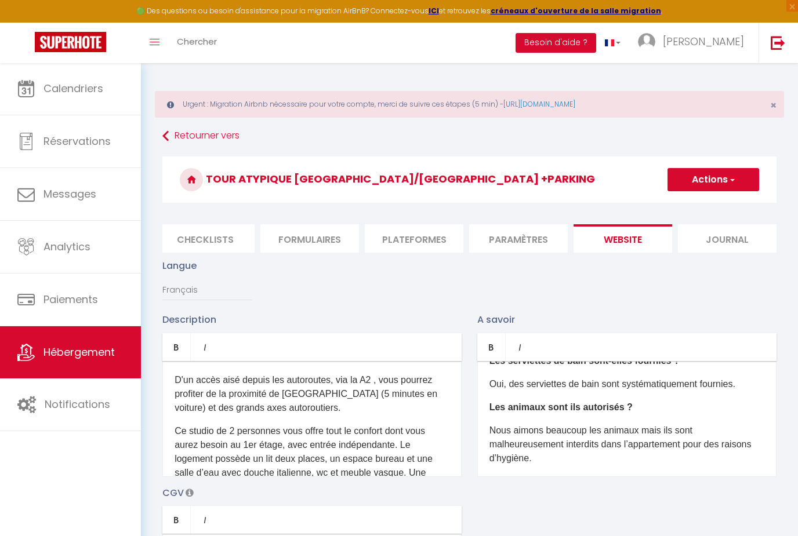
click at [743, 177] on button "Actions" at bounding box center [713, 179] width 92 height 23
click at [721, 202] on input "Enregistrer" at bounding box center [699, 205] width 43 height 12
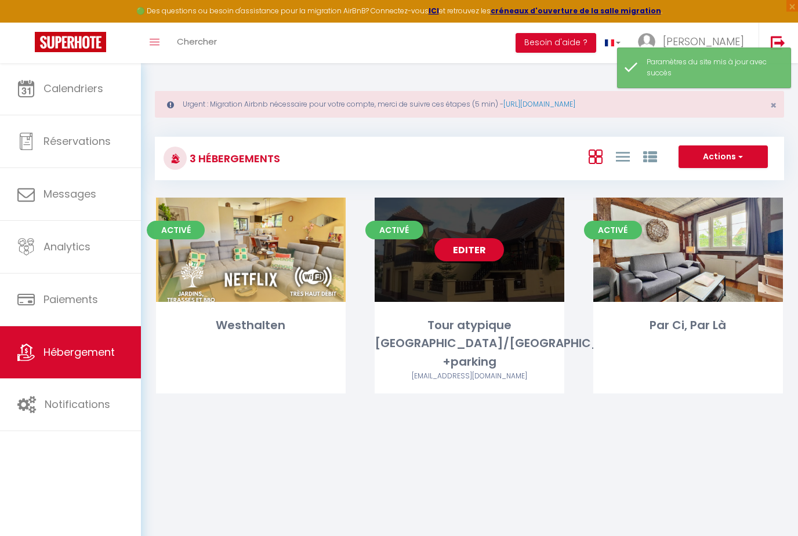
click at [475, 254] on link "Editer" at bounding box center [469, 249] width 70 height 23
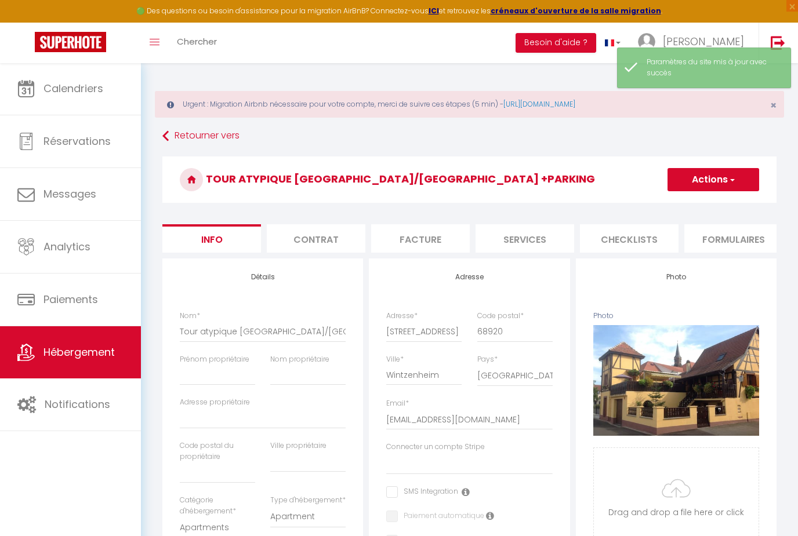
click at [508, 249] on li "Services" at bounding box center [524, 238] width 99 height 28
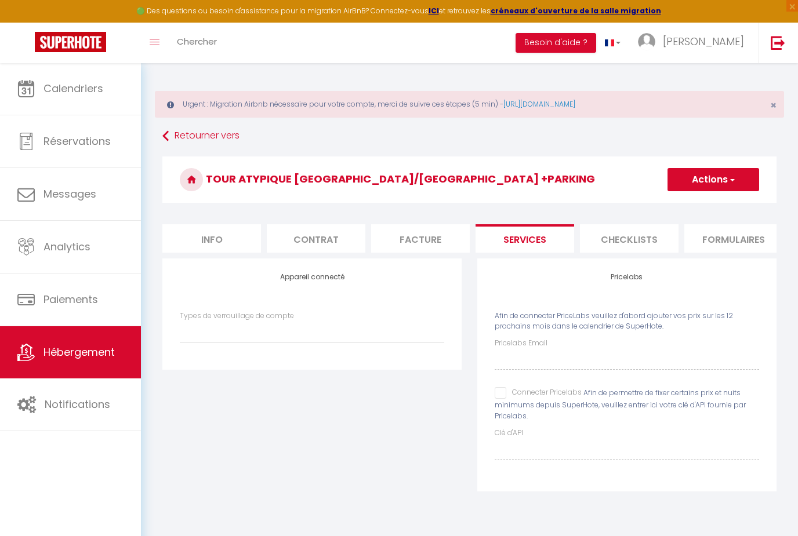
click at [503, 391] on input "Connecter Pricelabs" at bounding box center [537, 393] width 87 height 12
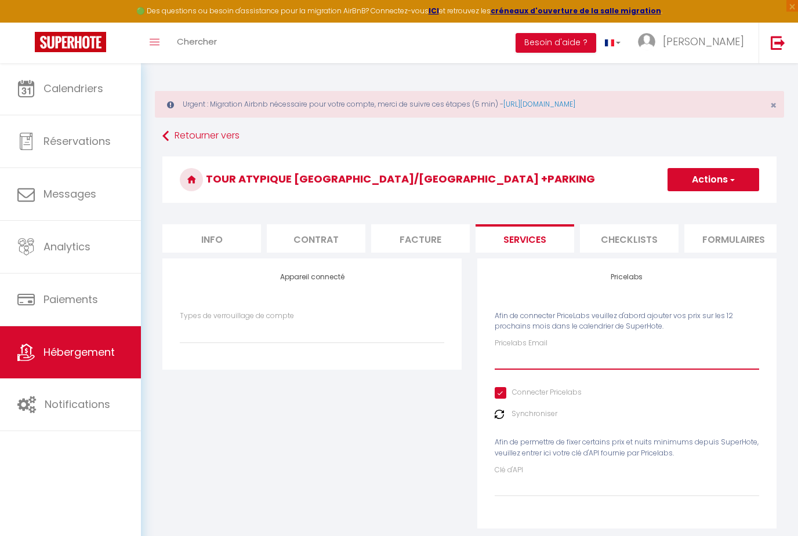
click at [557, 353] on input "Pricelabs Email" at bounding box center [626, 359] width 264 height 21
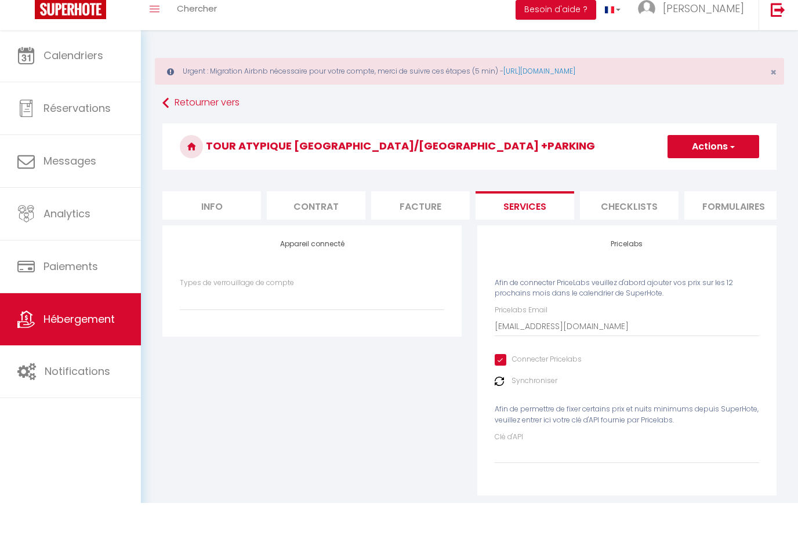
click at [537, 409] on label "Synchroniser" at bounding box center [534, 414] width 46 height 11
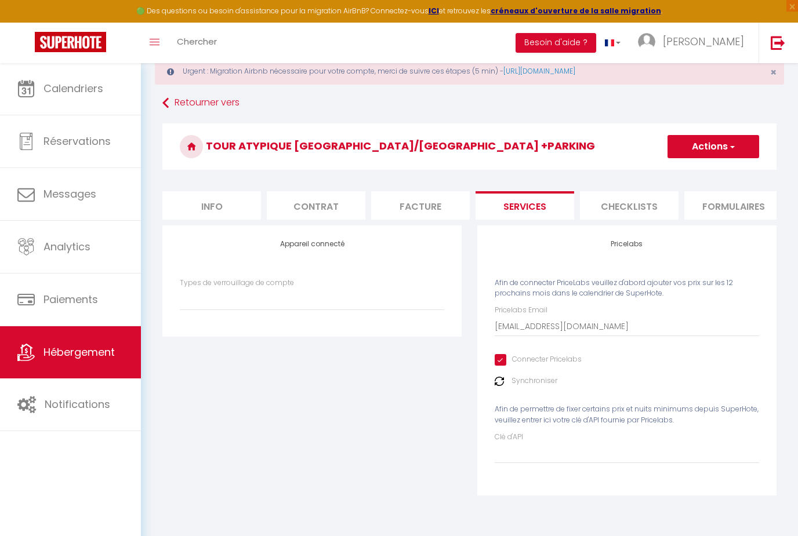
click at [501, 377] on img at bounding box center [498, 381] width 9 height 9
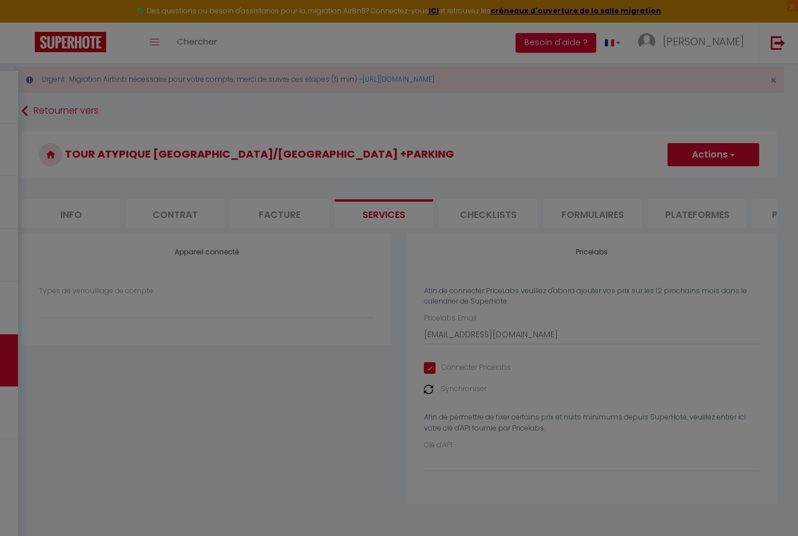
scroll to position [0, 0]
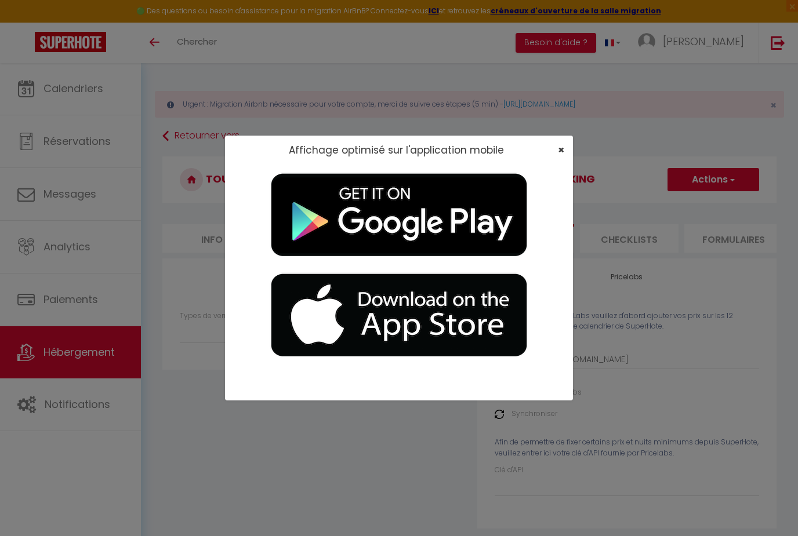
click at [560, 154] on span "×" at bounding box center [561, 150] width 6 height 14
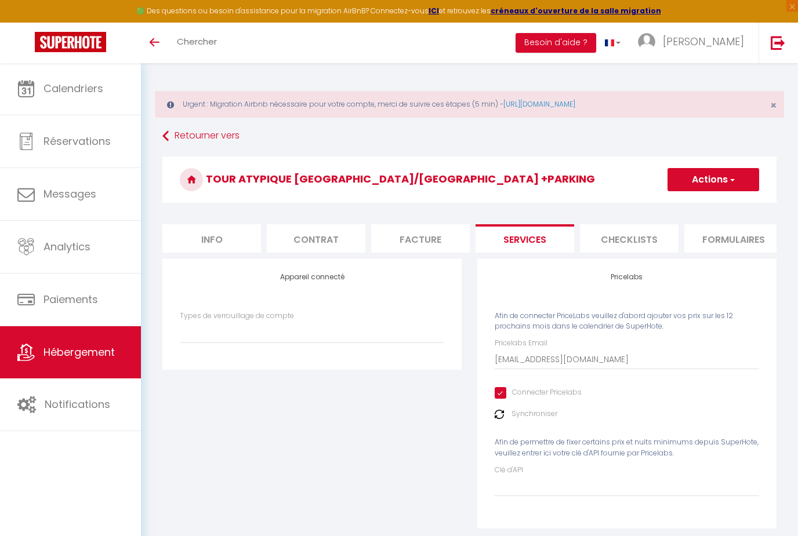
click at [503, 413] on img at bounding box center [498, 414] width 9 height 9
click at [502, 413] on img at bounding box center [498, 414] width 9 height 9
click at [502, 416] on img at bounding box center [498, 414] width 9 height 9
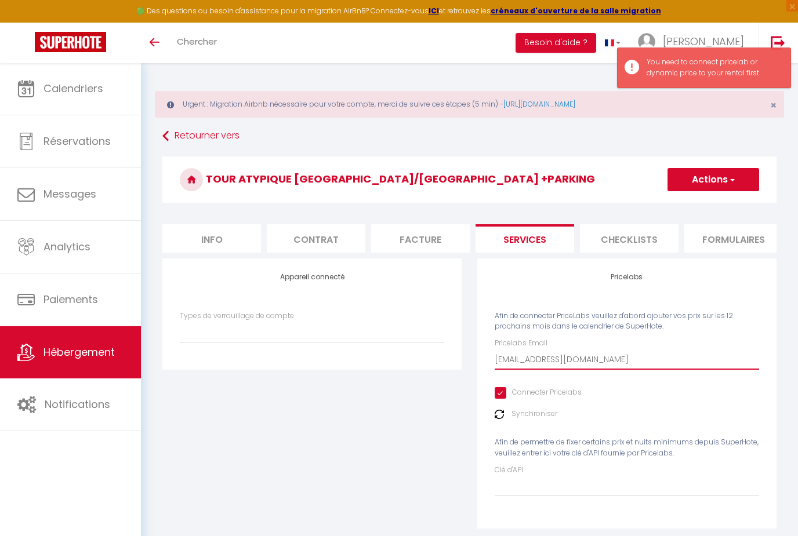
click at [638, 350] on input "[EMAIL_ADDRESS][DOMAIN_NAME]" at bounding box center [626, 359] width 264 height 21
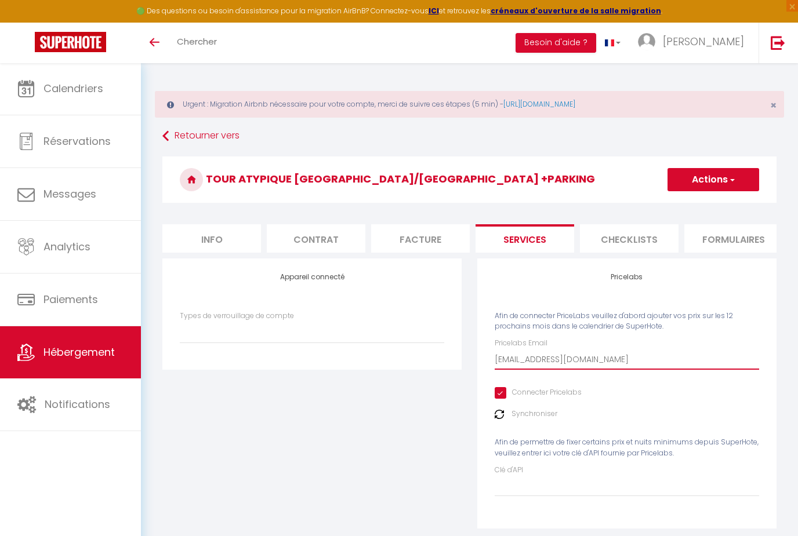
click at [621, 356] on input "[EMAIL_ADDRESS][DOMAIN_NAME]" at bounding box center [626, 359] width 264 height 21
click at [622, 359] on input "[EMAIL_ADDRESS][DOMAIN_NAME]" at bounding box center [626, 359] width 264 height 21
click at [676, 399] on div "Pricelabs Email courtotantoine@gmail.com Connecter Pricelabs Synchroniser Afin …" at bounding box center [626, 417] width 264 height 158
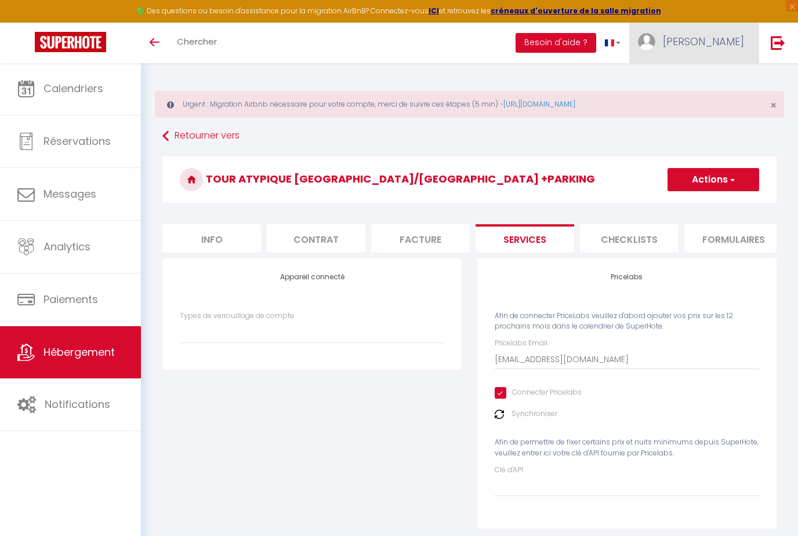
click at [726, 45] on span "[PERSON_NAME]" at bounding box center [702, 41] width 81 height 14
click at [725, 77] on link "Paramètres" at bounding box center [712, 81] width 86 height 20
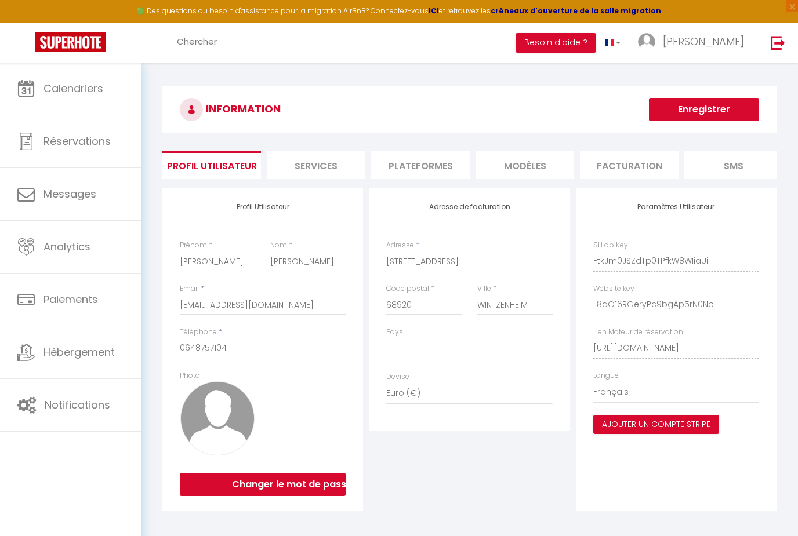
click at [547, 1] on div "🟢 Des questions ou besoin d'assistance pour la migration AirBnB? Connectez-vous…" at bounding box center [399, 11] width 798 height 23
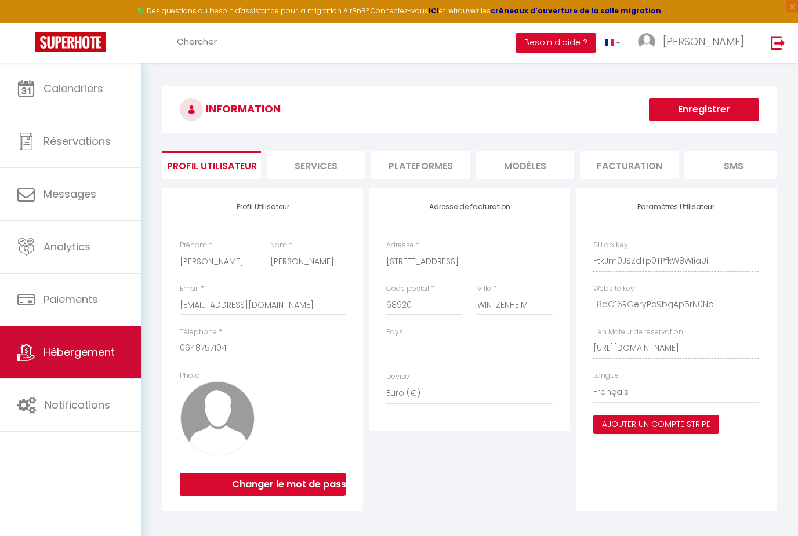
click at [108, 347] on span "Hébergement" at bounding box center [78, 352] width 71 height 14
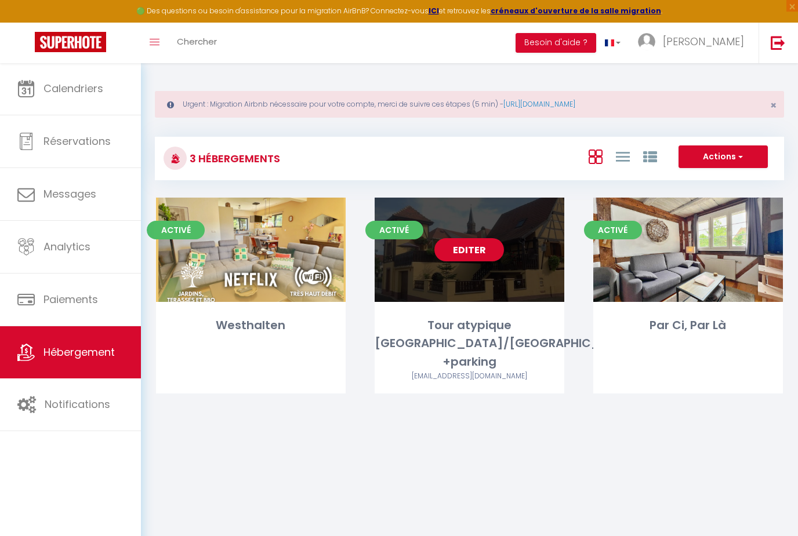
click at [459, 213] on div "Editer" at bounding box center [469, 250] width 190 height 104
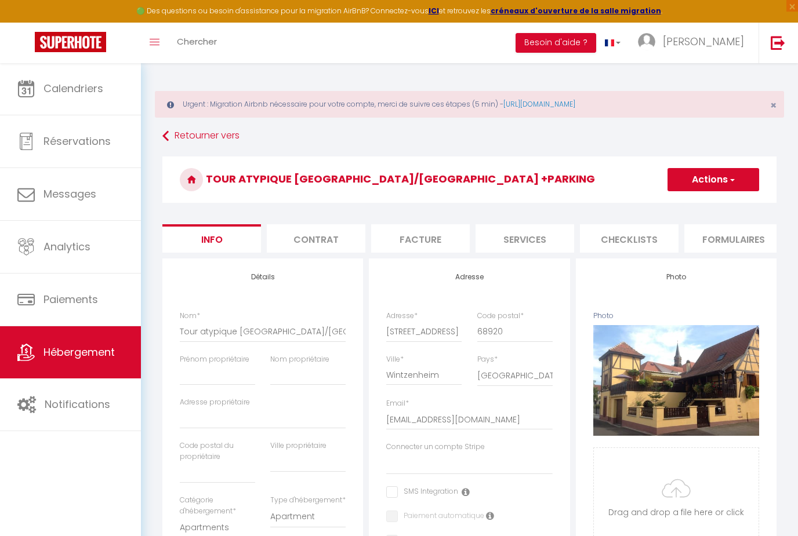
click at [501, 231] on li "Services" at bounding box center [524, 238] width 99 height 28
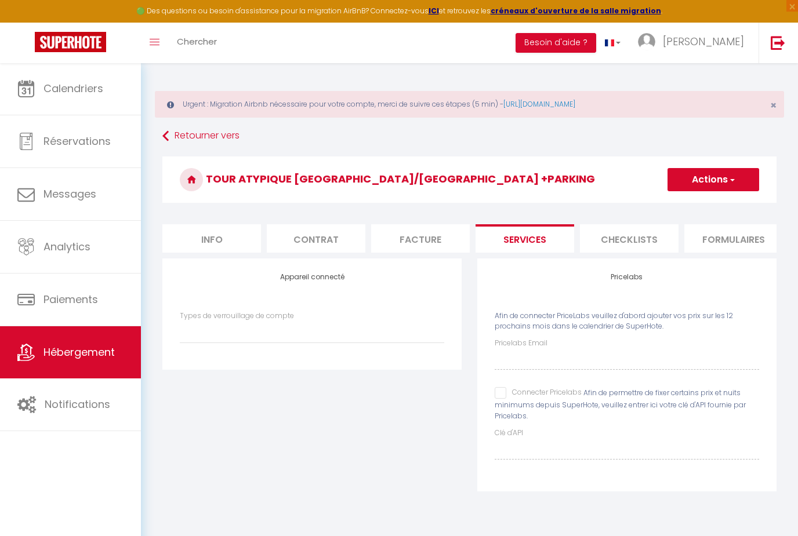
click at [503, 393] on input "Connecter Pricelabs" at bounding box center [537, 393] width 87 height 12
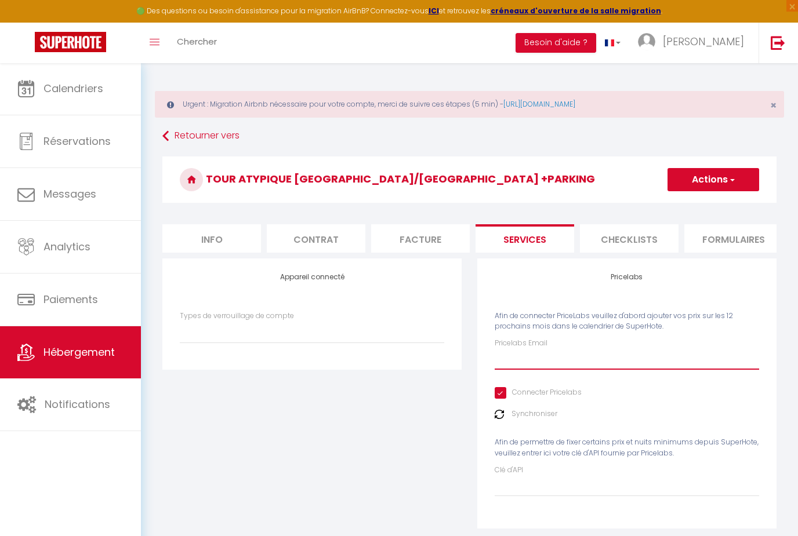
click at [516, 356] on input "Pricelabs Email" at bounding box center [626, 359] width 264 height 21
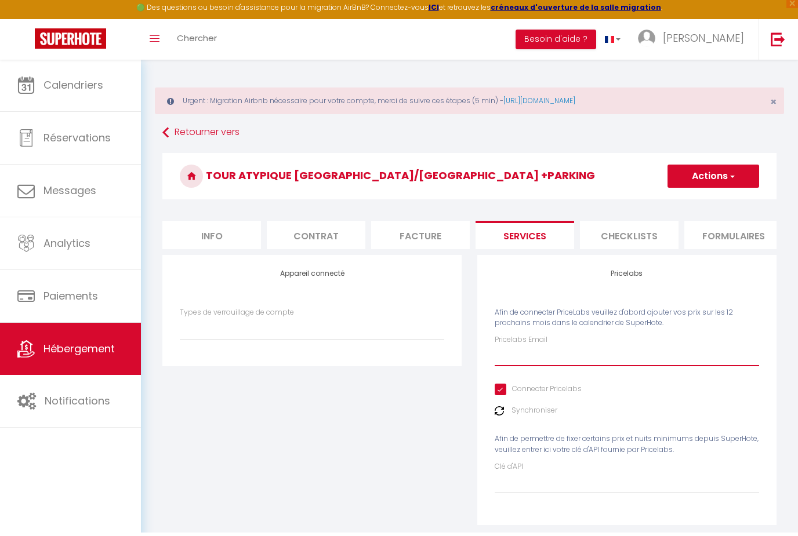
scroll to position [3, 0]
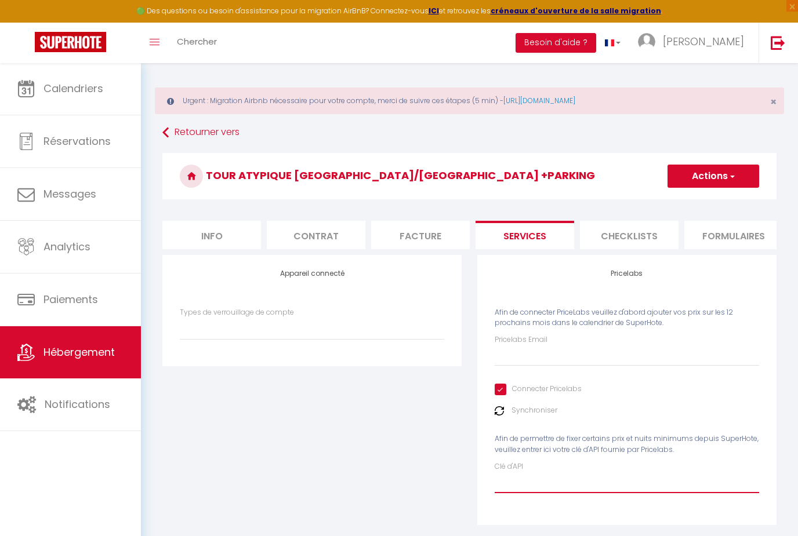
click at [584, 480] on input "Clé d'API" at bounding box center [626, 482] width 264 height 21
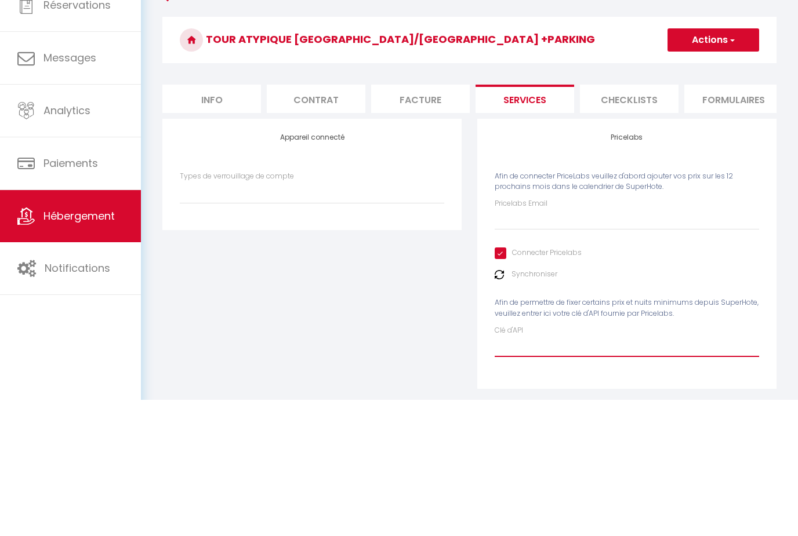
click at [522, 472] on input "Clé d'API" at bounding box center [626, 482] width 264 height 21
paste input "273777"
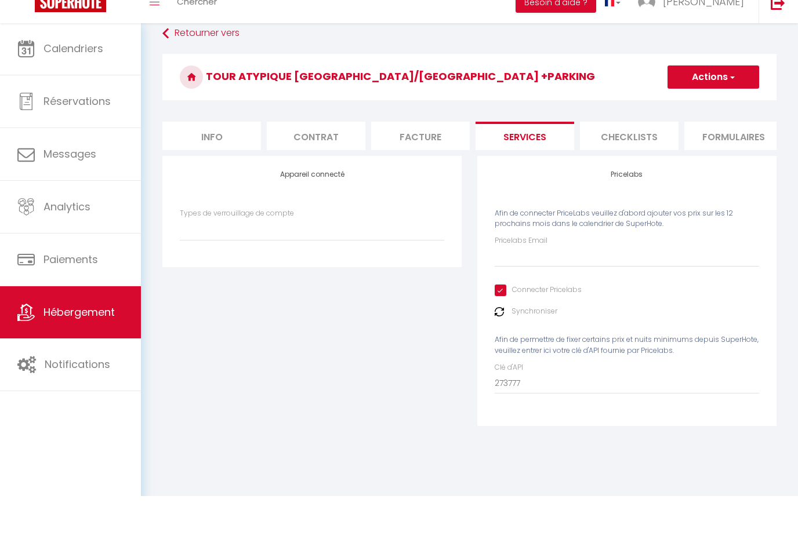
click at [496, 347] on img at bounding box center [498, 351] width 9 height 9
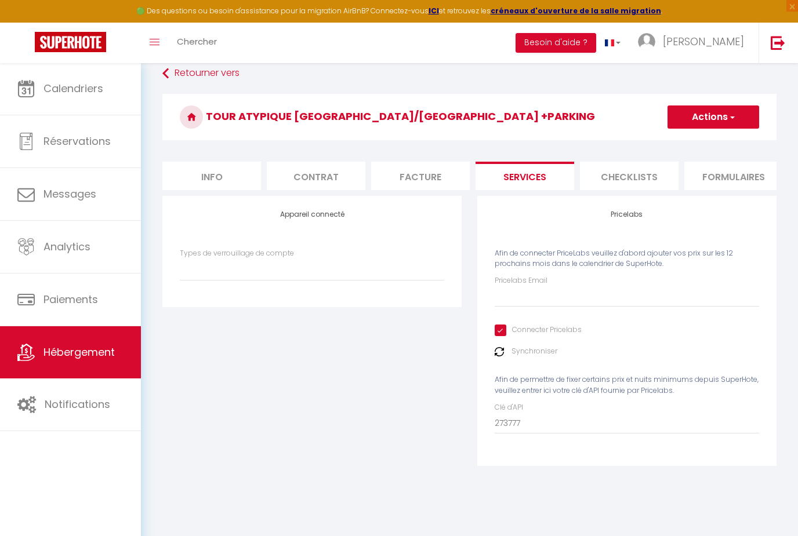
click at [154, 2] on div "🟢 Des questions ou besoin d'assistance pour la migration AirBnB? Connectez-vous…" at bounding box center [399, 11] width 798 height 23
click at [610, 413] on input "273777" at bounding box center [626, 423] width 264 height 21
click at [636, 286] on input "Pricelabs Email" at bounding box center [626, 296] width 264 height 21
click at [503, 347] on img at bounding box center [498, 351] width 9 height 9
click at [502, 347] on img at bounding box center [498, 351] width 9 height 9
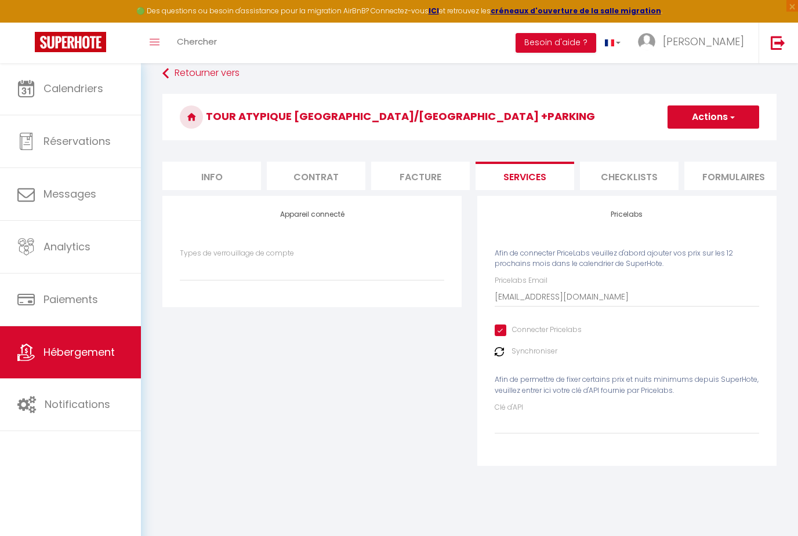
click at [731, 105] on button "Actions" at bounding box center [713, 116] width 92 height 23
click at [722, 135] on link "Enregistrer" at bounding box center [713, 142] width 92 height 15
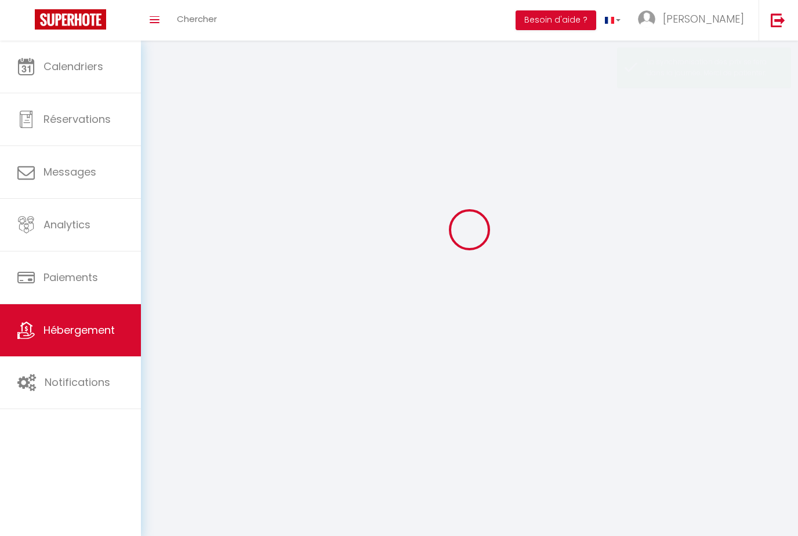
scroll to position [37, 0]
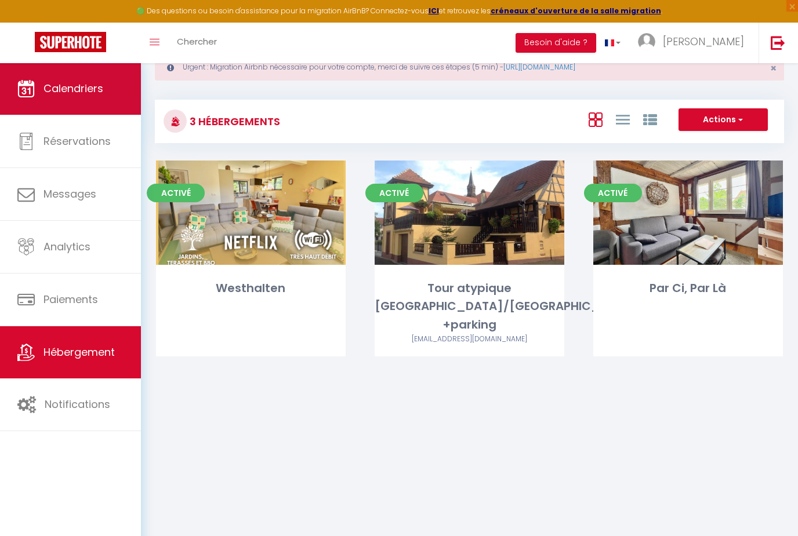
click at [100, 96] on span "Calendriers" at bounding box center [73, 88] width 60 height 14
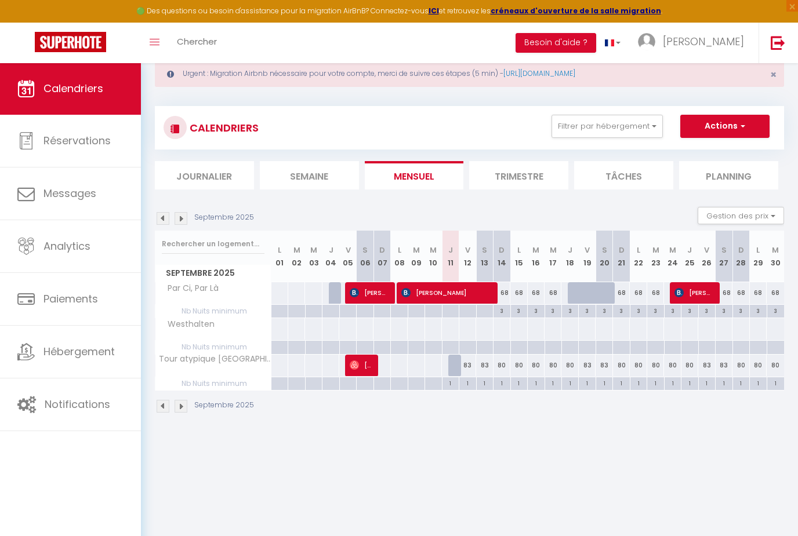
scroll to position [5, 0]
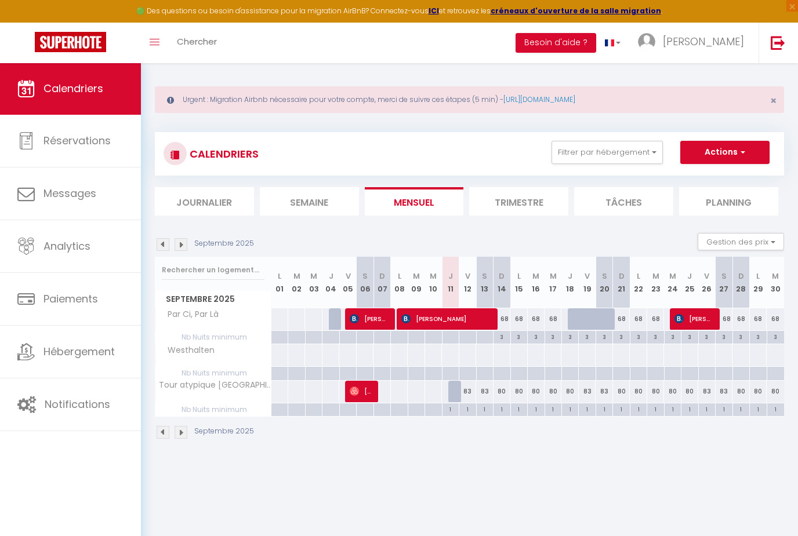
click at [187, 246] on img at bounding box center [180, 244] width 13 height 13
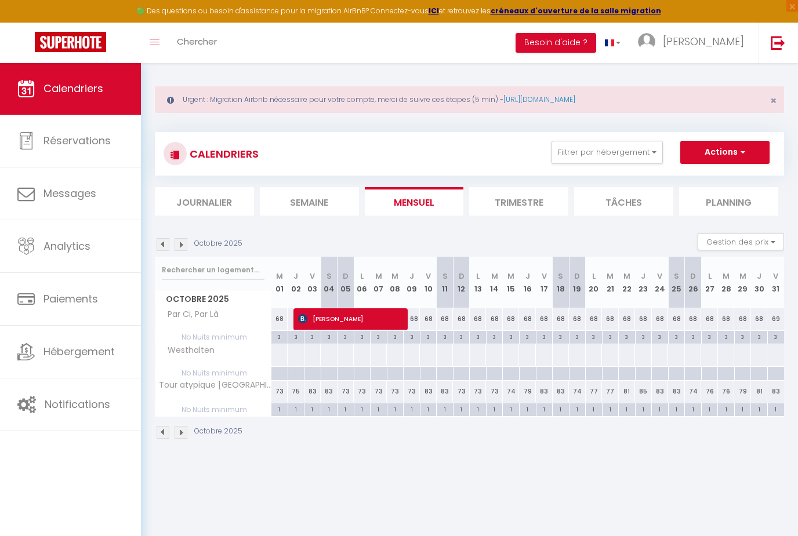
click at [183, 245] on img at bounding box center [180, 244] width 13 height 13
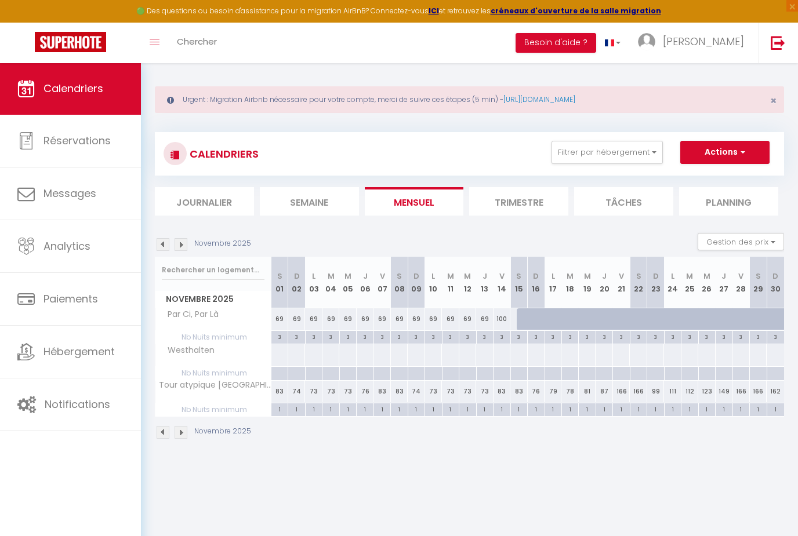
click at [185, 249] on img at bounding box center [180, 244] width 13 height 13
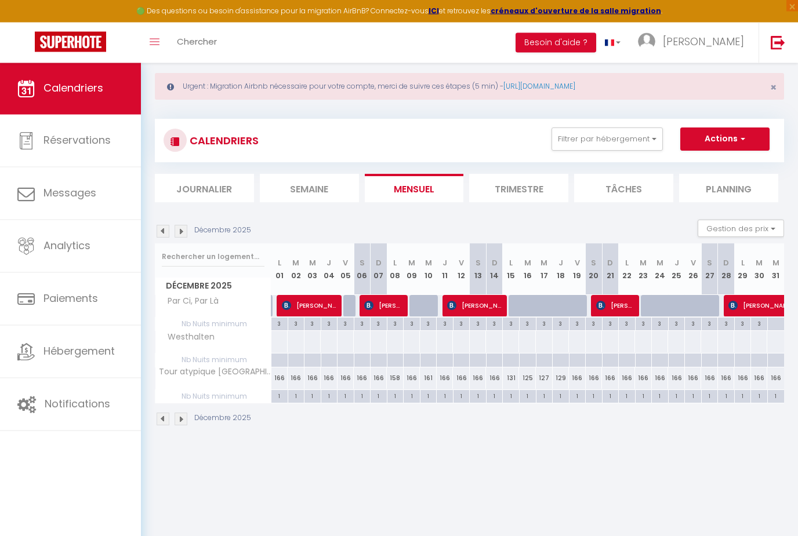
scroll to position [20, 0]
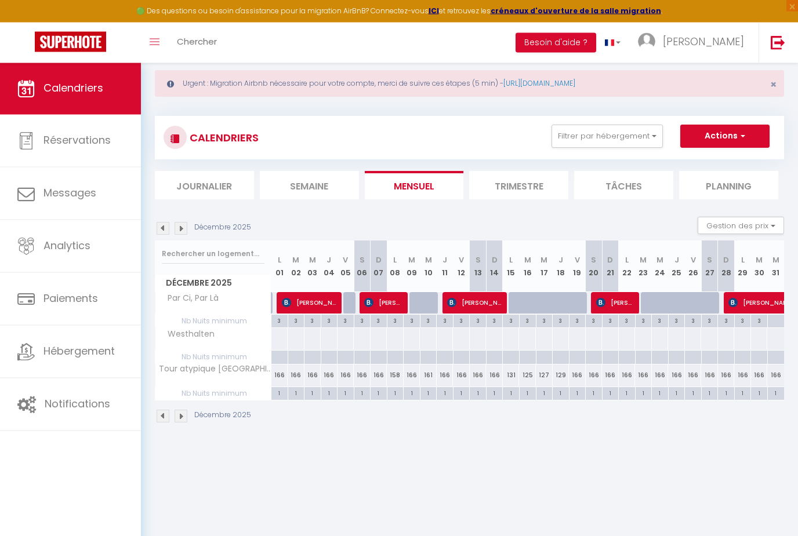
click at [304, 388] on div "1" at bounding box center [312, 393] width 16 height 11
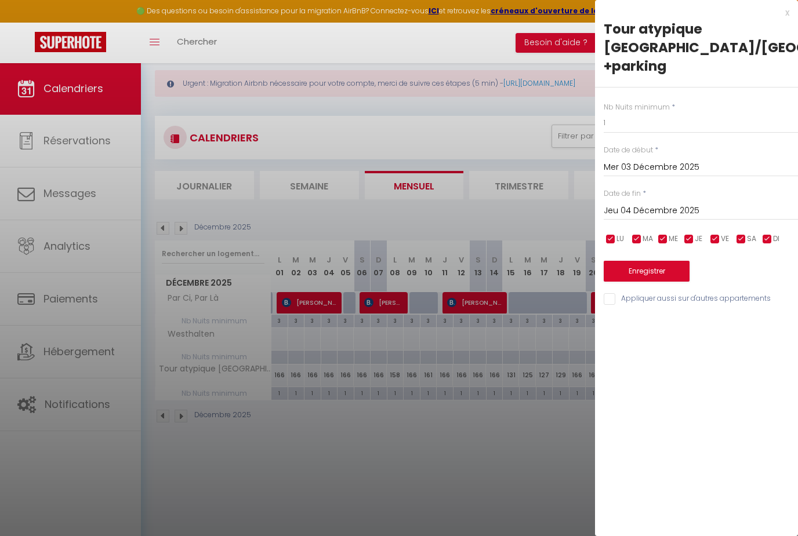
click at [182, 416] on div at bounding box center [399, 268] width 798 height 536
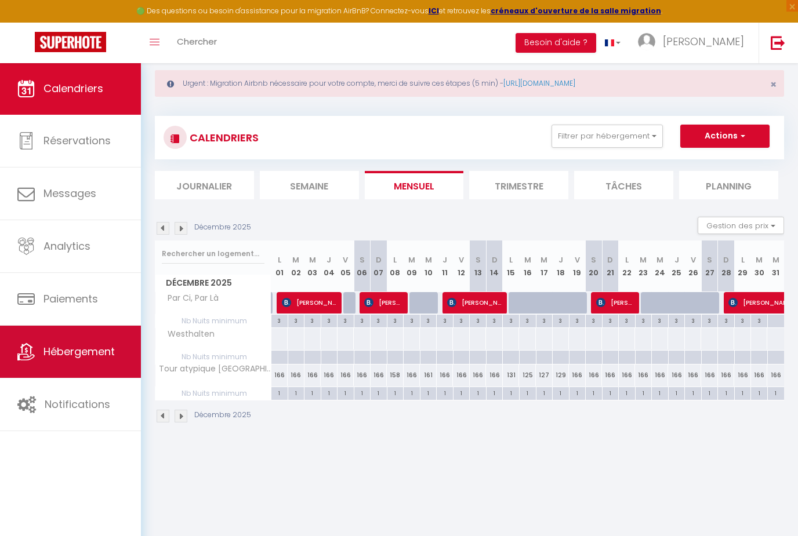
click at [55, 347] on span "Hébergement" at bounding box center [78, 351] width 71 height 14
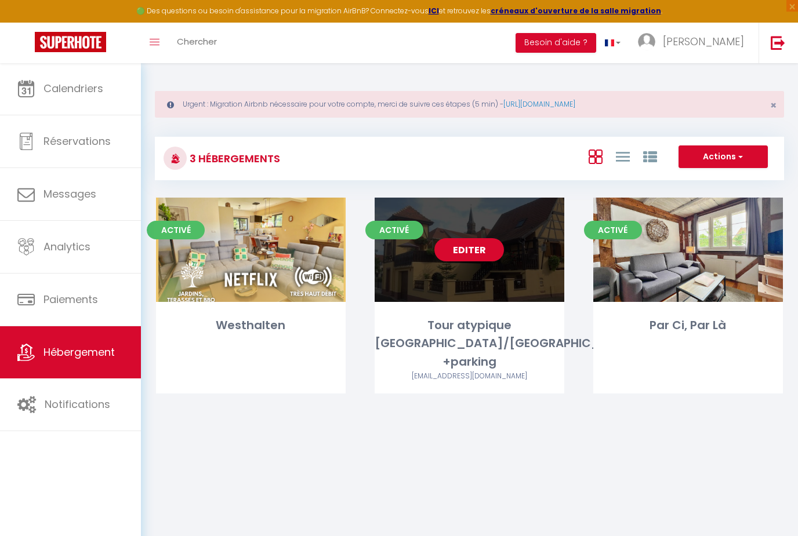
click at [461, 249] on link "Editer" at bounding box center [469, 249] width 70 height 23
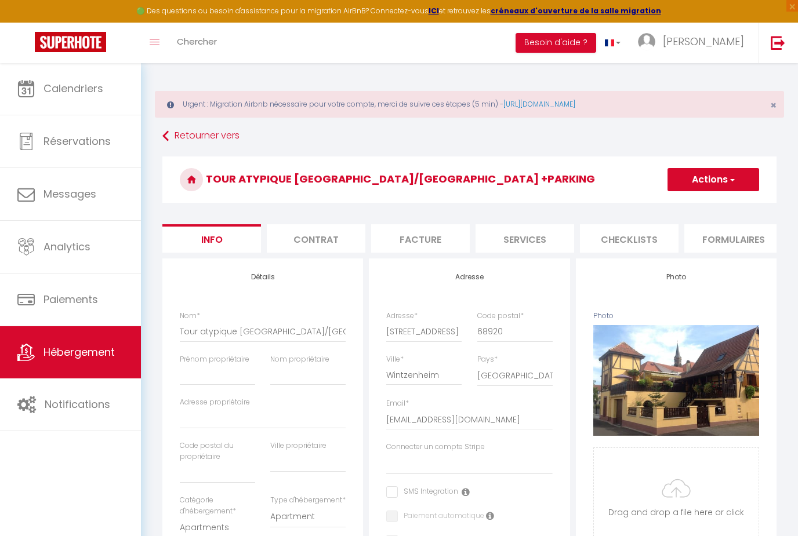
click at [315, 242] on li "Contrat" at bounding box center [316, 238] width 99 height 28
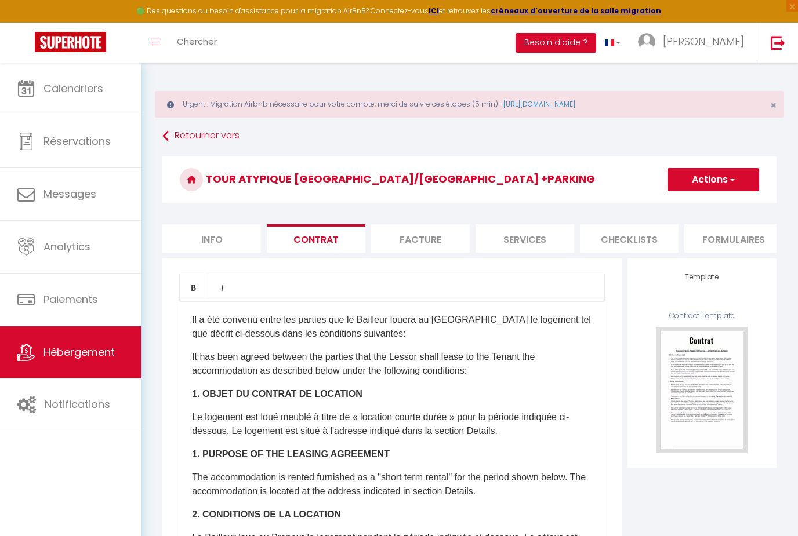
click at [430, 231] on li "Facture" at bounding box center [420, 238] width 99 height 28
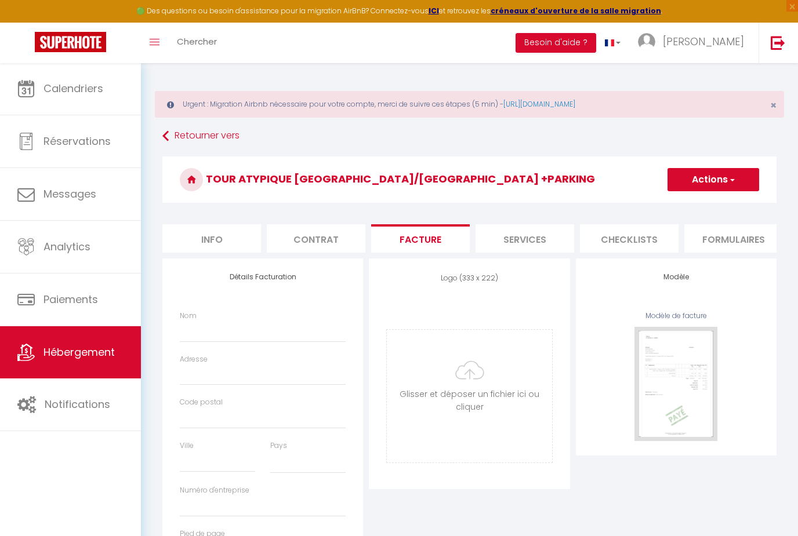
click at [527, 236] on li "Services" at bounding box center [524, 238] width 99 height 28
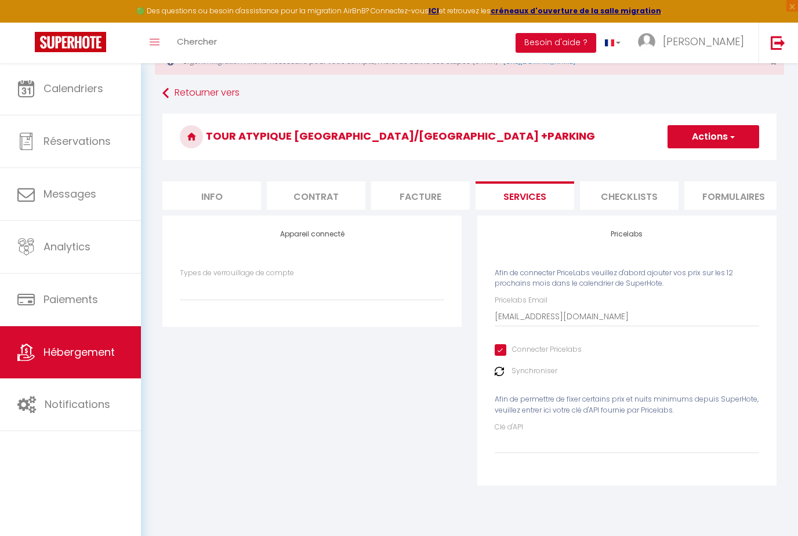
scroll to position [56, 0]
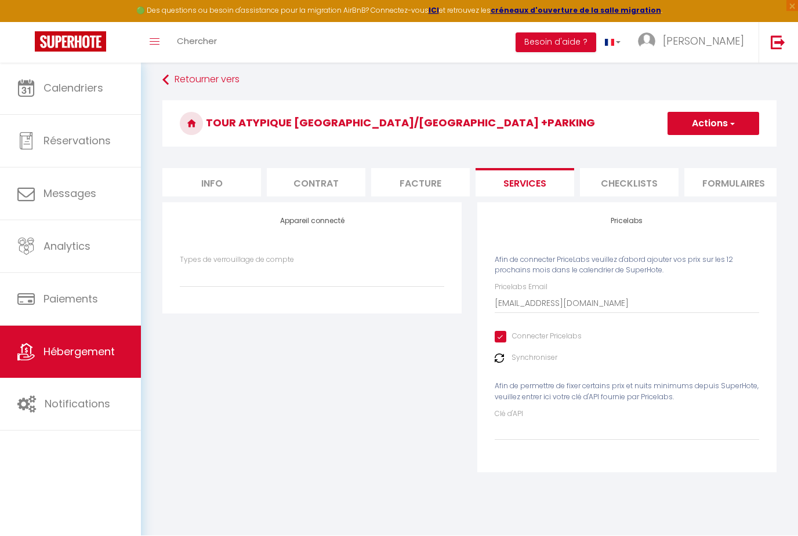
click at [521, 361] on label "Synchroniser" at bounding box center [534, 358] width 46 height 11
click at [495, 358] on img at bounding box center [498, 358] width 9 height 9
click at [503, 354] on img at bounding box center [498, 358] width 9 height 9
click at [524, 356] on label "Synchroniser" at bounding box center [534, 358] width 46 height 11
click at [533, 359] on label "Synchroniser" at bounding box center [534, 358] width 46 height 11
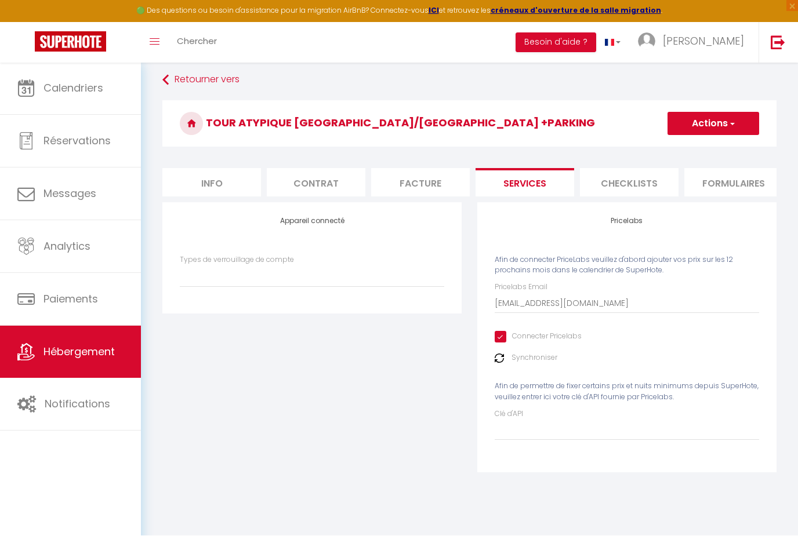
click at [536, 367] on div "Pricelabs Email francoiscourtot1@gmail.com Connecter Pricelabs Synchroniser Afi…" at bounding box center [626, 361] width 264 height 158
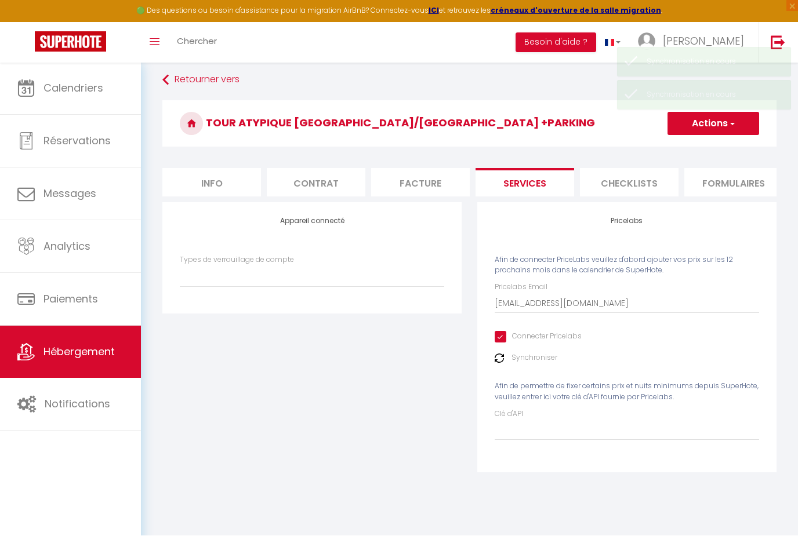
scroll to position [56, 0]
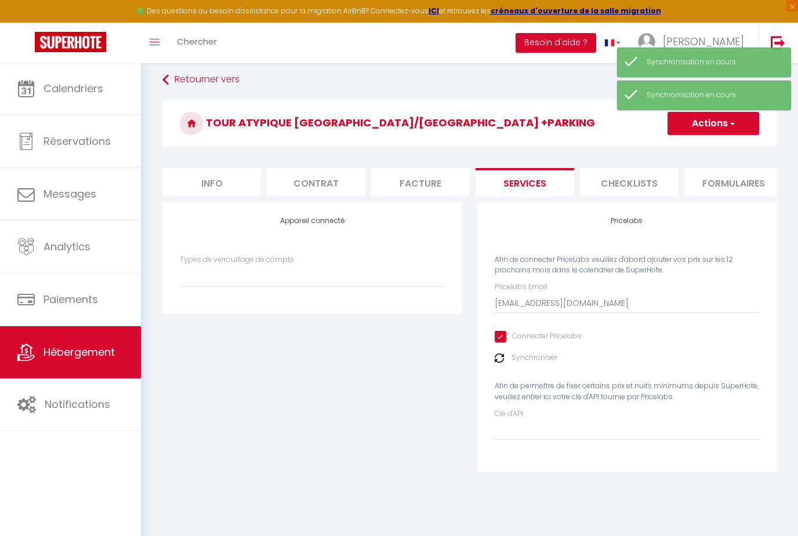
click at [611, 185] on li "Checklists" at bounding box center [629, 182] width 99 height 28
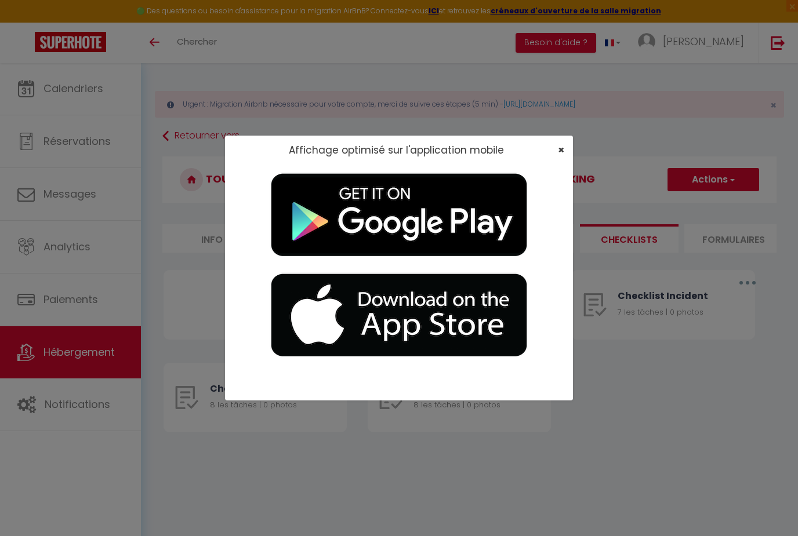
click at [558, 157] on span "×" at bounding box center [561, 150] width 6 height 14
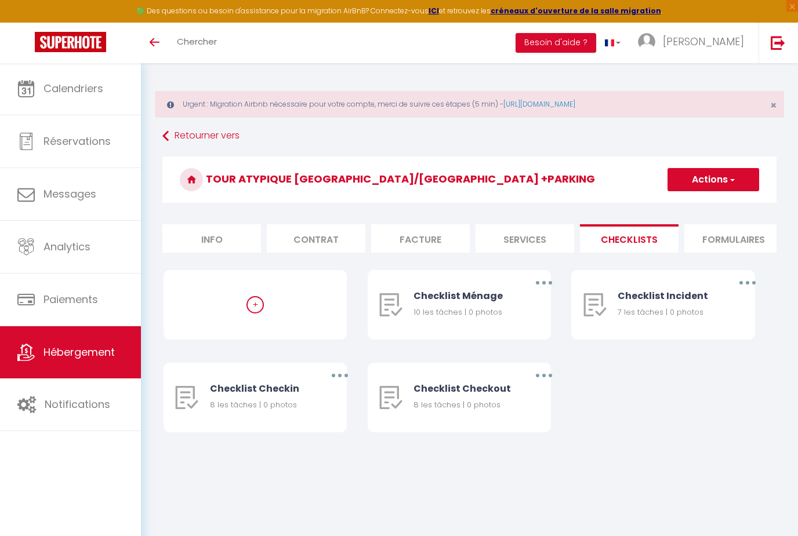
click at [185, 242] on li "Info" at bounding box center [211, 238] width 99 height 28
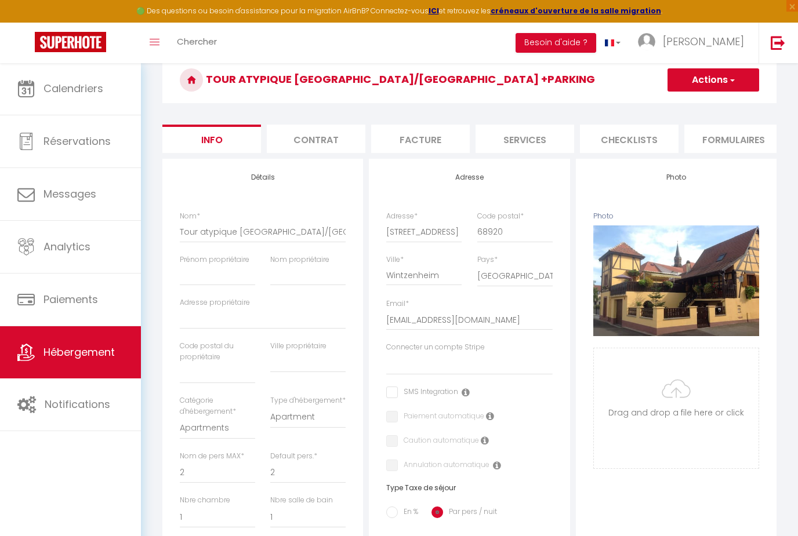
scroll to position [99, 0]
click at [310, 141] on li "Contrat" at bounding box center [316, 139] width 99 height 28
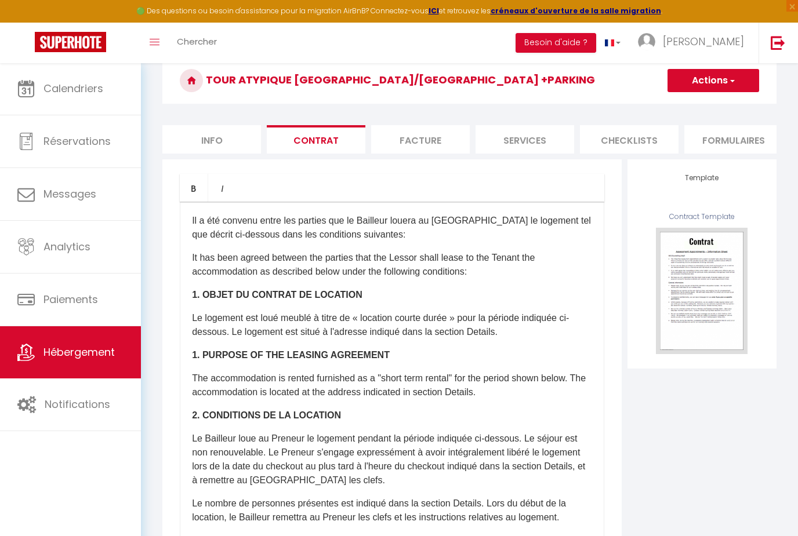
click at [448, 141] on li "Facture" at bounding box center [420, 139] width 99 height 28
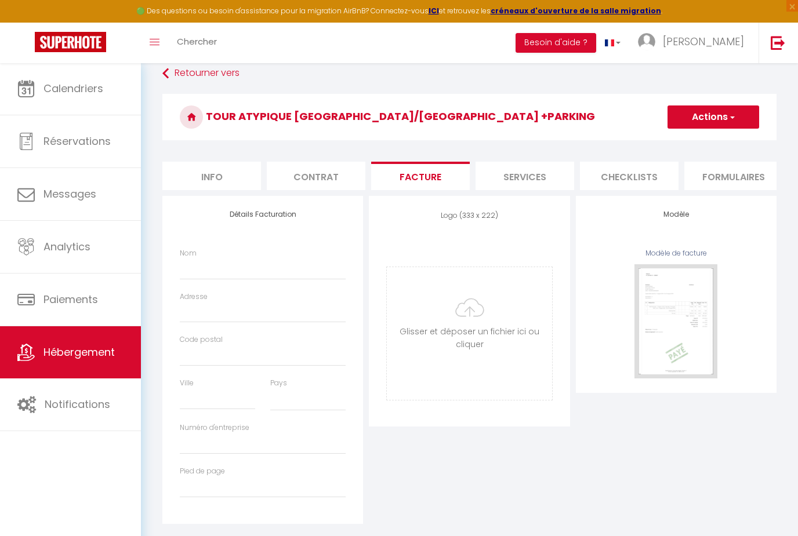
click at [543, 182] on li "Services" at bounding box center [524, 176] width 99 height 28
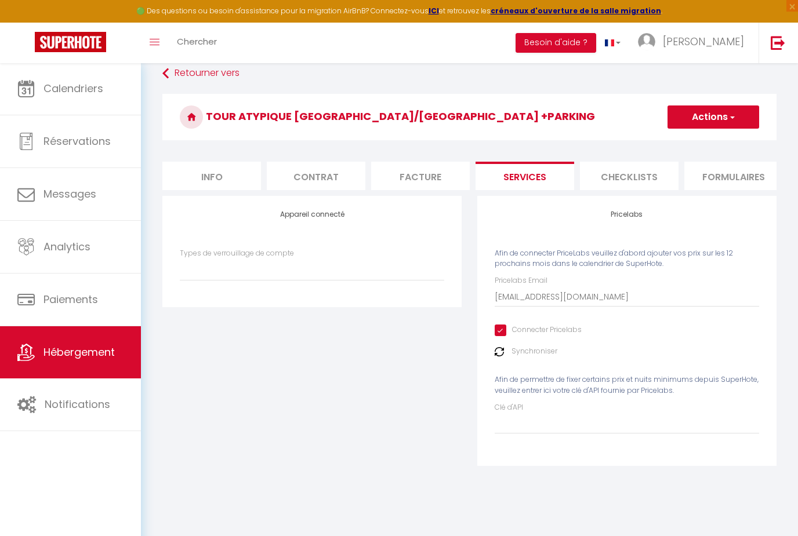
click at [636, 170] on li "Checklists" at bounding box center [629, 176] width 99 height 28
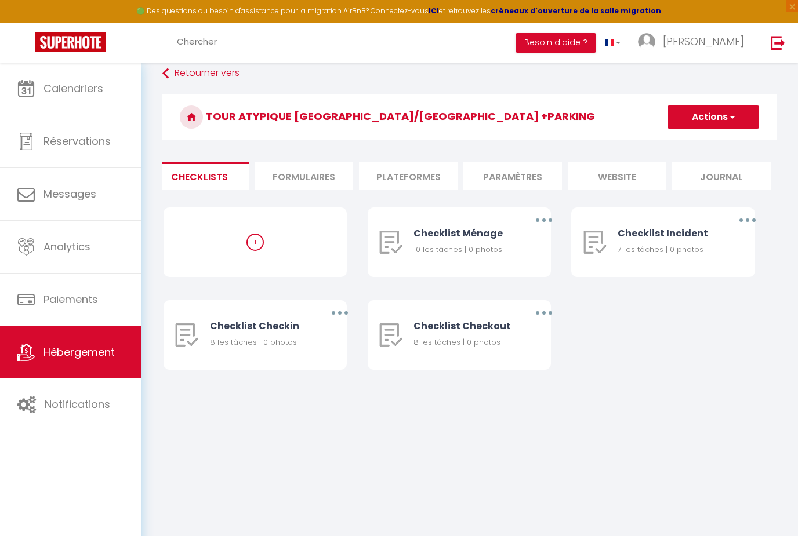
click at [414, 190] on li "Plateformes" at bounding box center [408, 176] width 99 height 28
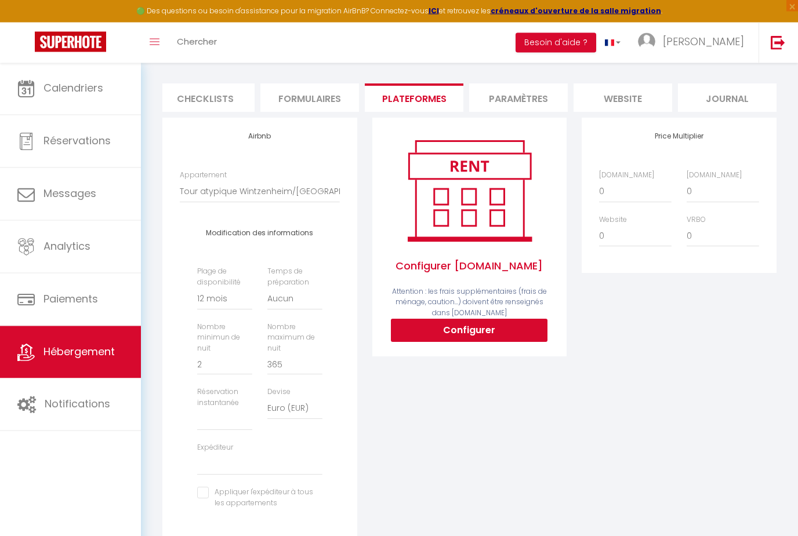
scroll to position [141, 0]
click at [230, 370] on input "2" at bounding box center [224, 364] width 55 height 21
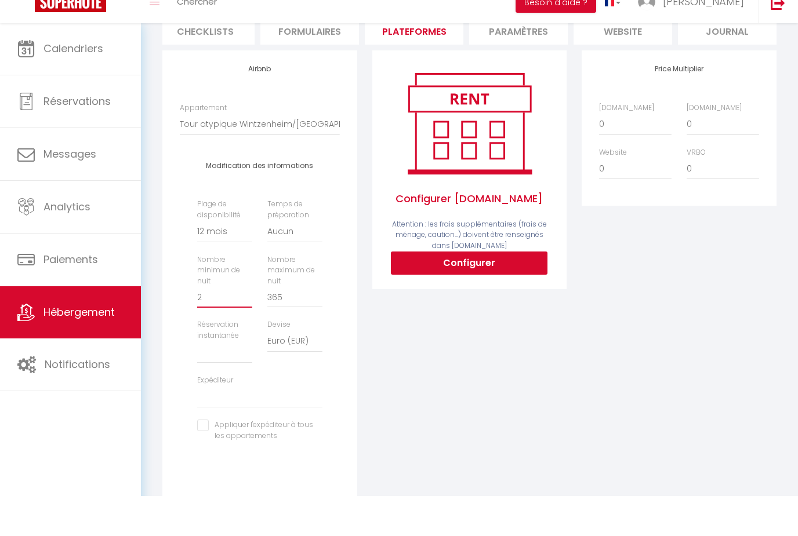
scroll to position [169, 0]
click at [220, 381] on select "Activée Demander des évaluations positives" at bounding box center [224, 392] width 55 height 22
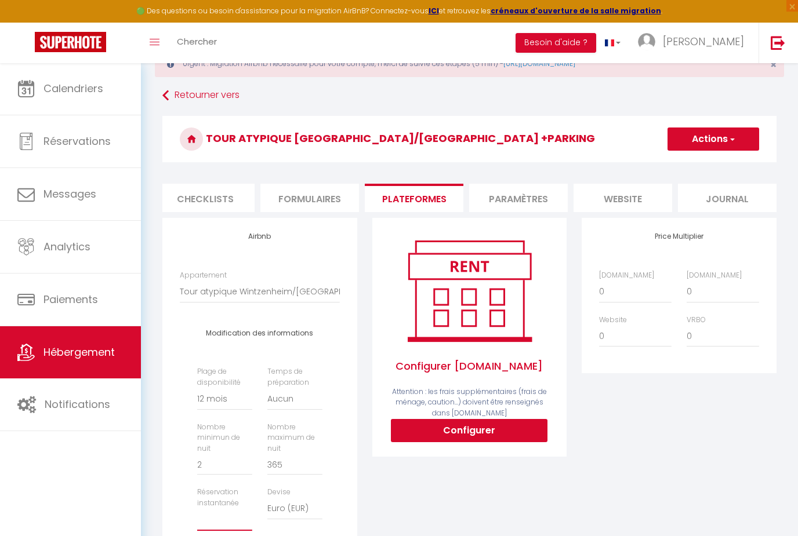
scroll to position [46, 0]
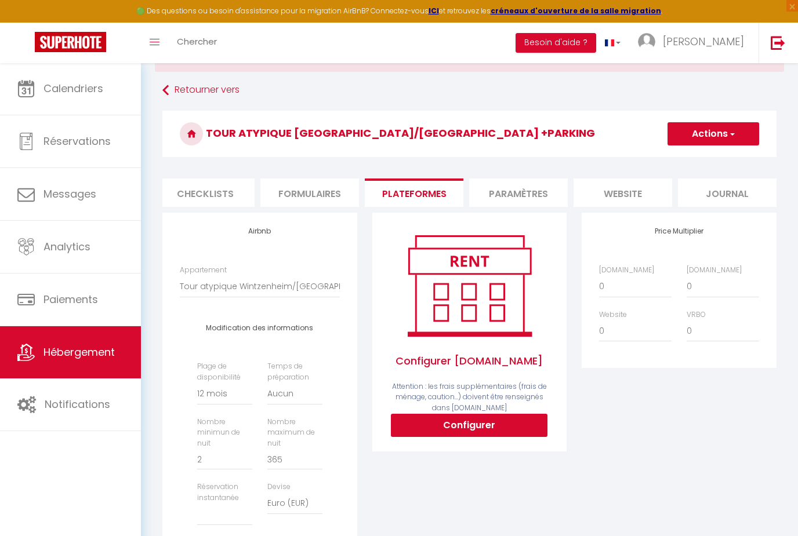
click at [735, 132] on span "button" at bounding box center [731, 134] width 8 height 12
click at [719, 154] on link "Enregistrer" at bounding box center [713, 159] width 92 height 15
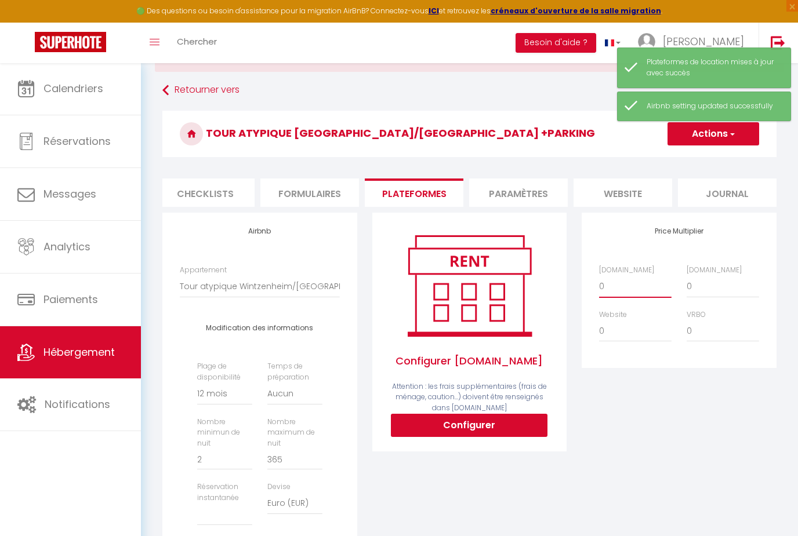
click at [621, 292] on select "0 + 1 % + 2 % + 3 % + 4 % + 5 % + 6 % + 7 % + 8 % + 9 %" at bounding box center [635, 286] width 72 height 22
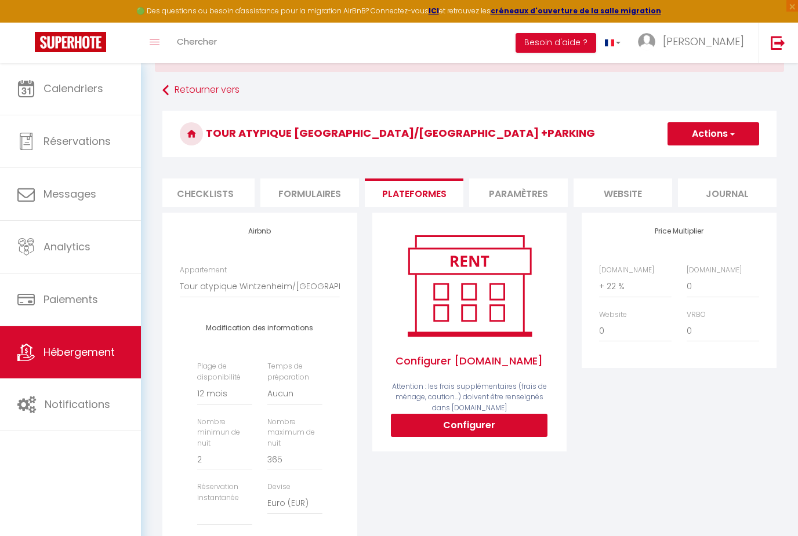
click at [734, 135] on span "button" at bounding box center [731, 134] width 8 height 12
click at [729, 159] on link "Enregistrer" at bounding box center [713, 159] width 92 height 15
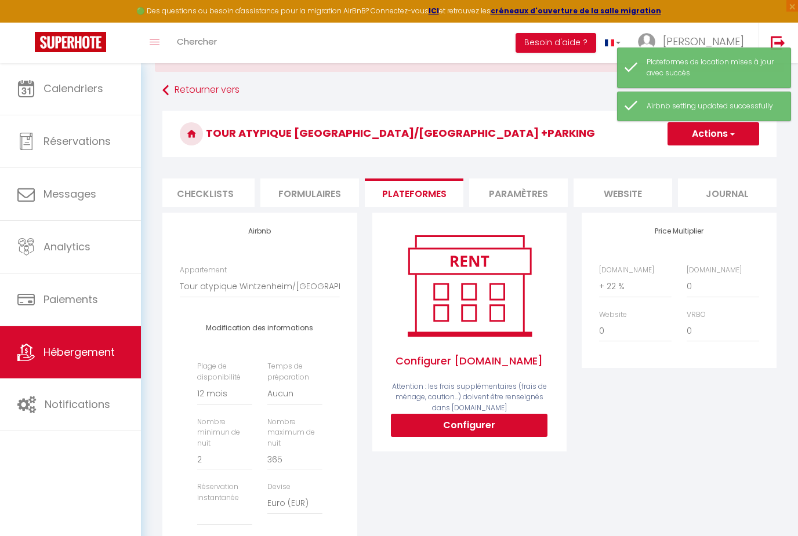
scroll to position [0, 0]
